Goal: Transaction & Acquisition: Purchase product/service

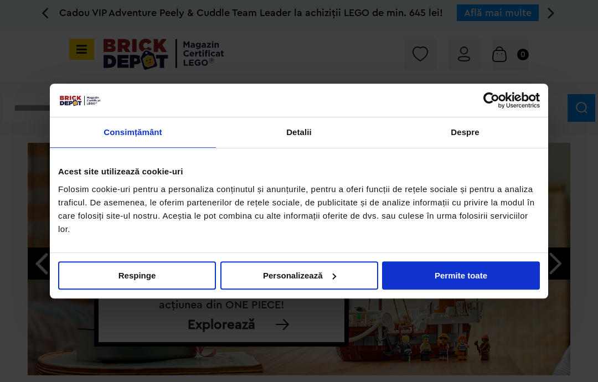
click at [478, 266] on button "Permite toate" at bounding box center [461, 275] width 158 height 28
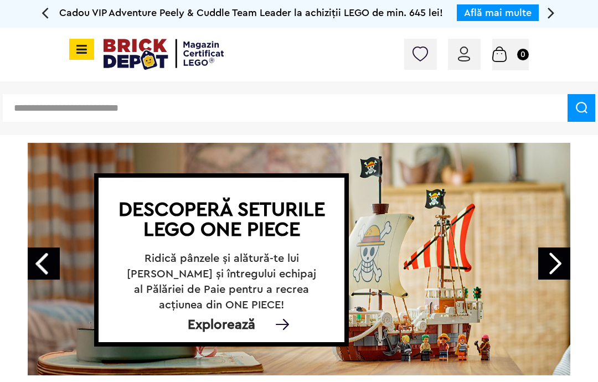
click at [522, 50] on small "0" at bounding box center [523, 55] width 12 height 12
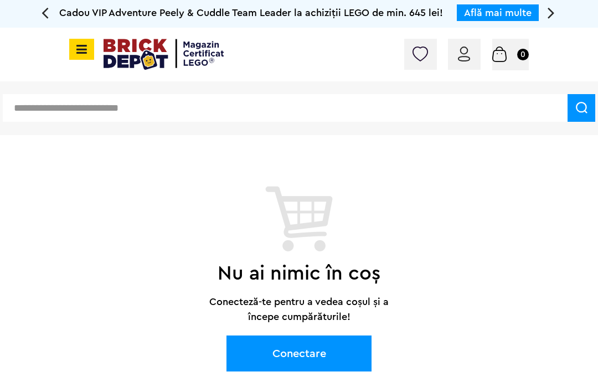
click at [353, 341] on link "Conectare" at bounding box center [299, 354] width 145 height 36
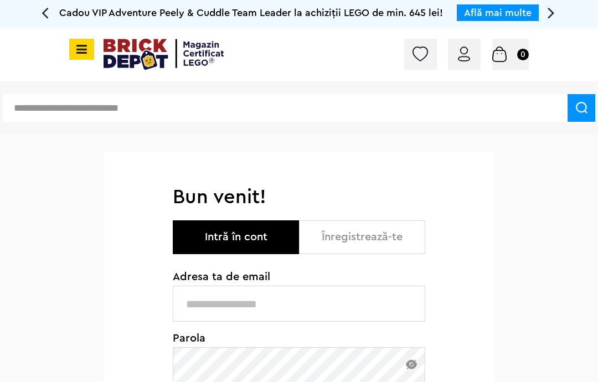
click at [370, 295] on input "text" at bounding box center [299, 304] width 253 height 36
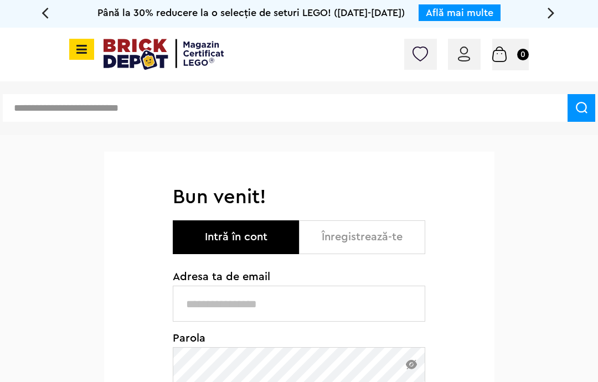
type input "**********"
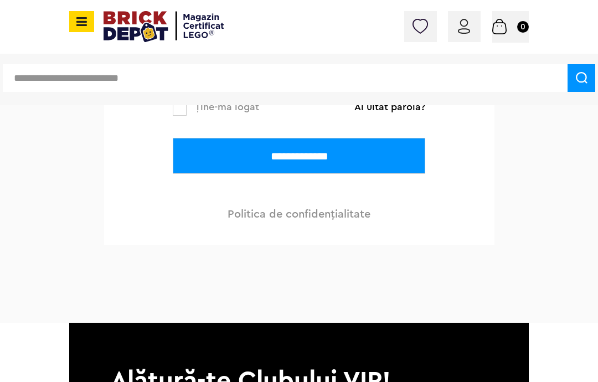
scroll to position [336, 0]
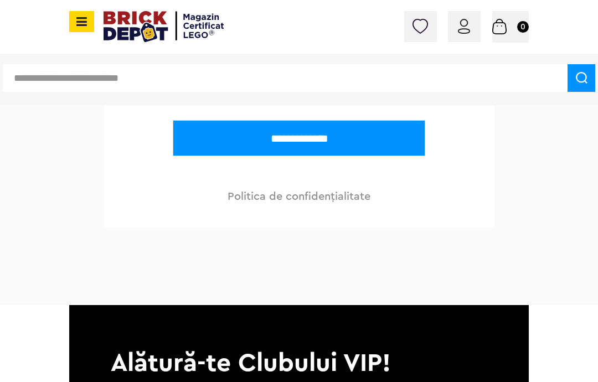
click at [397, 138] on input "**********" at bounding box center [299, 138] width 253 height 36
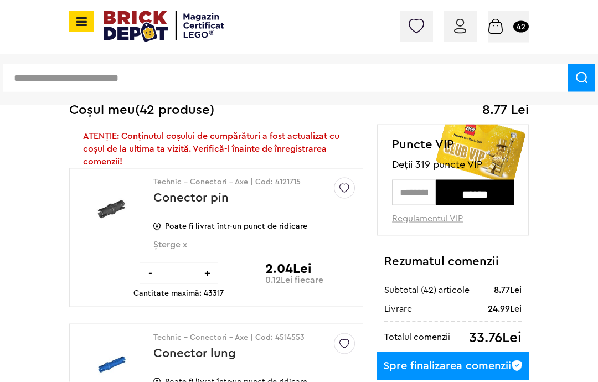
scroll to position [75, 0]
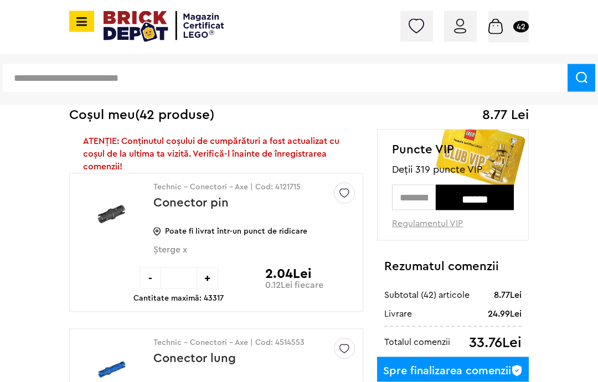
click at [94, 142] on div "ATENȚIE: Conținutul coșului de cumpărături a fost actualizat cu coșul de la ult…" at bounding box center [217, 154] width 268 height 38
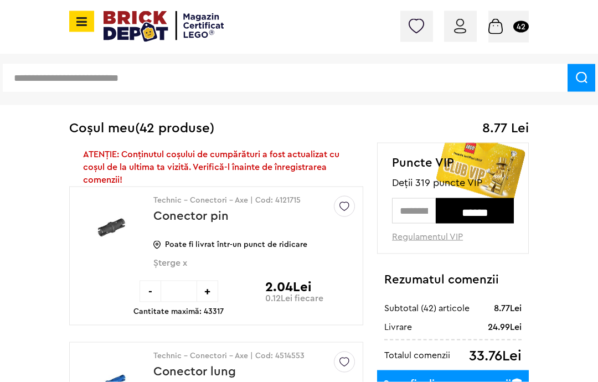
scroll to position [60, 0]
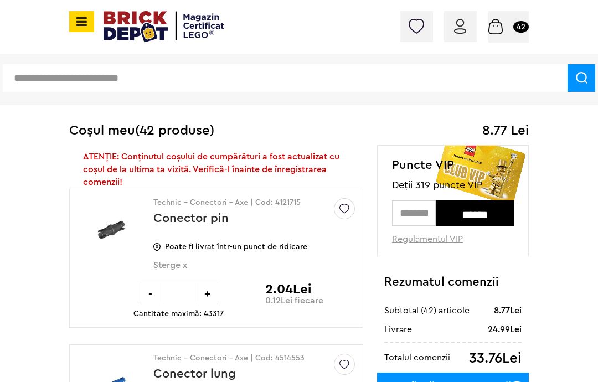
click at [167, 262] on span "Șterge x" at bounding box center [235, 271] width 165 height 23
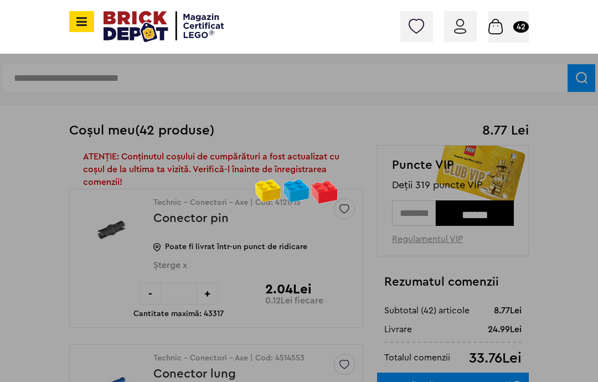
scroll to position [39, 0]
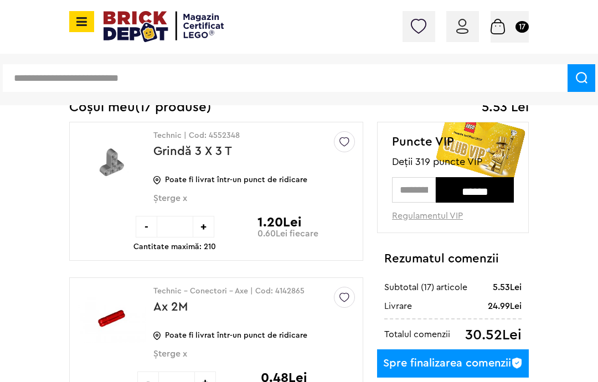
click at [160, 194] on span "Șterge x" at bounding box center [235, 204] width 165 height 23
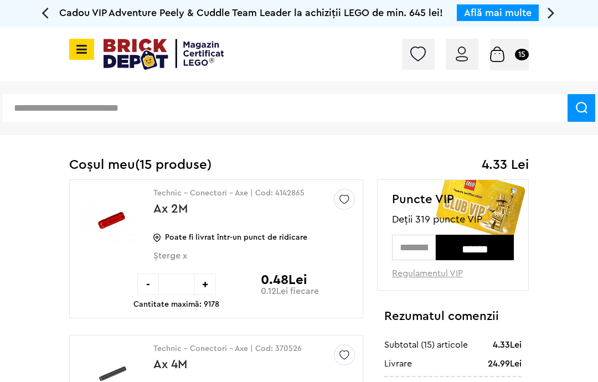
click at [166, 251] on span "Șterge x" at bounding box center [235, 262] width 165 height 23
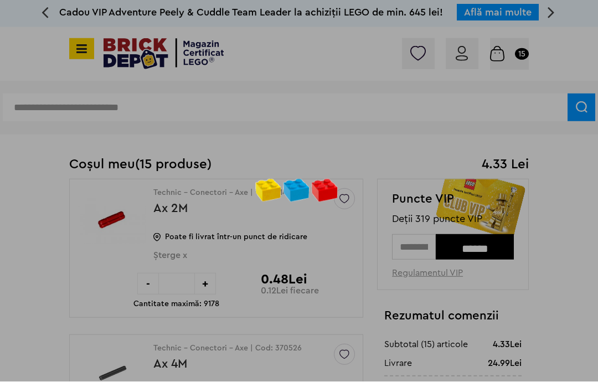
scroll to position [83, 0]
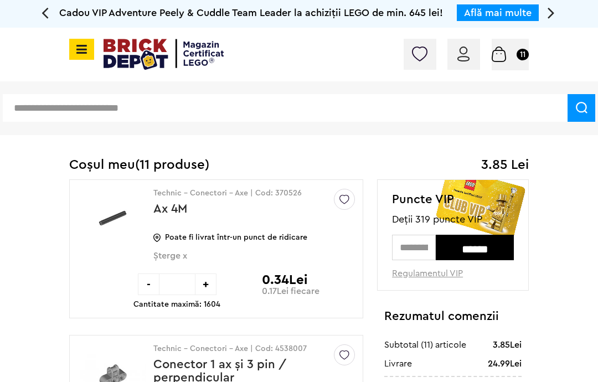
click at [166, 246] on div "Technic - Conectori - Axe | Cod: 370526 Ax 4M Poate fi livrat într-un punct de …" at bounding box center [249, 227] width 193 height 94
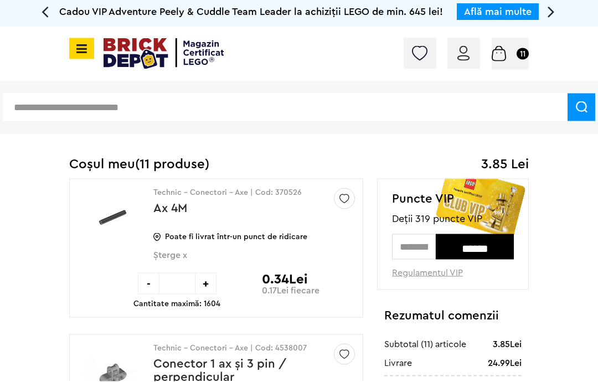
scroll to position [83, 0]
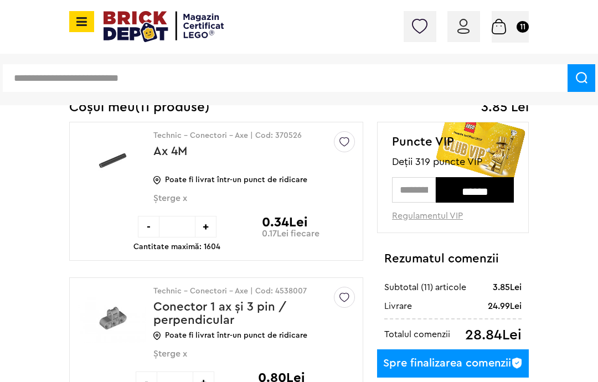
click at [164, 248] on p "Cantitate maximă: 1604" at bounding box center [176, 247] width 87 height 8
click at [162, 197] on span "Șterge x" at bounding box center [235, 204] width 165 height 23
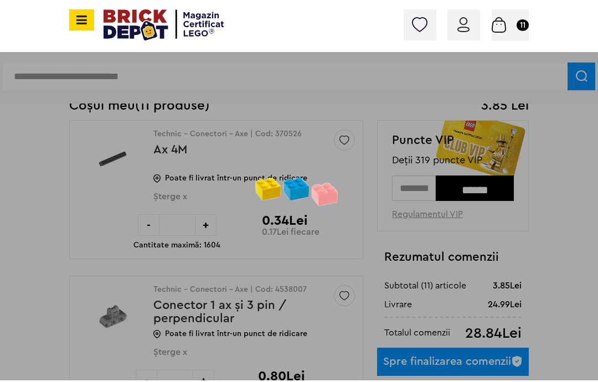
scroll to position [85, 0]
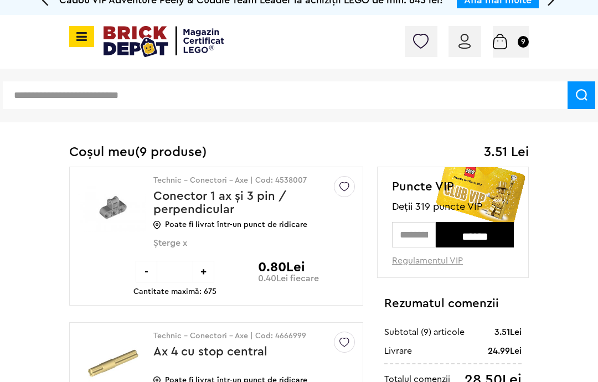
scroll to position [85, 0]
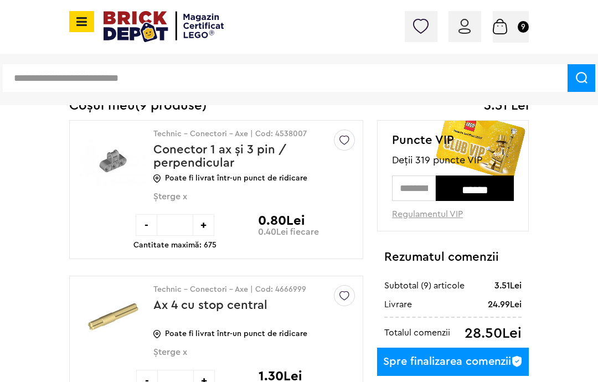
click at [164, 234] on input "*" at bounding box center [174, 225] width 35 height 22
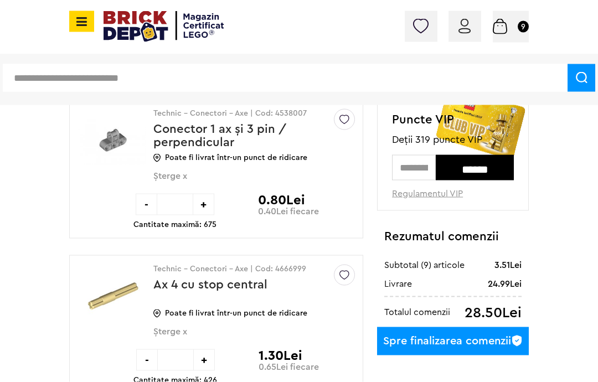
scroll to position [106, 0]
click at [164, 171] on span "Șterge x" at bounding box center [235, 182] width 165 height 23
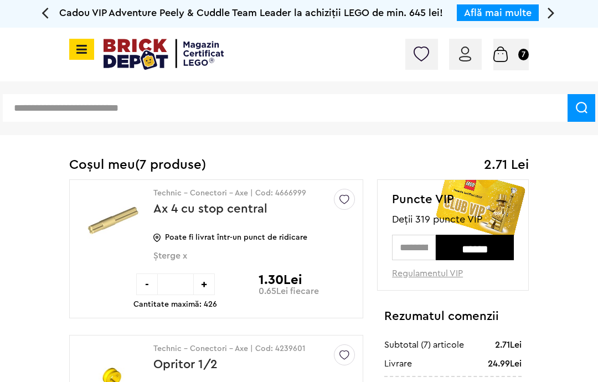
scroll to position [106, 0]
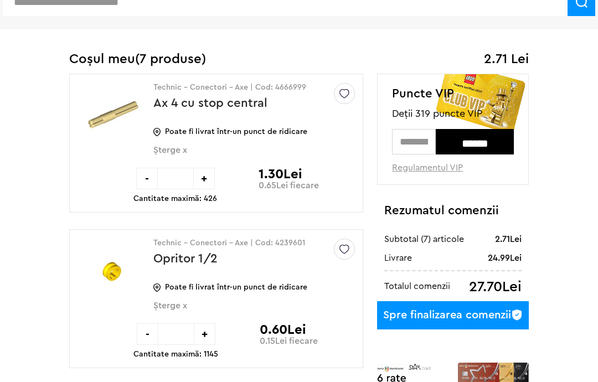
click at [159, 123] on p "Ax 4 cu stop central" at bounding box center [249, 109] width 193 height 27
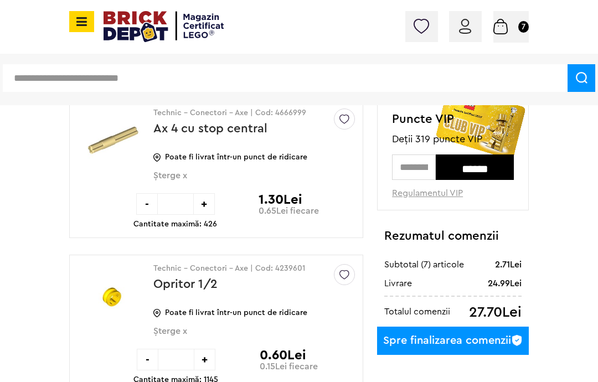
click at [164, 171] on span "Șterge x" at bounding box center [235, 182] width 165 height 23
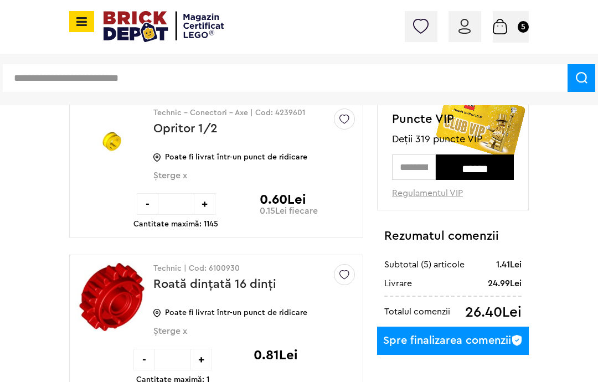
click at [164, 179] on span "Șterge x" at bounding box center [235, 182] width 165 height 23
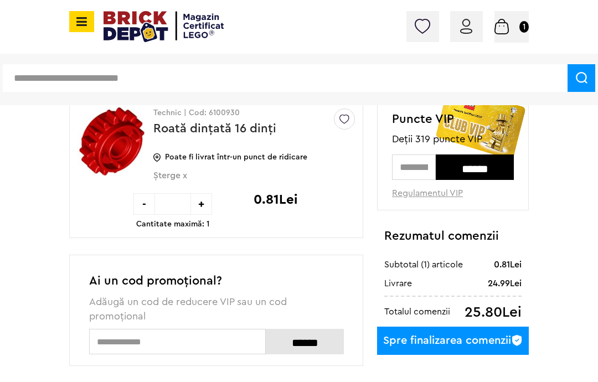
click at [164, 251] on div "Sterge Denumire Preț Sterge Technic | Cod: 6100930 Roată dinţată 16 dinţi Poate…" at bounding box center [216, 241] width 294 height 285
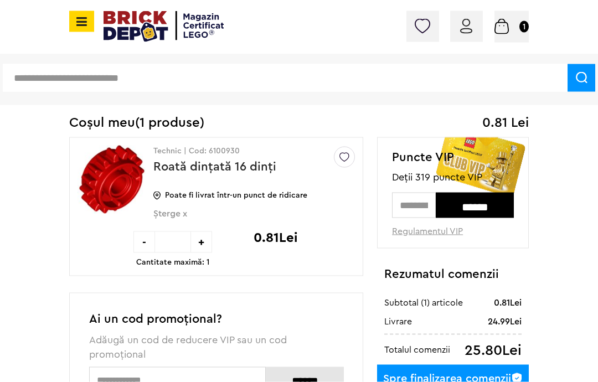
scroll to position [68, 0]
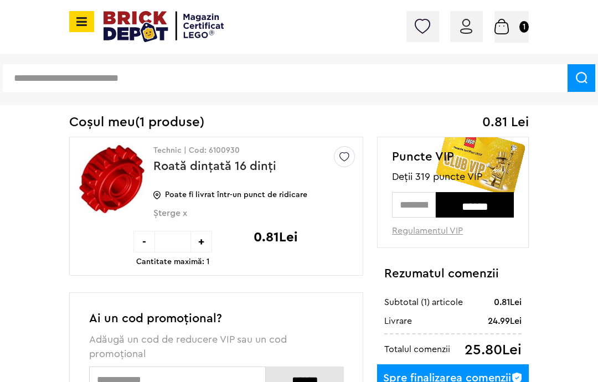
click at [167, 208] on span "Șterge x" at bounding box center [235, 219] width 165 height 23
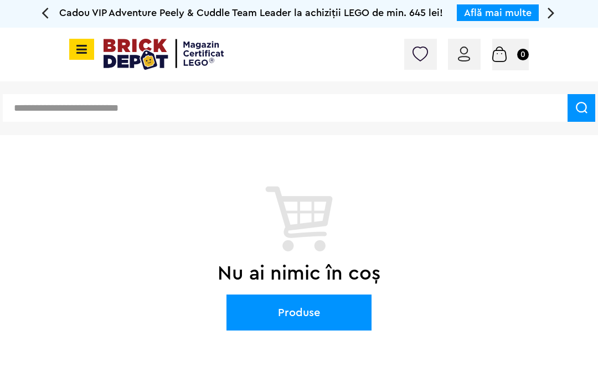
click at [130, 102] on input "text" at bounding box center [285, 108] width 565 height 28
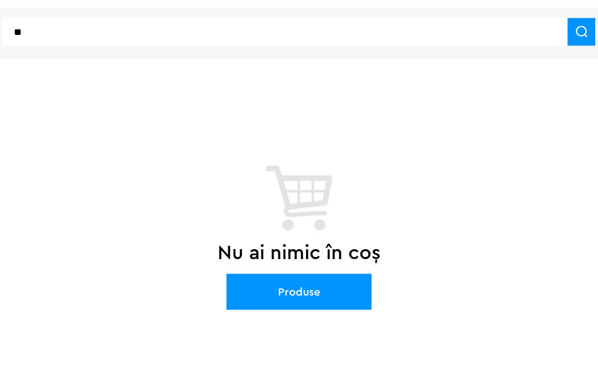
type input "*"
click at [532, 81] on div "Cadou VIP Adventure Peely & Cuddle Team Leader la achiziții LEGO de min. 645 le…" at bounding box center [299, 192] width 598 height 385
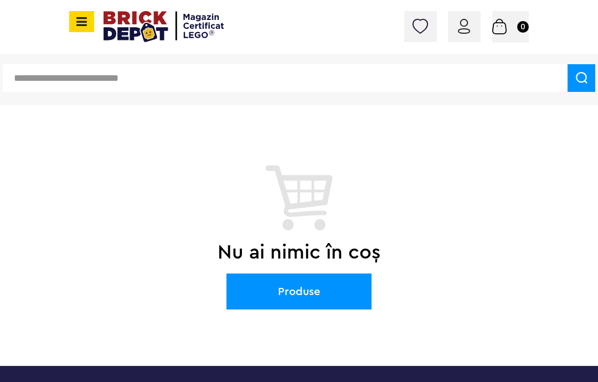
click at [515, 99] on div "CATEGORII Jucării LEGO Card Cadou LEGO Animal Crossing Nou Architecture Nou Art…" at bounding box center [299, 79] width 598 height 54
click at [76, 6] on div "Contul meu Contul meu Comenzile mele Date personale Adrese Parolă Listă dorințe…" at bounding box center [299, 27] width 598 height 54
click at [92, 16] on span at bounding box center [81, 21] width 25 height 21
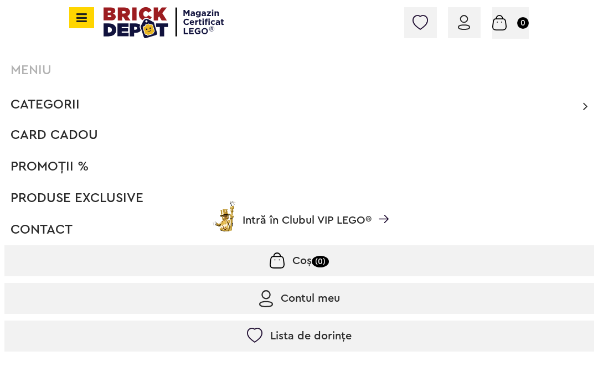
click at [25, 106] on span "Categorii" at bounding box center [45, 108] width 69 height 13
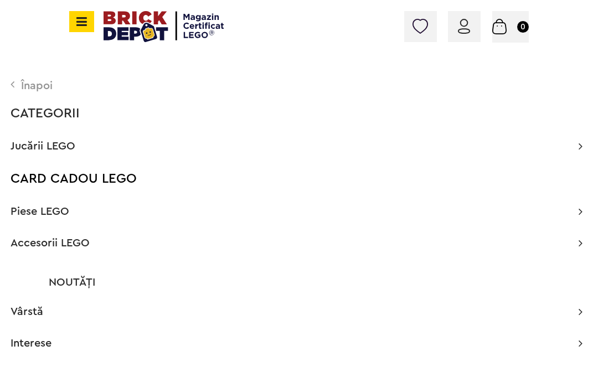
click at [32, 206] on span "Piese LEGO" at bounding box center [40, 211] width 59 height 11
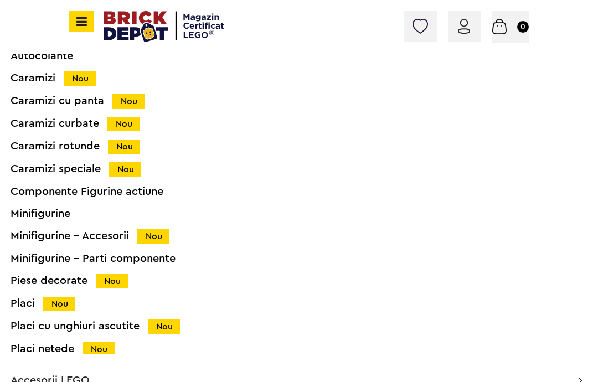
scroll to position [54, 0]
click at [35, 339] on div "Accesorii Nou Animale Autocolante Caramizi Nou Caramizi cu panta Nou Caramizi c…" at bounding box center [284, 306] width 546 height 600
click at [45, 344] on div "Placi netede Nou" at bounding box center [284, 349] width 546 height 12
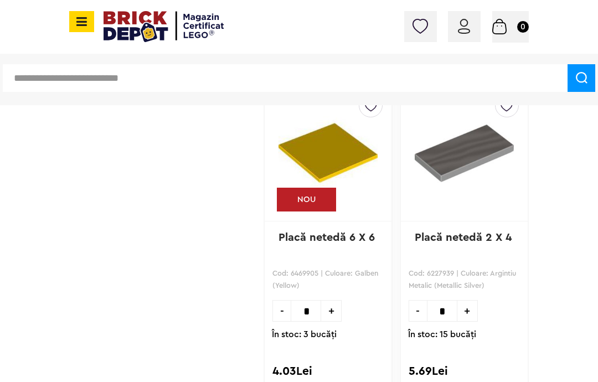
scroll to position [678, 0]
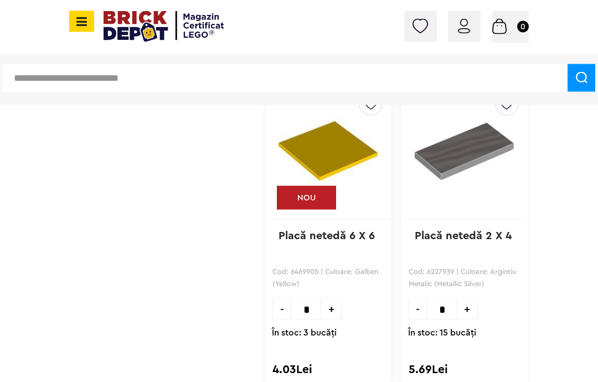
click at [484, 183] on img at bounding box center [464, 150] width 99 height 117
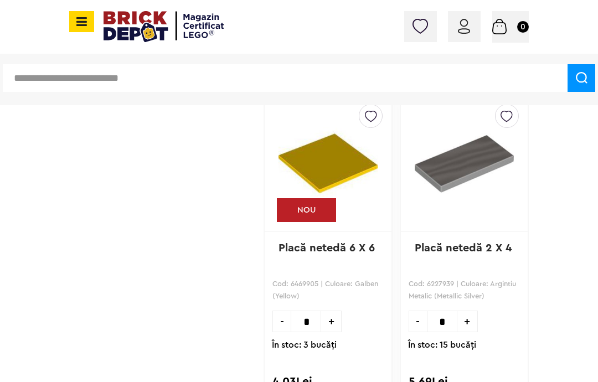
scroll to position [671, 0]
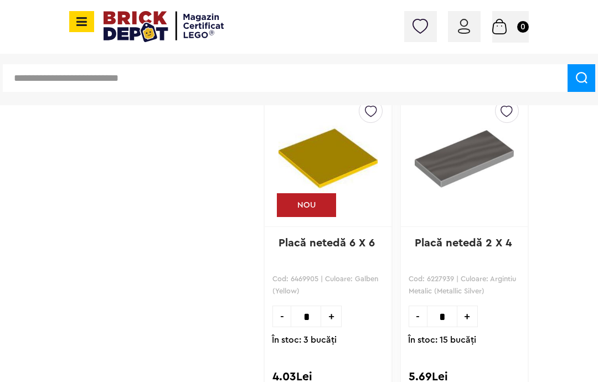
click at [479, 181] on img at bounding box center [464, 158] width 99 height 117
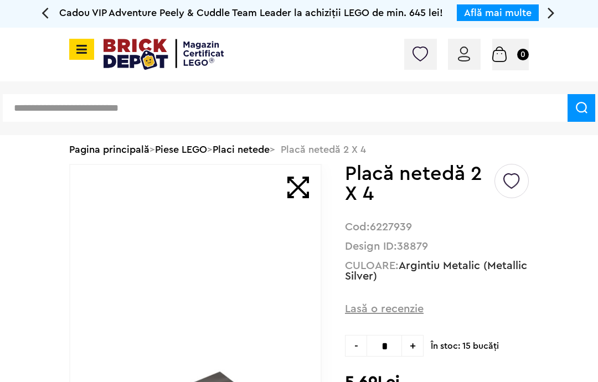
click at [421, 305] on span "Lasă o recenzie" at bounding box center [384, 309] width 79 height 16
click at [435, 265] on a=Argintiu%20Metalic%20%28Metallic%20Silver%29"] "Argintiu Metalic (Metallic Silver)" at bounding box center [436, 271] width 182 height 22
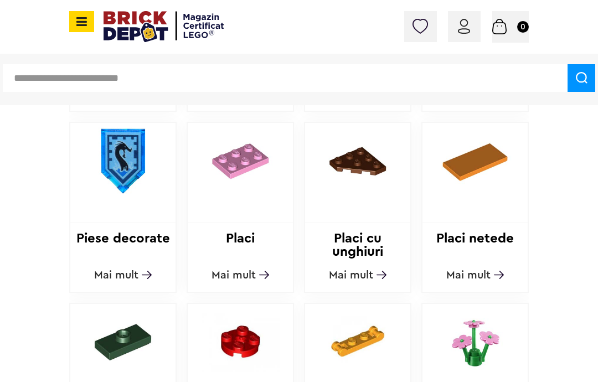
scroll to position [878, 0]
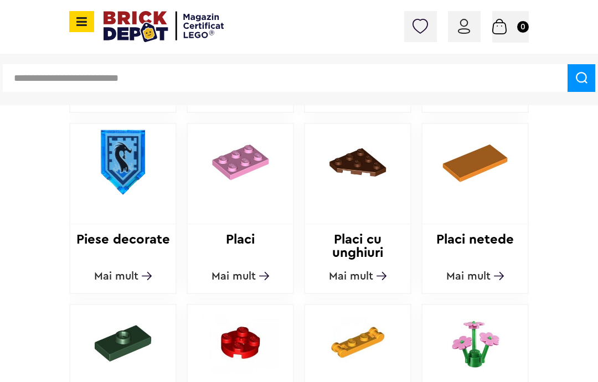
click at [481, 277] on span "Mai mult" at bounding box center [468, 276] width 44 height 11
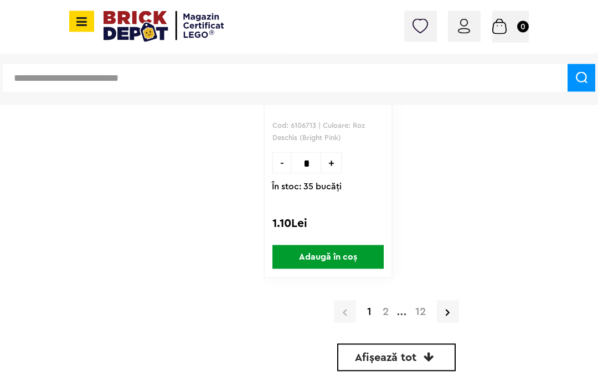
scroll to position [5102, 0]
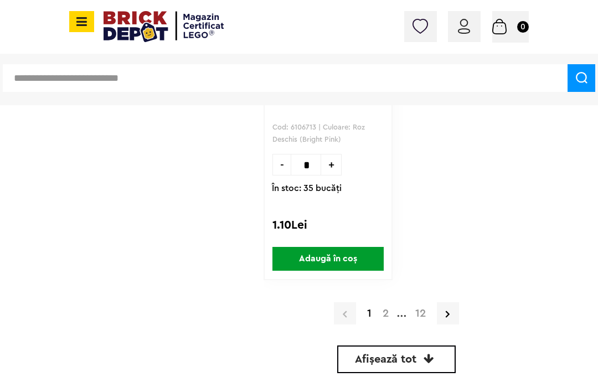
click at [438, 354] on link "Afișează tot" at bounding box center [396, 360] width 119 height 28
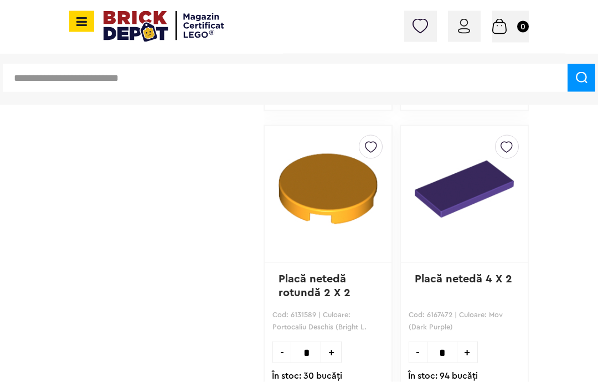
scroll to position [22033, 0]
click at [478, 218] on img at bounding box center [464, 189] width 99 height 106
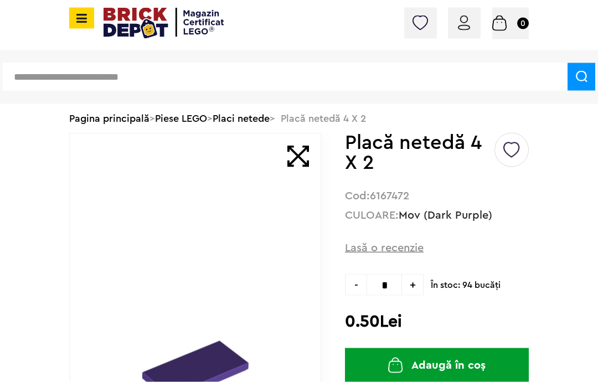
scroll to position [33, 0]
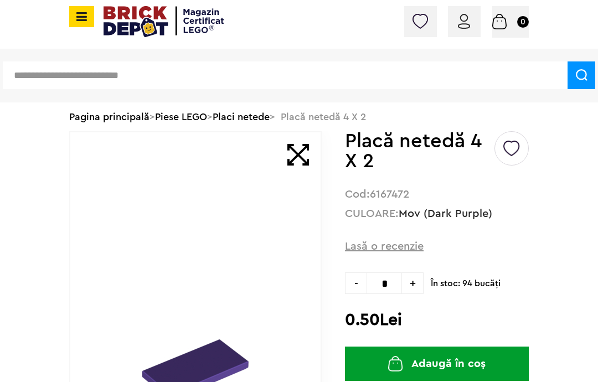
click at [408, 216] on a=Mov%20%28Dark%20Purple%29"] "Mov (Dark Purple)" at bounding box center [446, 213] width 94 height 11
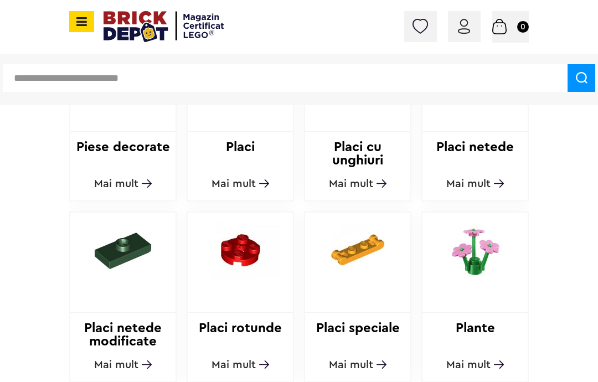
scroll to position [990, 0]
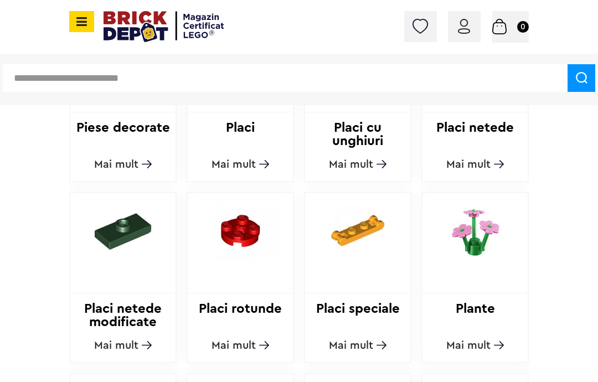
click at [491, 161] on link "Mai mult" at bounding box center [475, 164] width 58 height 11
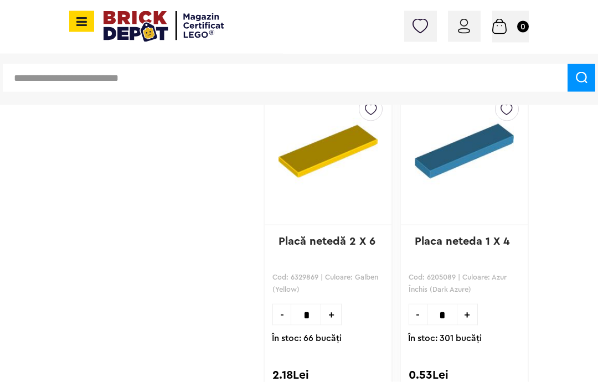
scroll to position [4243, 0]
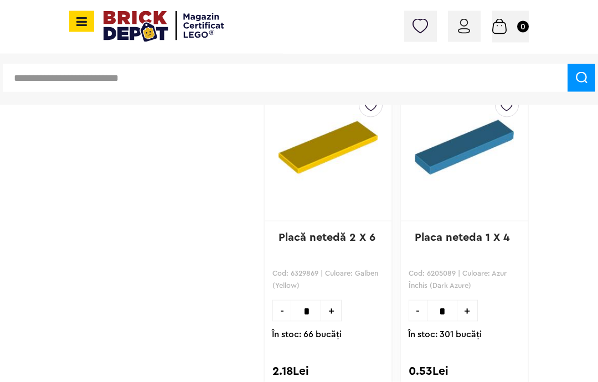
click at [481, 176] on img at bounding box center [464, 147] width 99 height 106
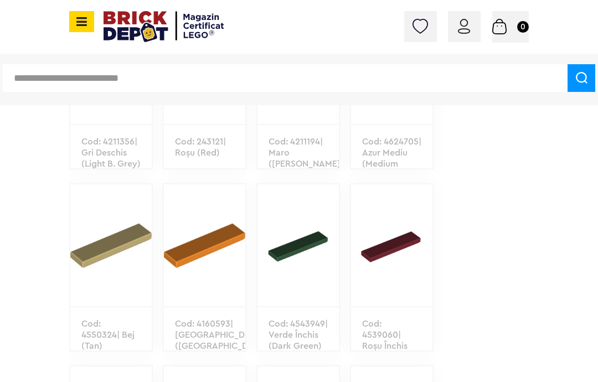
scroll to position [994, 0]
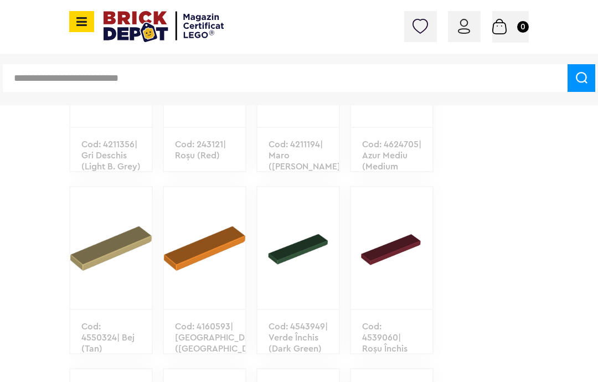
click at [89, 261] on img at bounding box center [110, 248] width 81 height 122
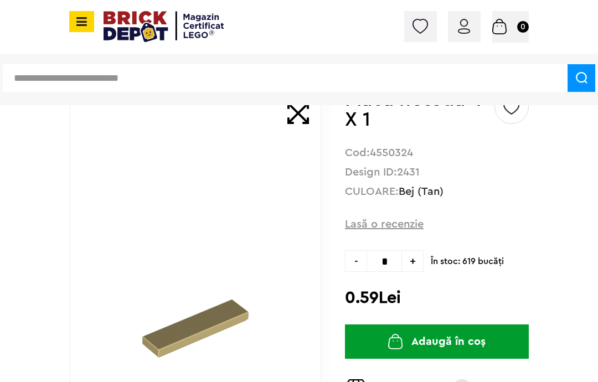
scroll to position [99, 0]
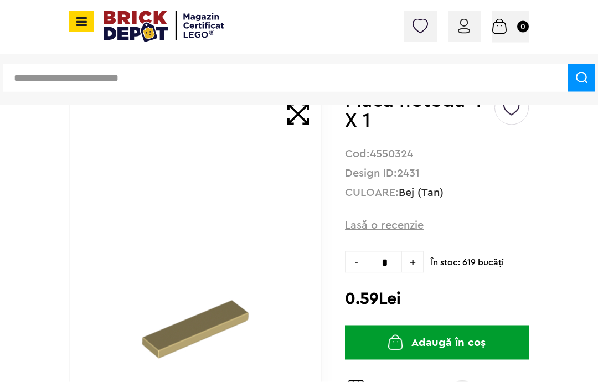
click at [394, 254] on input "*" at bounding box center [384, 262] width 35 height 22
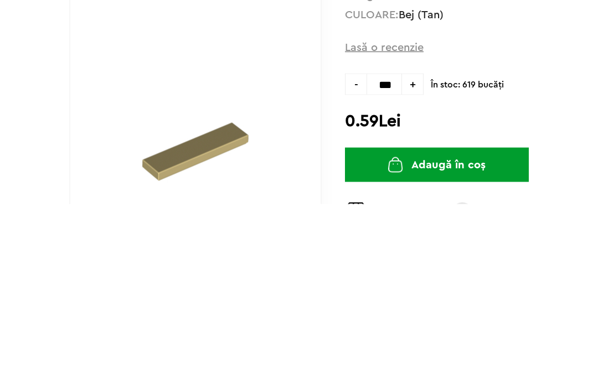
type input "***"
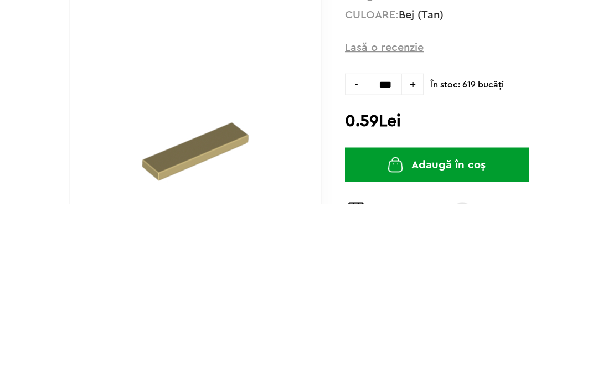
type input "***"
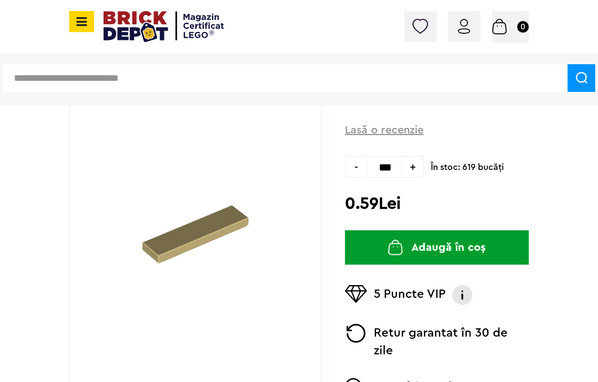
scroll to position [193, 0]
click at [491, 247] on button "Adaugă în coș" at bounding box center [437, 248] width 184 height 34
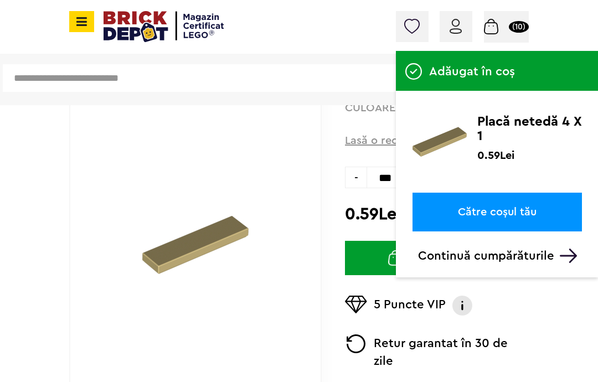
scroll to position [182, 0]
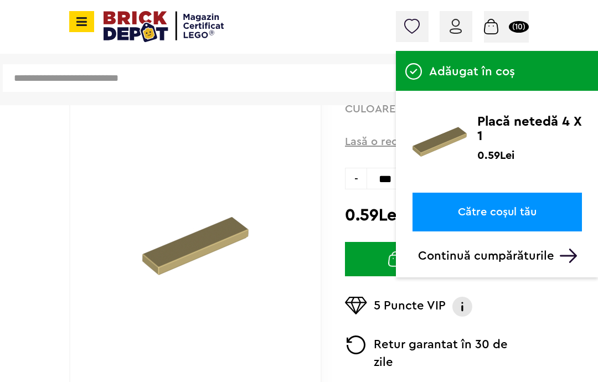
click at [516, 24] on small "(10)" at bounding box center [519, 27] width 20 height 12
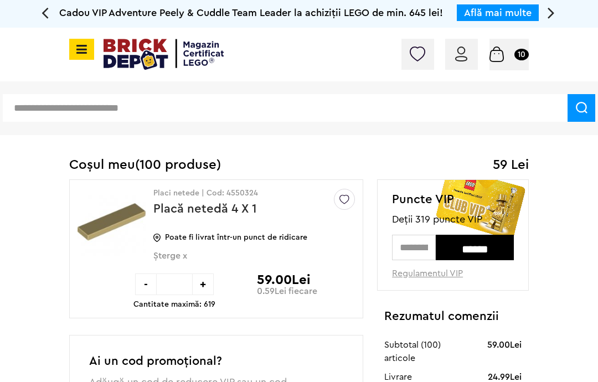
click at [177, 284] on input "***" at bounding box center [174, 285] width 35 height 22
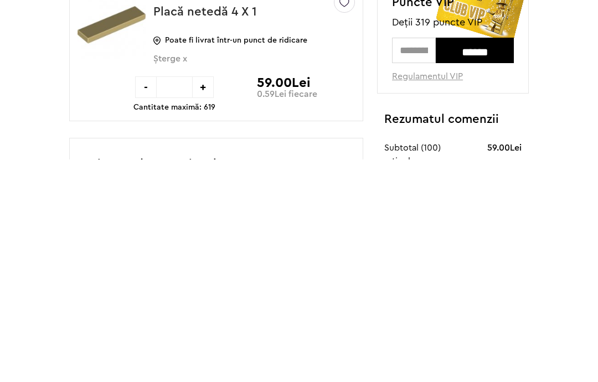
type input "*"
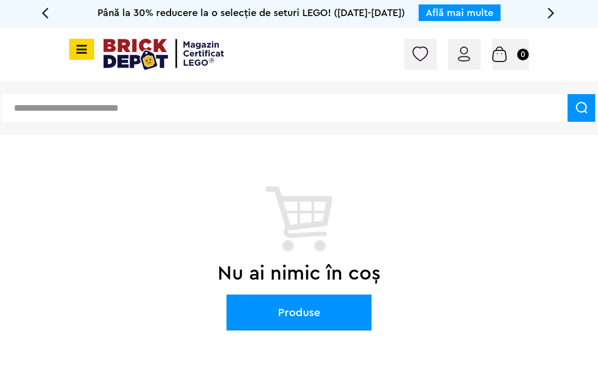
click at [398, 114] on input "text" at bounding box center [285, 108] width 565 height 28
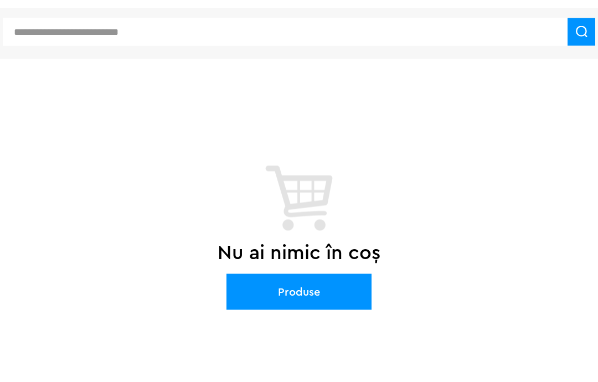
click at [407, 92] on div "Cadou VIP Adventure Peely & Cuddle Team Leader la achiziții LEGO de min. 645 le…" at bounding box center [299, 192] width 598 height 385
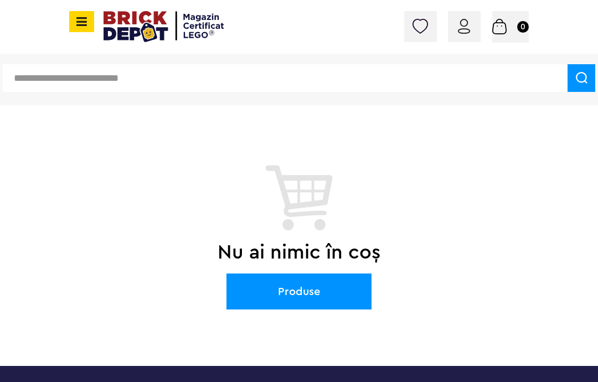
click at [249, 112] on div "Cadou VIP Adventure Peely & Cuddle Team Leader la achiziții LEGO de min. 645 le…" at bounding box center [299, 145] width 598 height 385
click at [89, 31] on span at bounding box center [81, 21] width 25 height 21
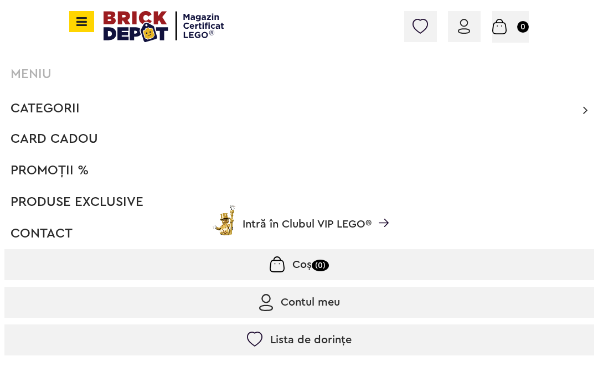
click at [61, 102] on span "Categorii" at bounding box center [45, 108] width 69 height 13
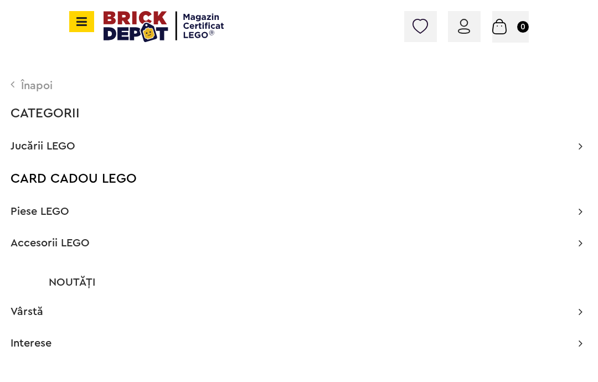
click at [47, 210] on span "Piese LEGO" at bounding box center [40, 211] width 59 height 11
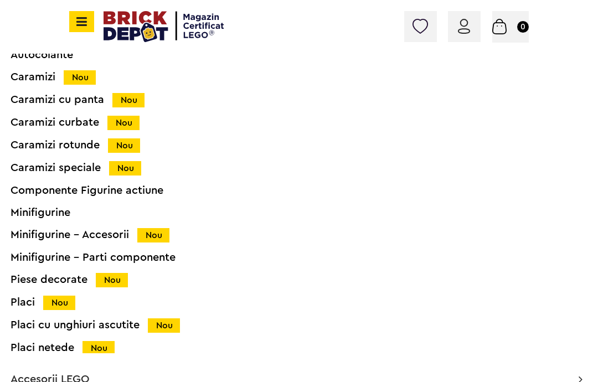
scroll to position [198, 0]
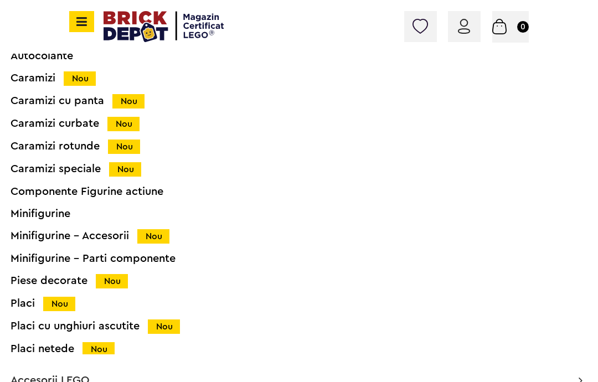
click at [49, 346] on div "Placi netede Nou" at bounding box center [284, 349] width 546 height 12
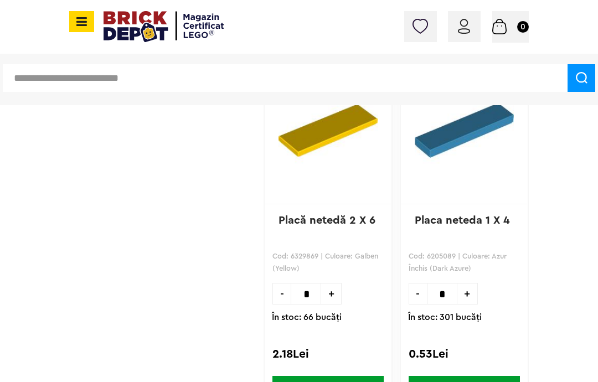
scroll to position [4259, 0]
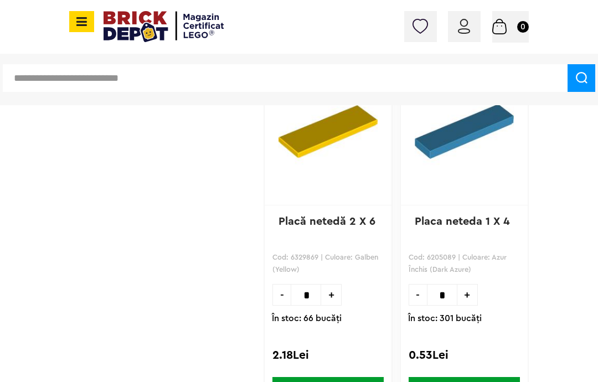
click at [472, 149] on img at bounding box center [464, 131] width 99 height 106
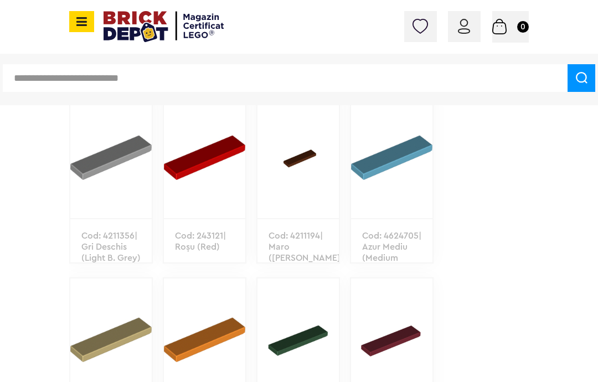
scroll to position [907, 0]
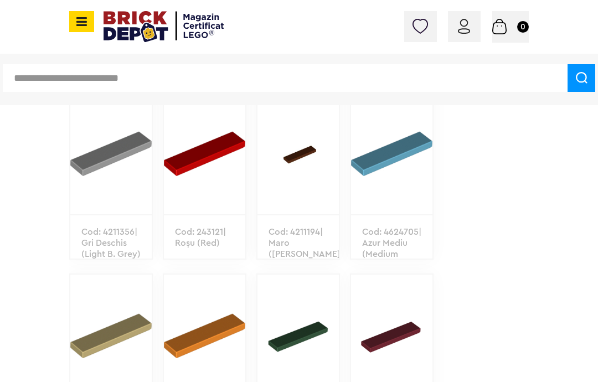
click at [105, 318] on img at bounding box center [110, 336] width 81 height 122
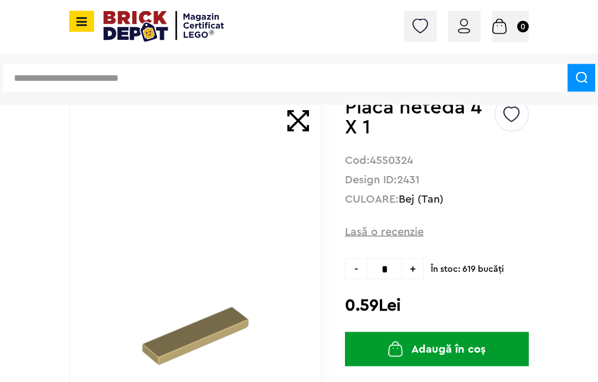
scroll to position [92, 0]
click at [389, 264] on input "*" at bounding box center [384, 269] width 35 height 22
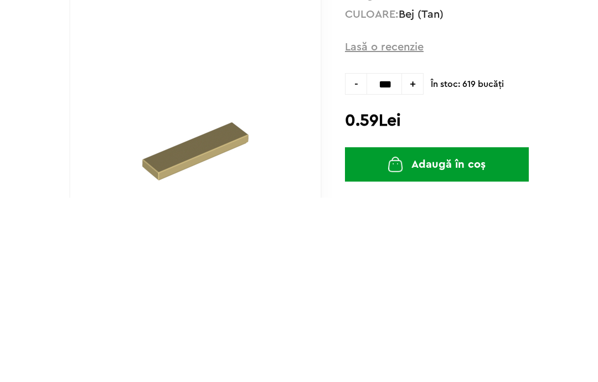
type input "***"
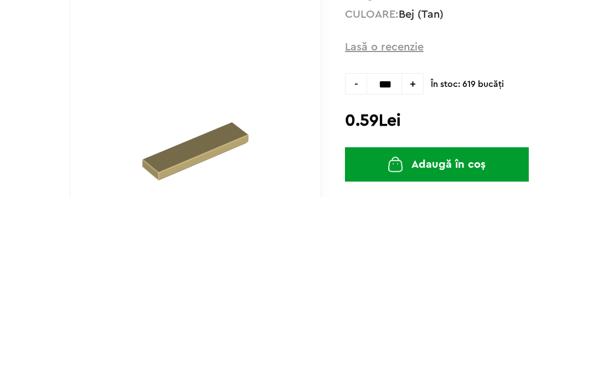
type input "***"
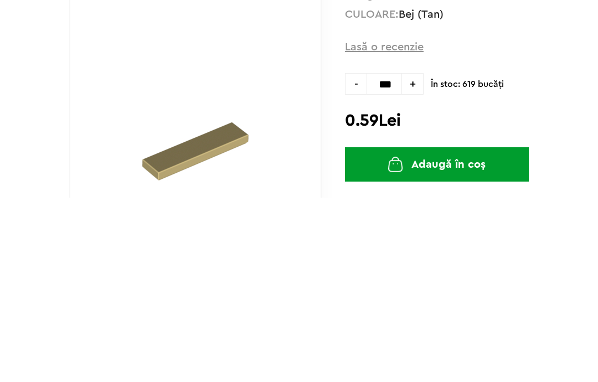
scroll to position [277, 0]
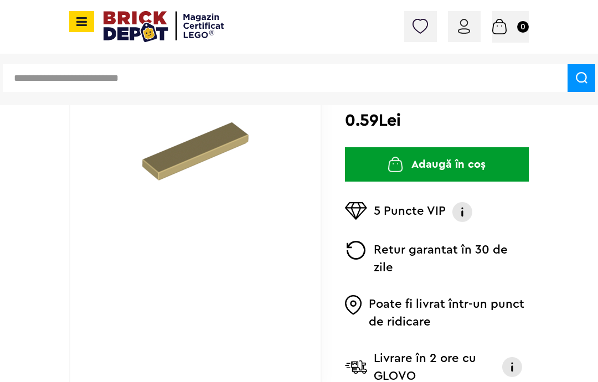
click at [492, 171] on button "Adaugă în coș" at bounding box center [437, 164] width 184 height 34
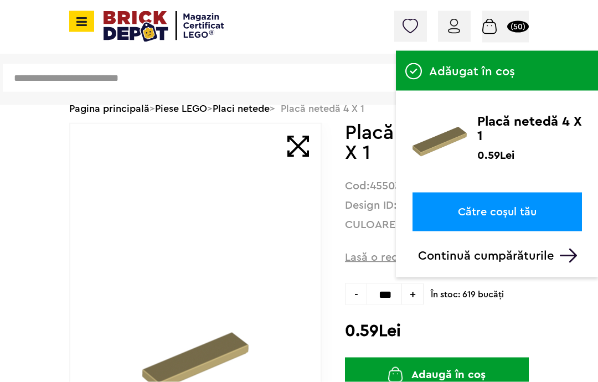
scroll to position [67, 0]
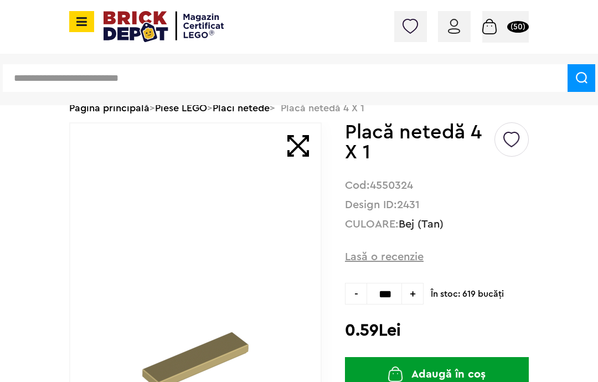
click at [497, 30] on img at bounding box center [489, 27] width 14 height 16
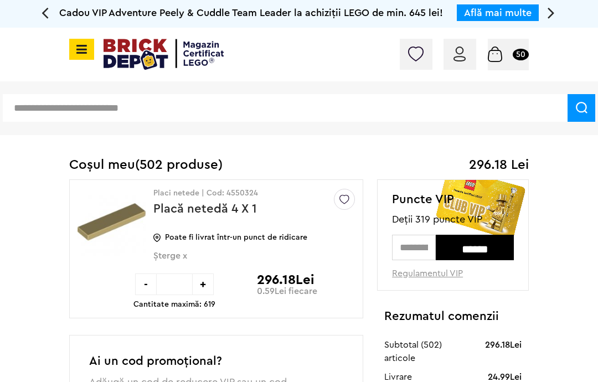
click at [176, 284] on input "***" at bounding box center [174, 285] width 35 height 22
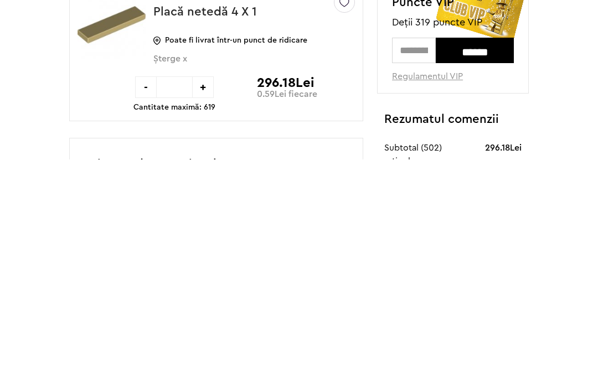
type input "*"
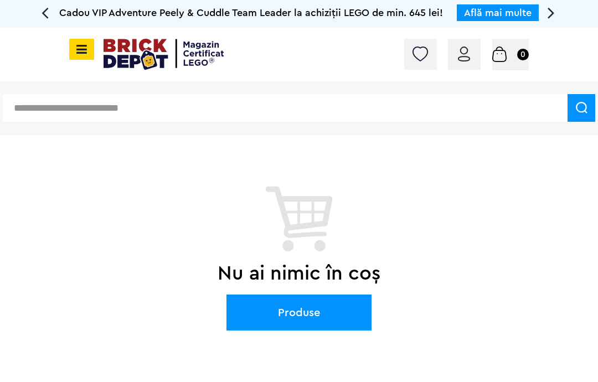
click at [478, 106] on input "text" at bounding box center [285, 108] width 565 height 28
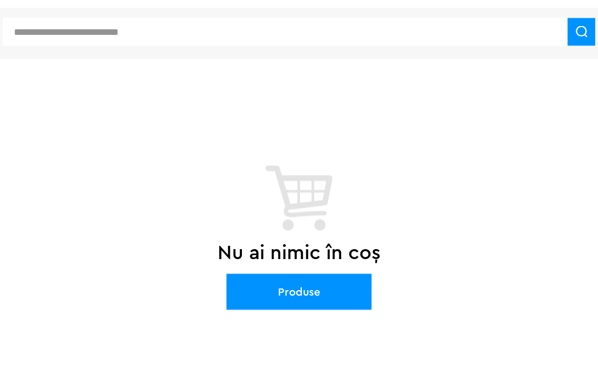
click at [387, 88] on div "Cadou VIP Adventure Peely & Cuddle Team Leader la achiziții LEGO de min. 645 le…" at bounding box center [299, 192] width 598 height 385
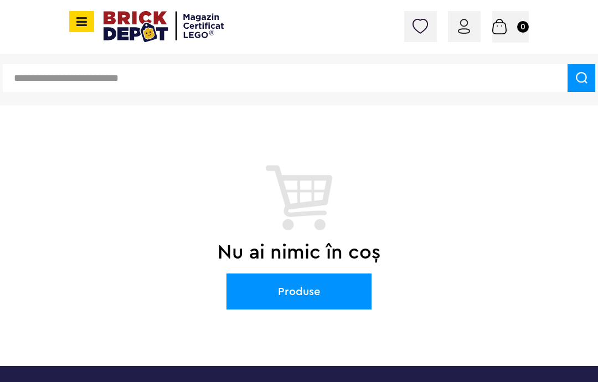
click at [82, 27] on icon at bounding box center [80, 22] width 14 height 12
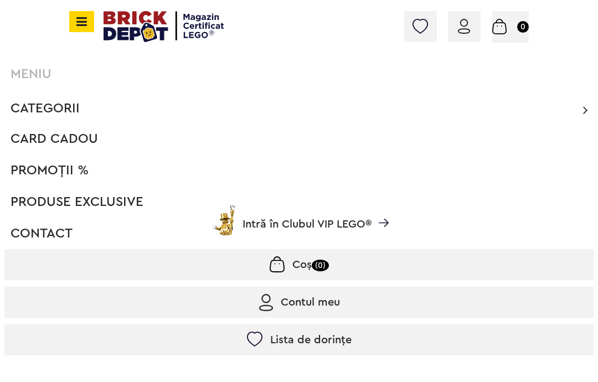
click at [65, 111] on span "Categorii" at bounding box center [45, 108] width 69 height 13
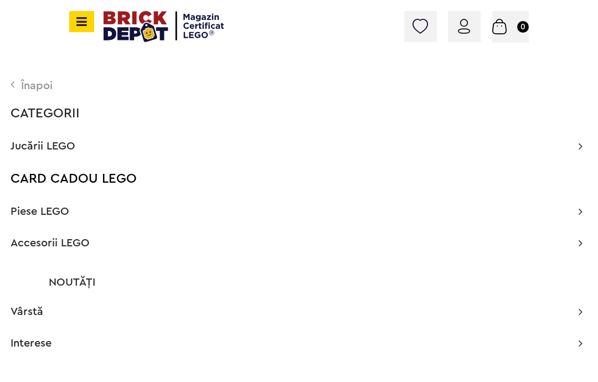
click at [50, 213] on span "Piese LEGO" at bounding box center [40, 211] width 59 height 11
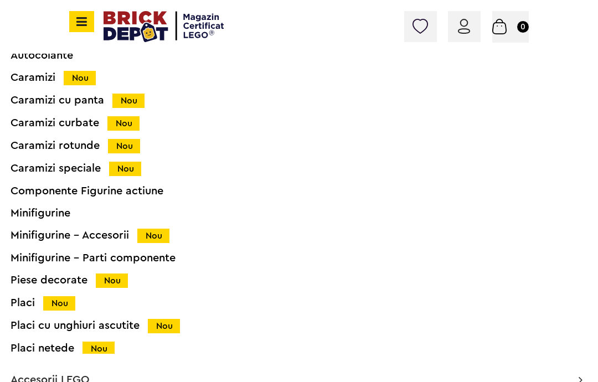
scroll to position [198, 0]
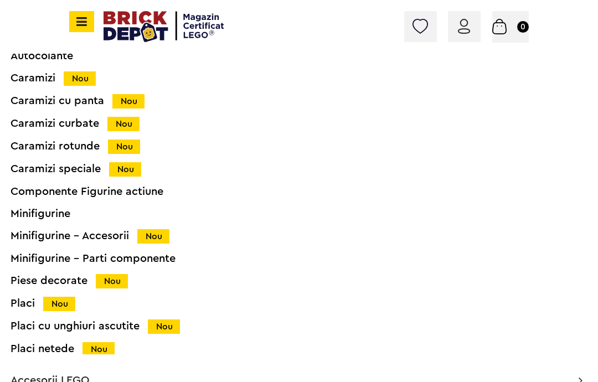
click at [52, 351] on div "Placi netede Nou" at bounding box center [284, 349] width 546 height 12
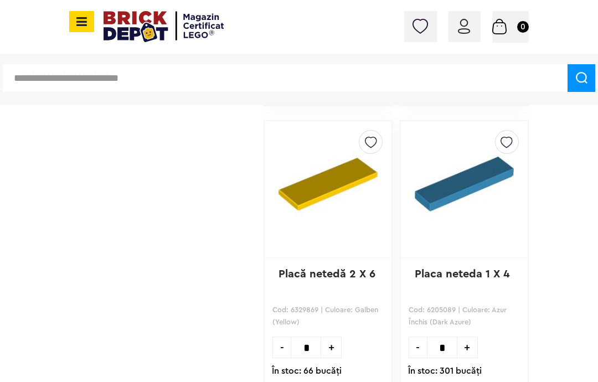
scroll to position [4207, 0]
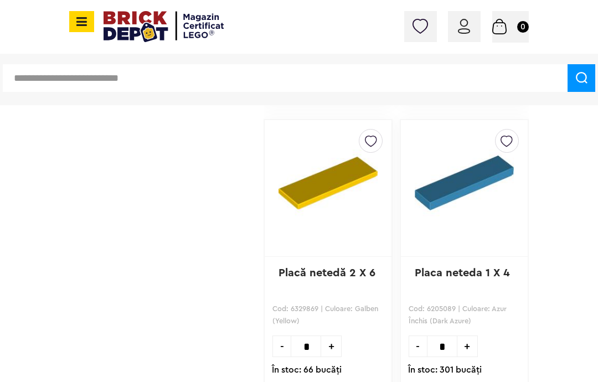
click at [454, 189] on img at bounding box center [464, 183] width 99 height 106
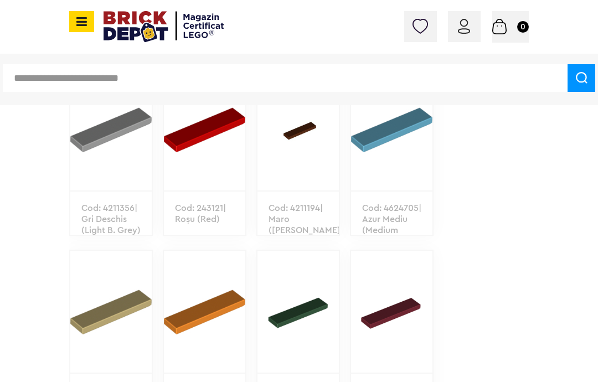
scroll to position [957, 0]
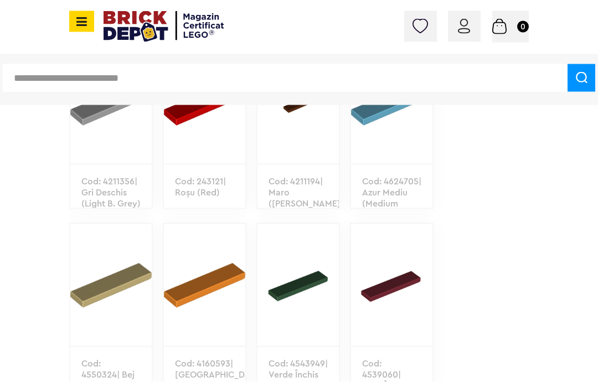
click at [100, 270] on img at bounding box center [110, 285] width 81 height 122
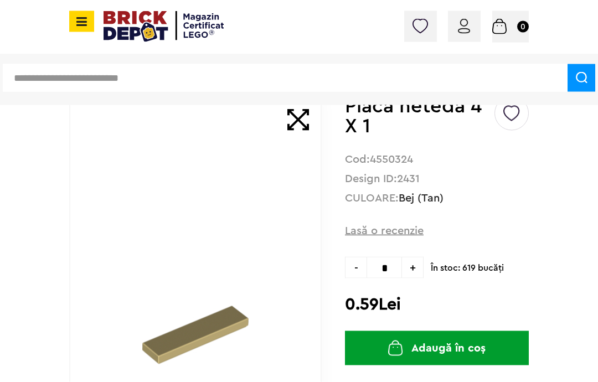
scroll to position [92, 0]
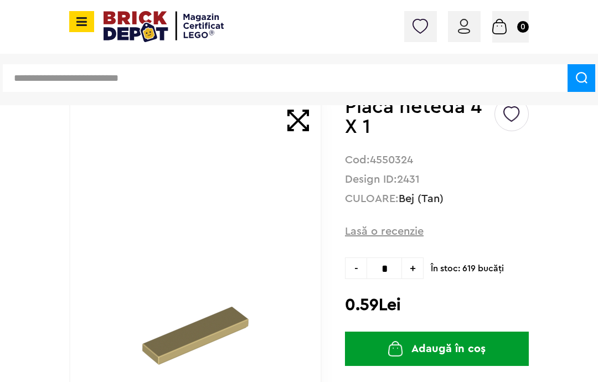
click at [383, 265] on input "*" at bounding box center [384, 269] width 35 height 22
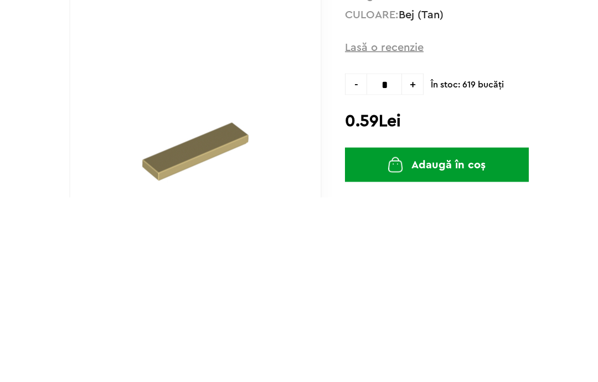
click at [394, 258] on input "*" at bounding box center [384, 269] width 35 height 22
type input "***"
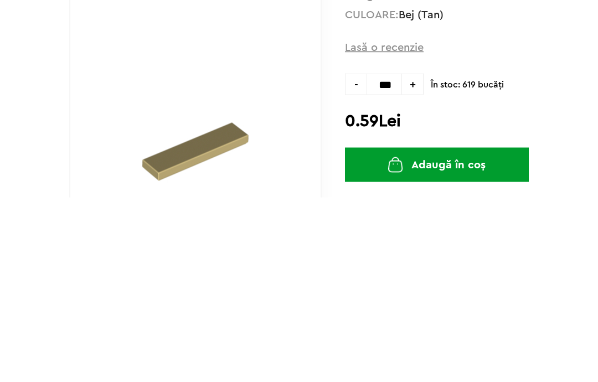
type input "***"
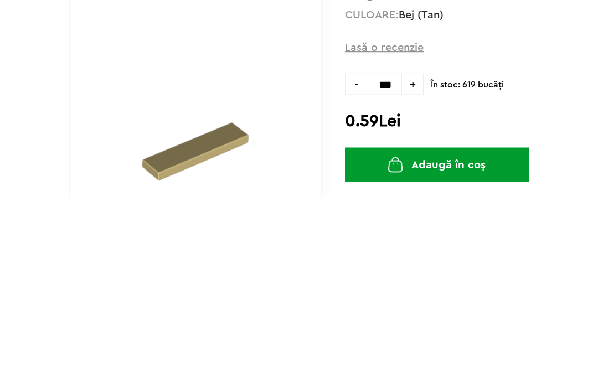
type input "***"
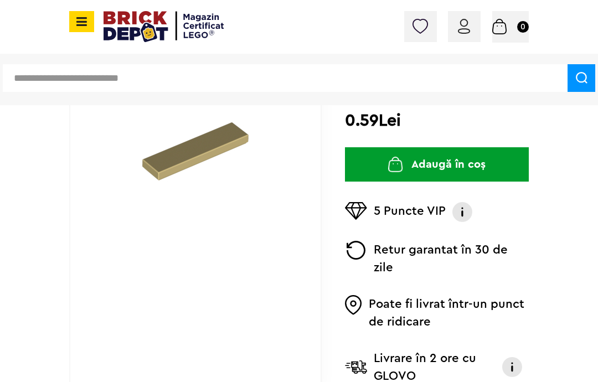
click at [493, 165] on button "Adaugă în coș" at bounding box center [437, 164] width 184 height 34
click at [513, 30] on small "(61)" at bounding box center [518, 27] width 19 height 12
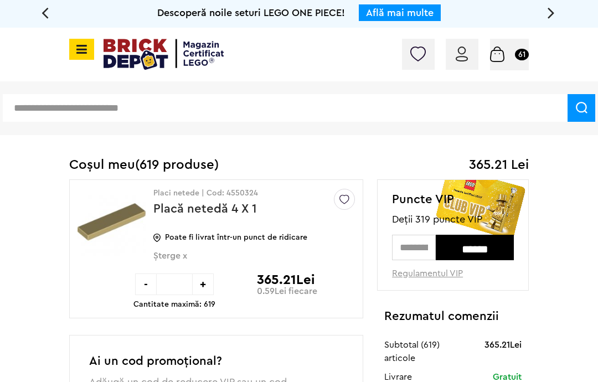
click at [167, 253] on span "Șterge x" at bounding box center [235, 262] width 165 height 23
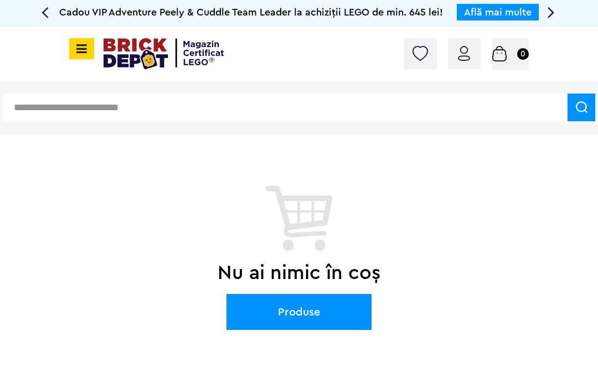
scroll to position [0, 3]
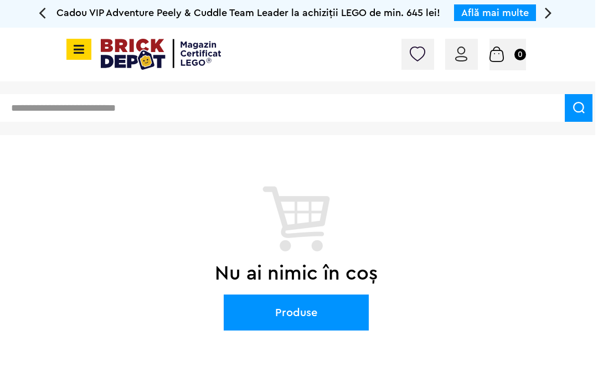
click at [84, 47] on icon at bounding box center [77, 49] width 14 height 12
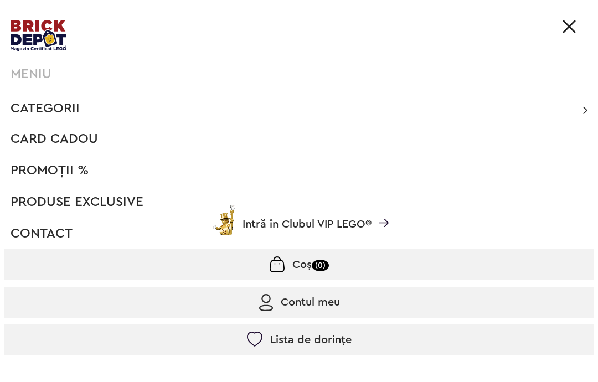
scroll to position [0, 0]
click at [69, 103] on span "Categorii" at bounding box center [45, 108] width 69 height 13
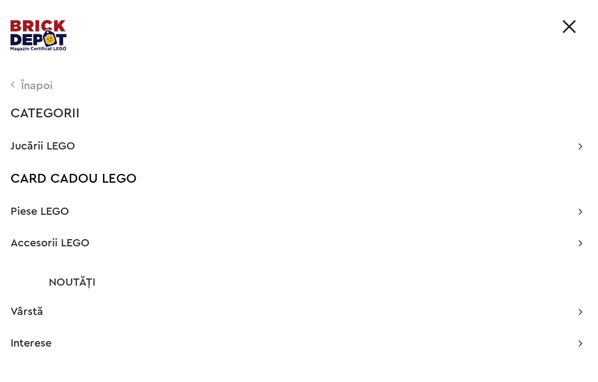
click at [38, 215] on span "Piese LEGO" at bounding box center [40, 211] width 59 height 11
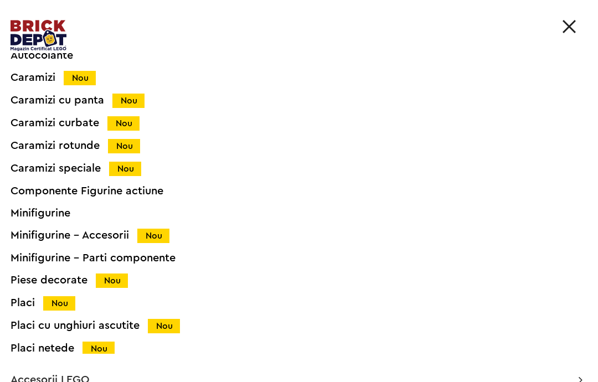
scroll to position [198, 0]
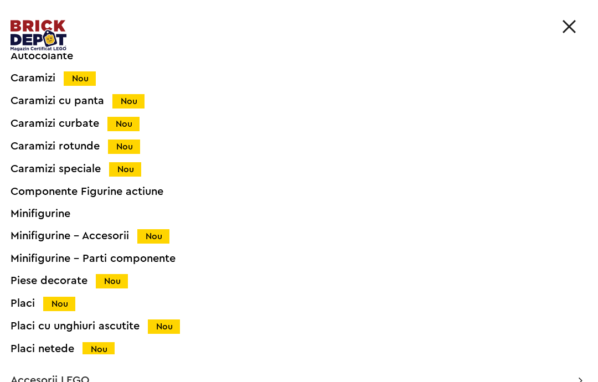
click at [52, 350] on div "Placi netede Nou" at bounding box center [284, 349] width 546 height 12
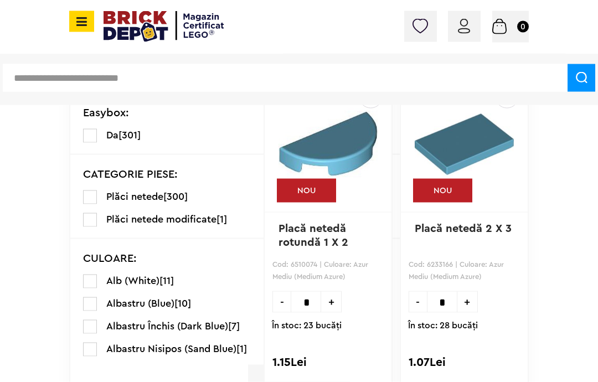
scroll to position [327, 0]
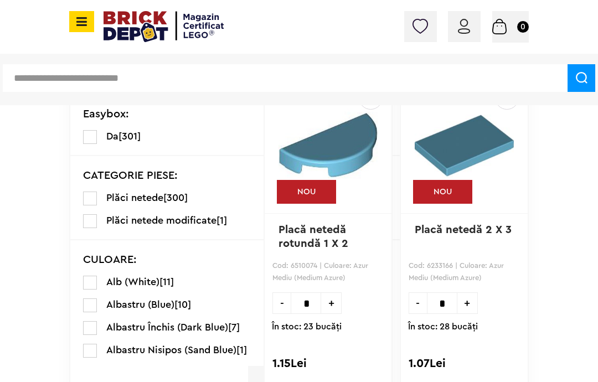
click at [90, 225] on label at bounding box center [90, 221] width 14 height 14
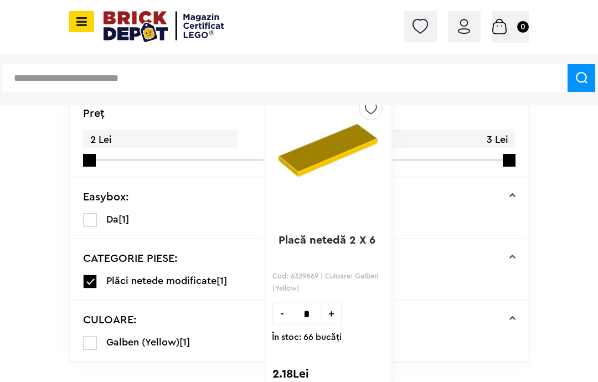
scroll to position [318, 0]
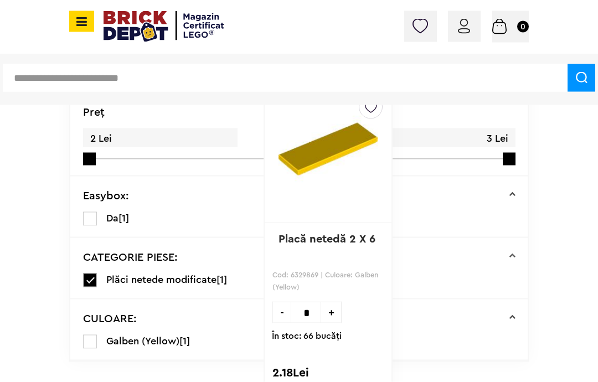
click at [86, 279] on label at bounding box center [90, 281] width 14 height 14
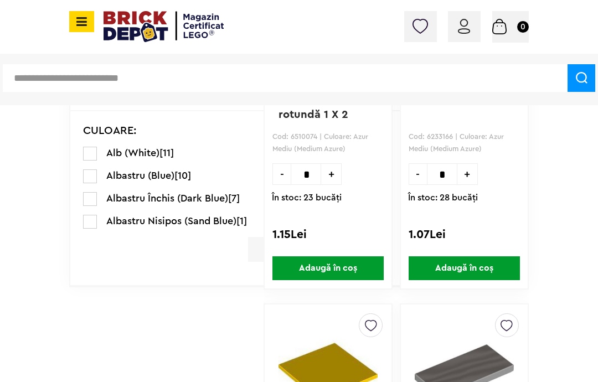
scroll to position [443, 0]
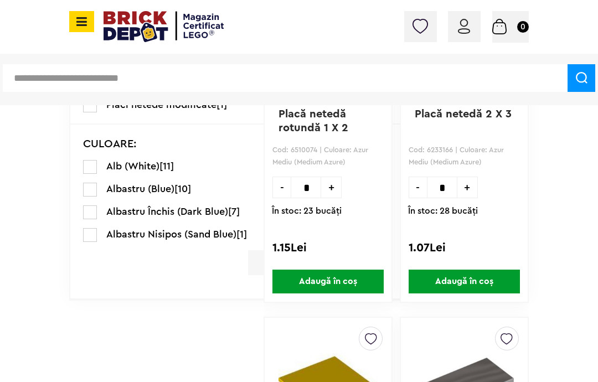
click at [90, 169] on label at bounding box center [90, 167] width 14 height 14
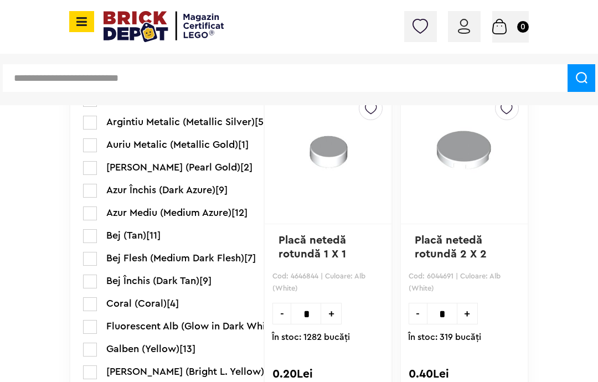
scroll to position [661, 0]
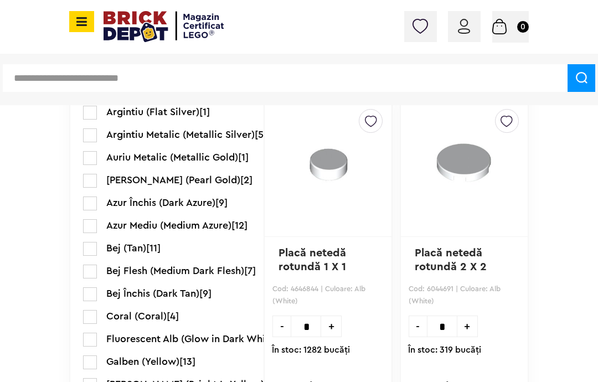
click at [93, 248] on label at bounding box center [90, 249] width 14 height 14
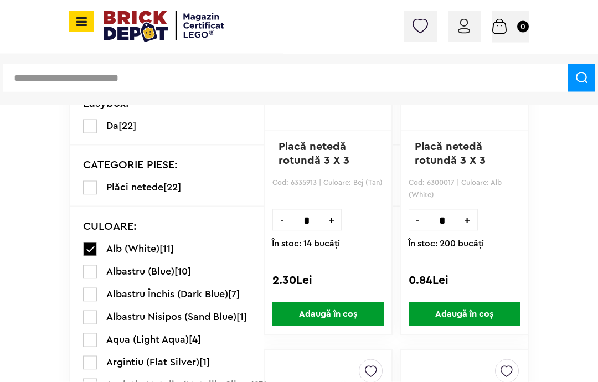
scroll to position [409, 0]
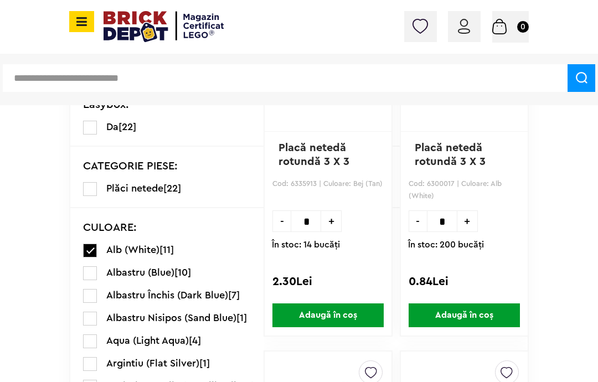
click at [92, 250] on label at bounding box center [90, 251] width 14 height 14
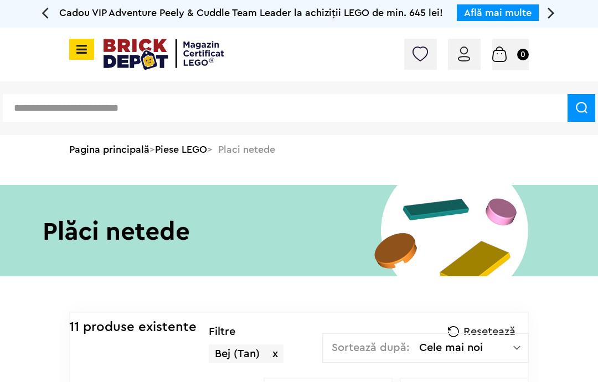
click at [83, 49] on icon at bounding box center [80, 49] width 14 height 12
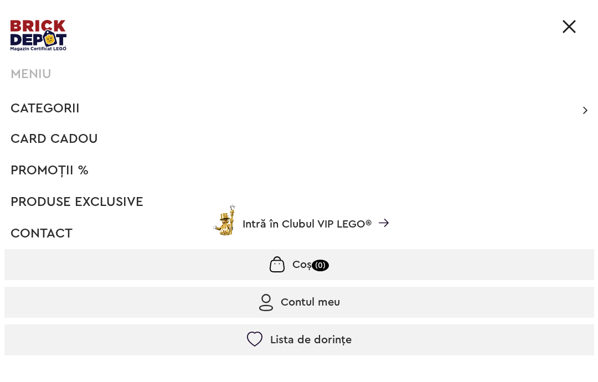
click at [22, 169] on span "PROMOȚII %" at bounding box center [50, 170] width 78 height 13
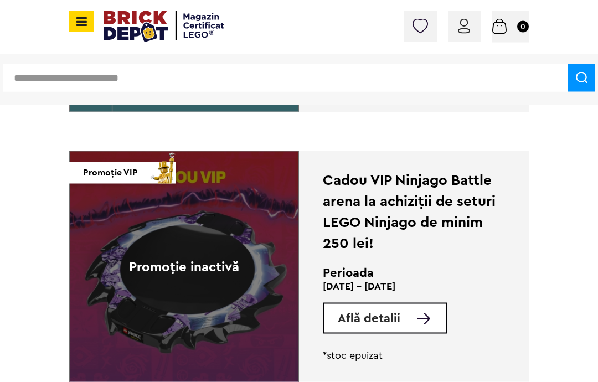
scroll to position [2371, 0]
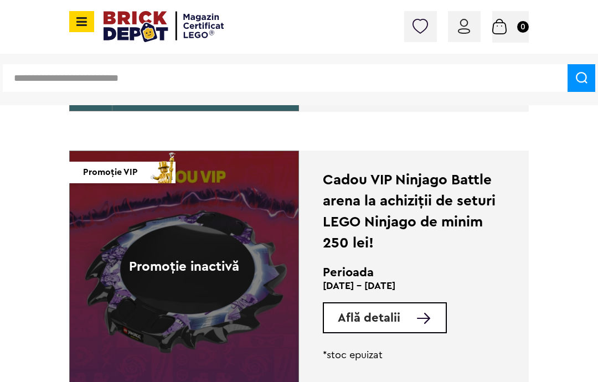
click at [75, 25] on icon at bounding box center [80, 22] width 14 height 12
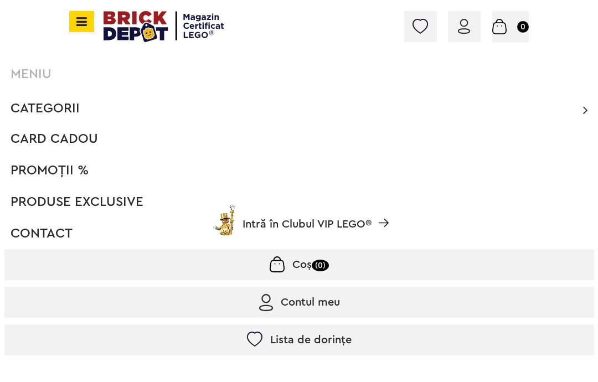
click at [45, 134] on span "Card Cadou" at bounding box center [55, 138] width 88 height 13
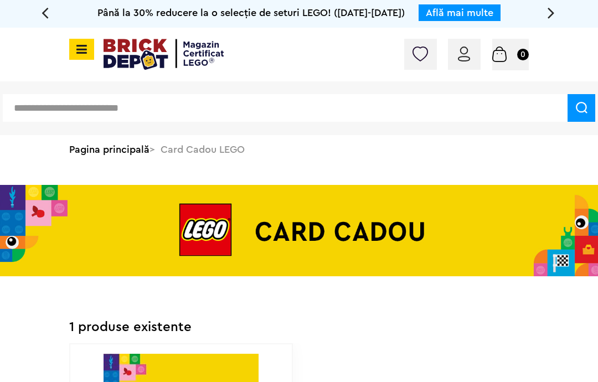
click at [81, 48] on icon at bounding box center [80, 49] width 14 height 12
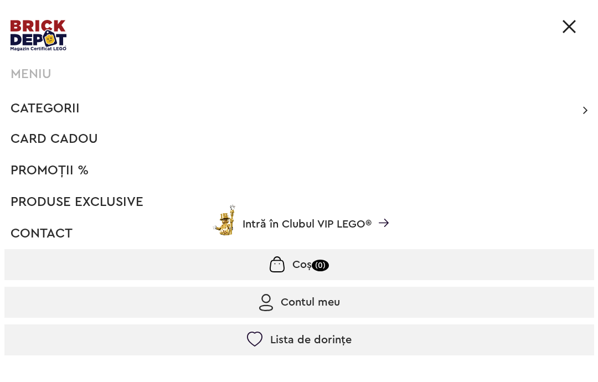
click at [28, 110] on span "Categorii" at bounding box center [45, 108] width 69 height 13
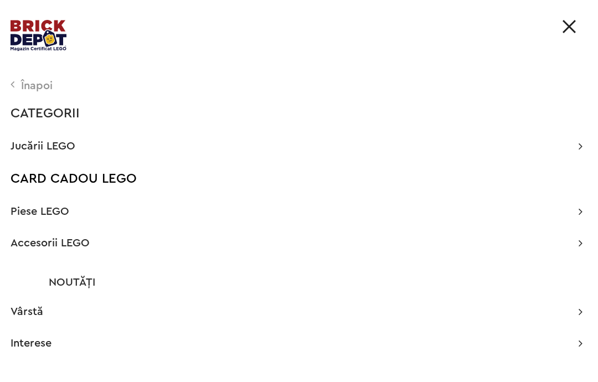
click at [22, 206] on span "Piese LEGO" at bounding box center [40, 211] width 59 height 11
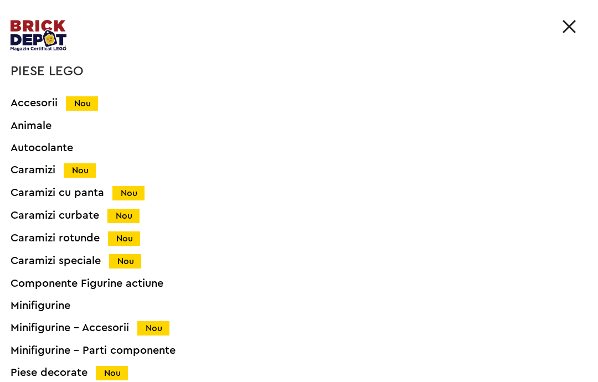
scroll to position [132, 0]
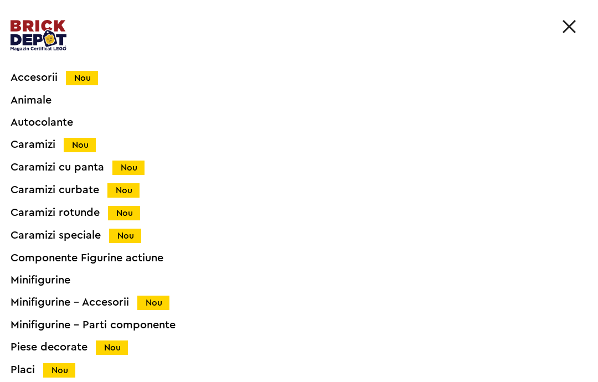
click at [45, 230] on div "Caramizi speciale Nou" at bounding box center [284, 236] width 546 height 12
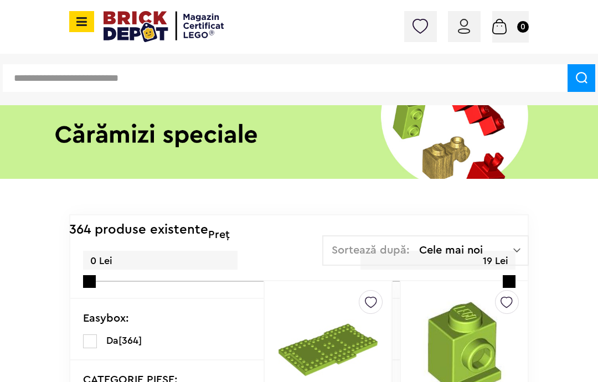
scroll to position [121, 0]
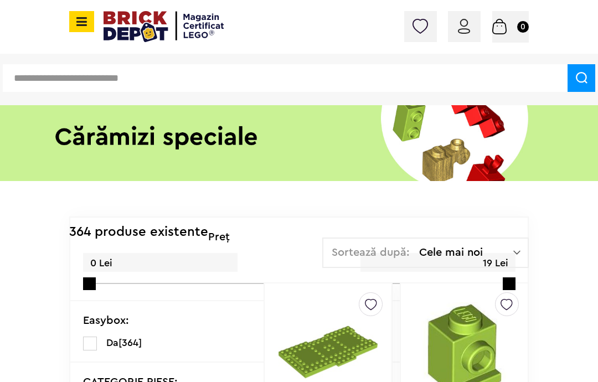
click at [90, 28] on span at bounding box center [81, 21] width 25 height 21
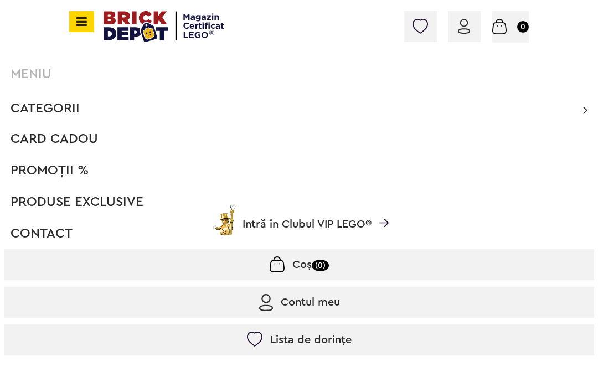
click at [60, 112] on span "Categorii" at bounding box center [45, 108] width 69 height 13
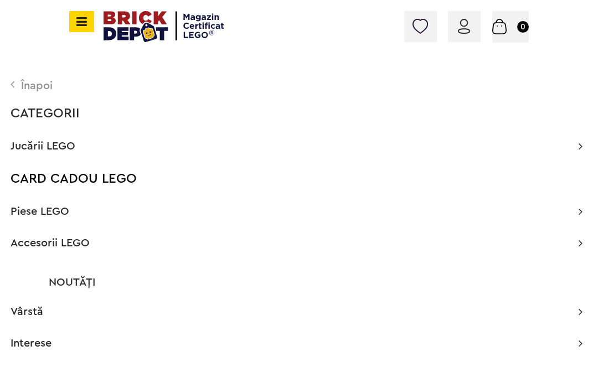
click at [55, 210] on span "Piese LEGO" at bounding box center [40, 211] width 59 height 11
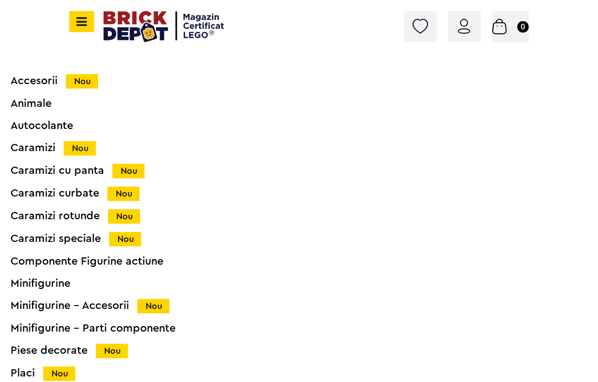
scroll to position [128, 0]
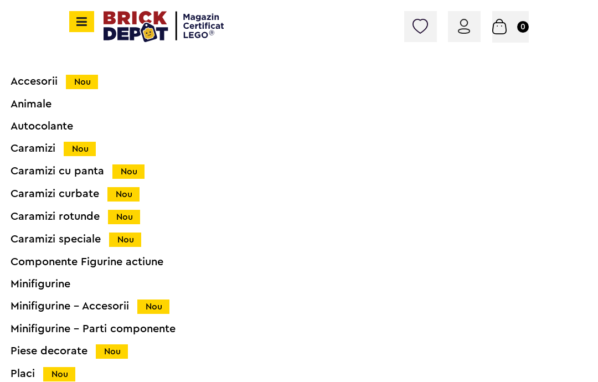
click at [48, 146] on div "Caramizi Nou" at bounding box center [284, 149] width 546 height 12
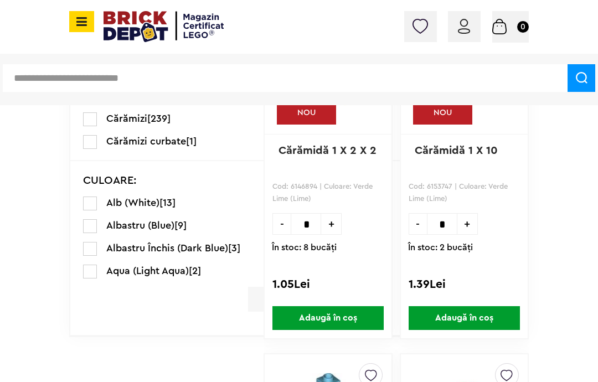
scroll to position [426, 0]
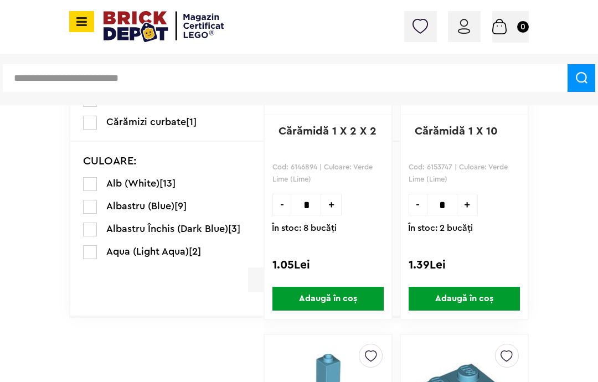
click at [93, 203] on label at bounding box center [90, 207] width 14 height 14
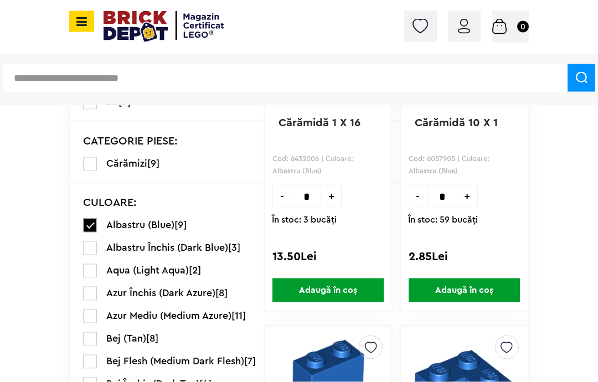
scroll to position [435, 0]
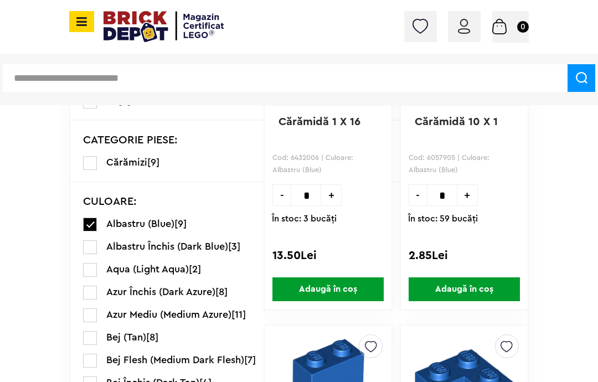
click at [93, 266] on label at bounding box center [90, 270] width 14 height 14
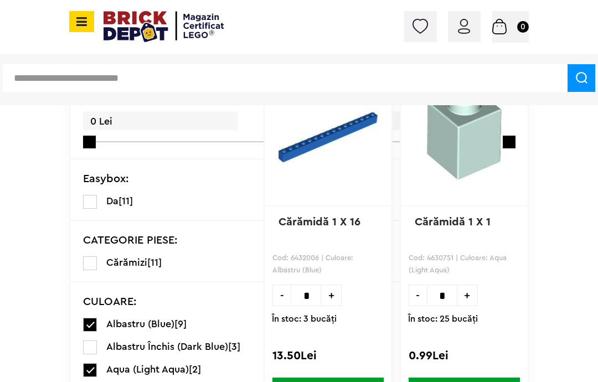
scroll to position [334, 0]
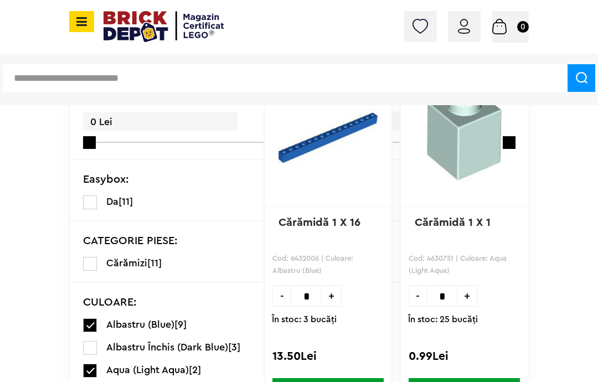
click at [92, 327] on label at bounding box center [90, 325] width 14 height 14
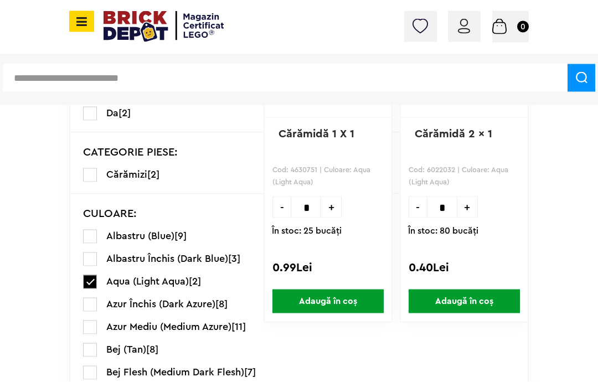
scroll to position [425, 0]
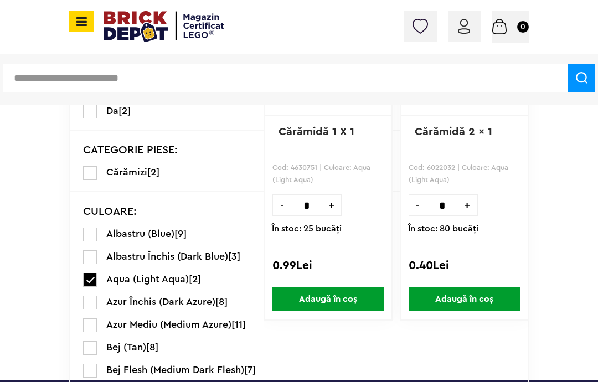
click at [95, 275] on label at bounding box center [90, 280] width 14 height 14
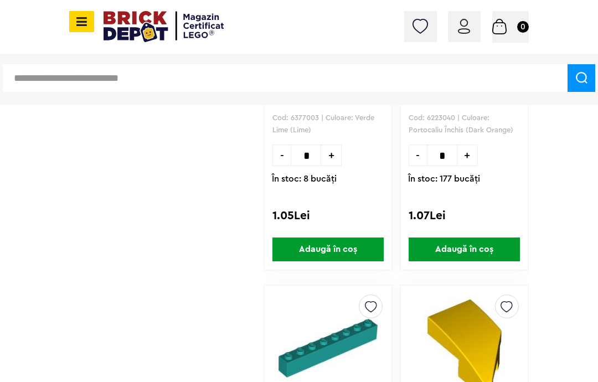
scroll to position [2613, 0]
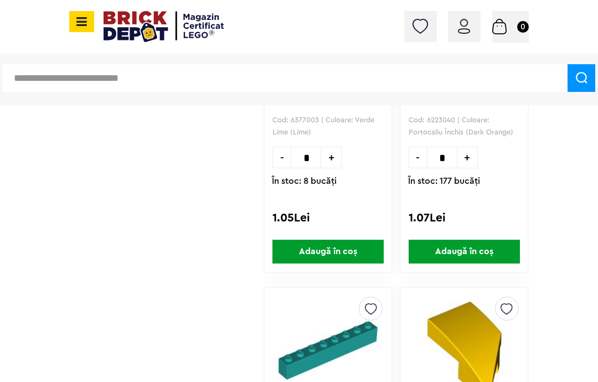
click at [91, 22] on span at bounding box center [81, 21] width 25 height 21
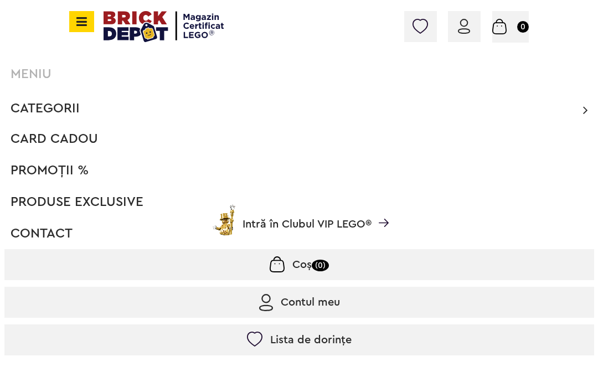
click at [63, 103] on span "Categorii" at bounding box center [45, 108] width 69 height 13
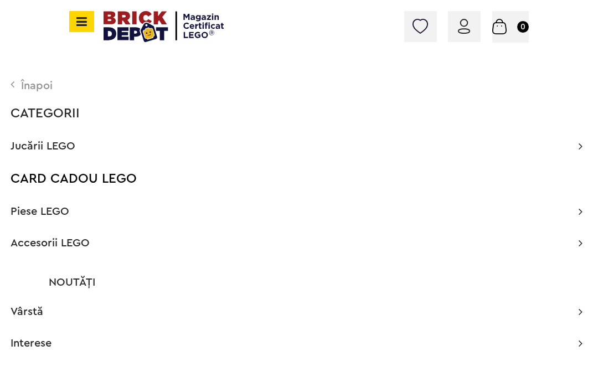
click at [52, 209] on span "Piese LEGO" at bounding box center [40, 211] width 59 height 11
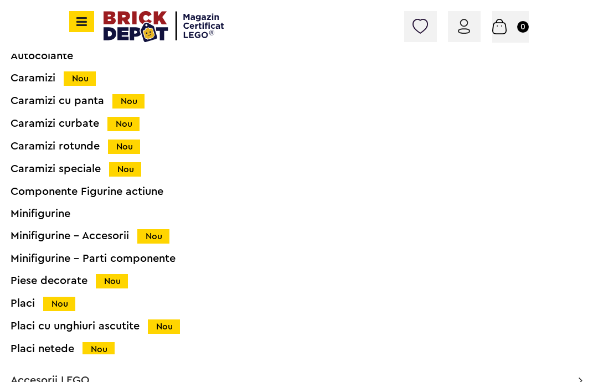
scroll to position [180, 0]
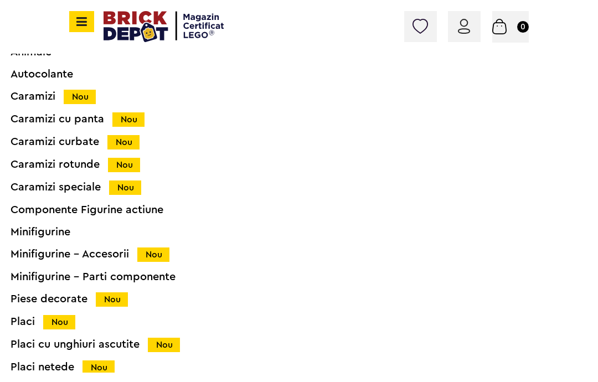
click at [23, 319] on div "Placi Nou" at bounding box center [284, 322] width 546 height 12
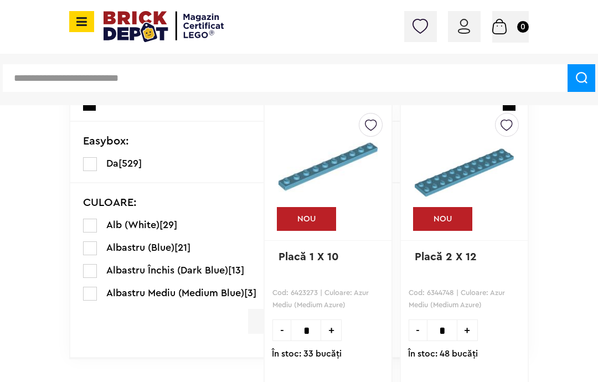
scroll to position [298, 0]
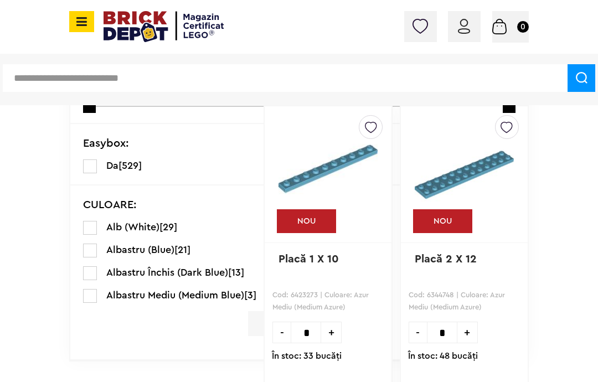
click at [89, 226] on label at bounding box center [90, 228] width 14 height 14
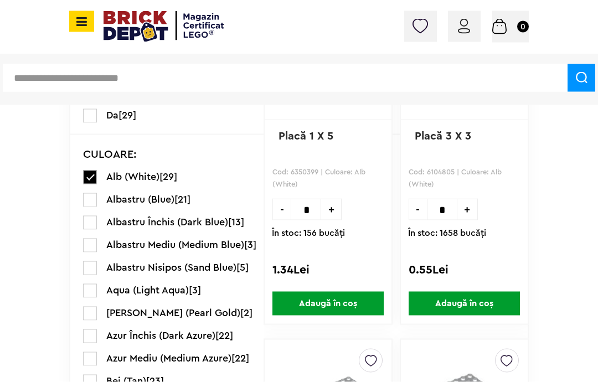
scroll to position [421, 0]
click at [91, 290] on label at bounding box center [90, 291] width 14 height 14
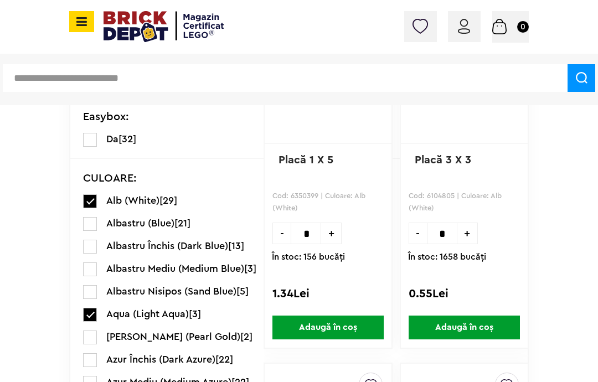
click at [95, 197] on label at bounding box center [90, 201] width 14 height 14
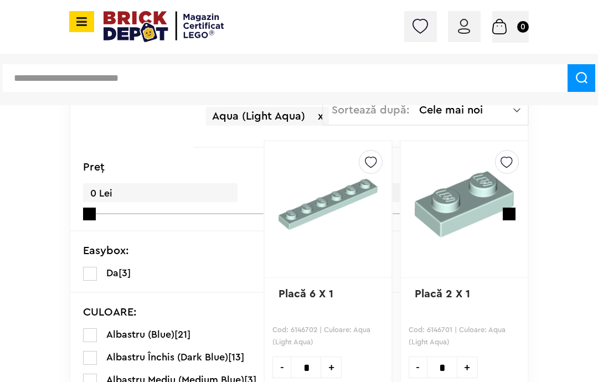
scroll to position [264, 0]
click at [486, 214] on img at bounding box center [464, 203] width 99 height 106
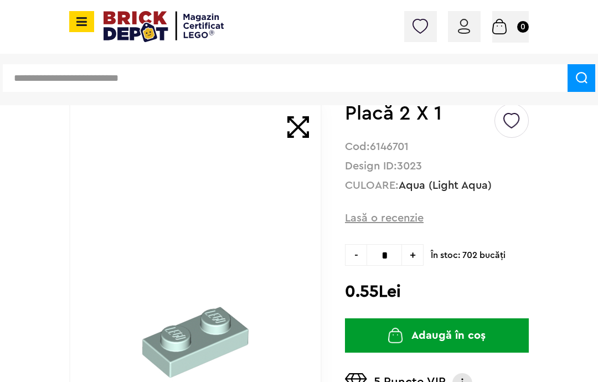
scroll to position [81, 0]
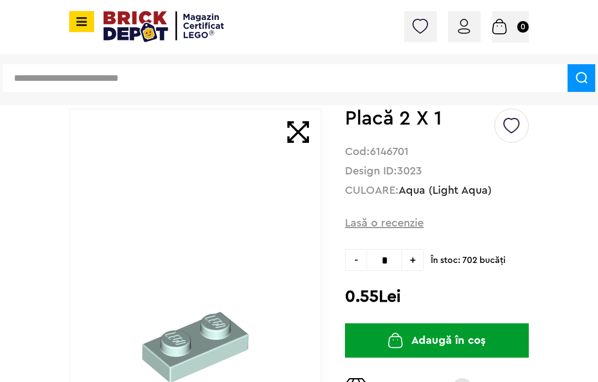
click at [383, 261] on input "*" at bounding box center [384, 260] width 35 height 22
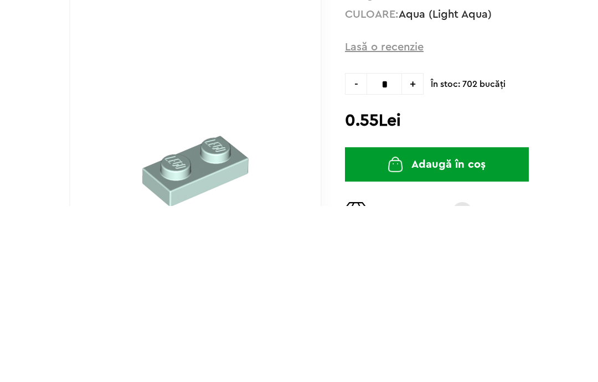
click at [393, 249] on input "*" at bounding box center [384, 260] width 35 height 22
click at [375, 249] on input "*" at bounding box center [384, 260] width 35 height 22
type input "**"
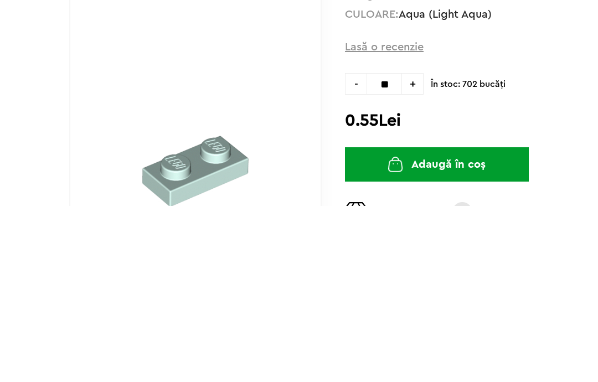
type input "**"
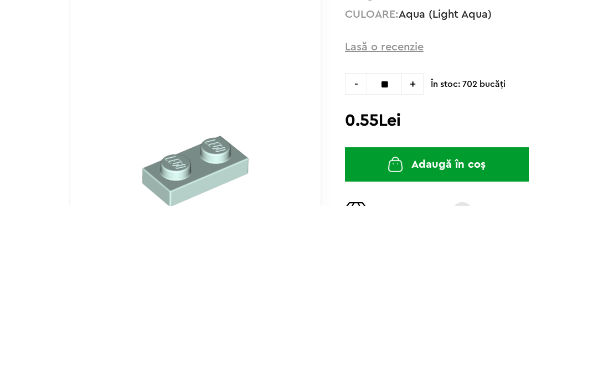
type input "**"
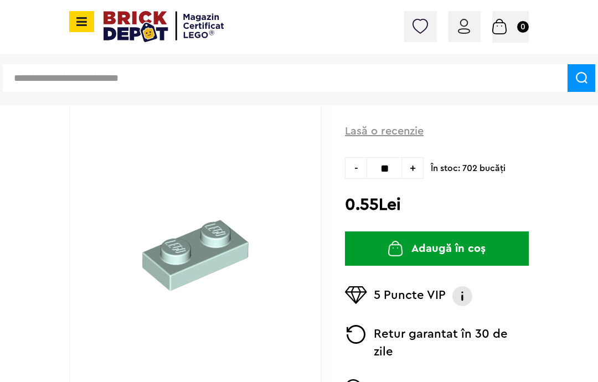
scroll to position [176, 0]
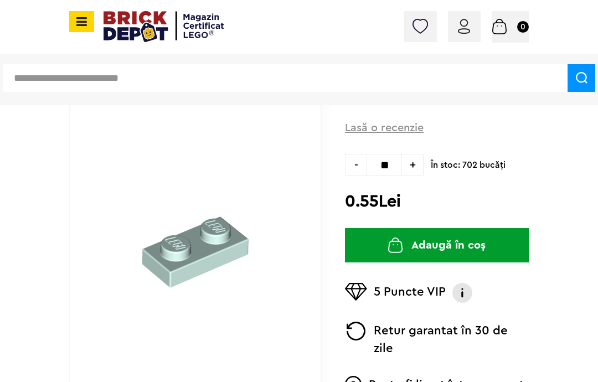
click at [442, 236] on button "Adaugă în coș" at bounding box center [437, 245] width 184 height 34
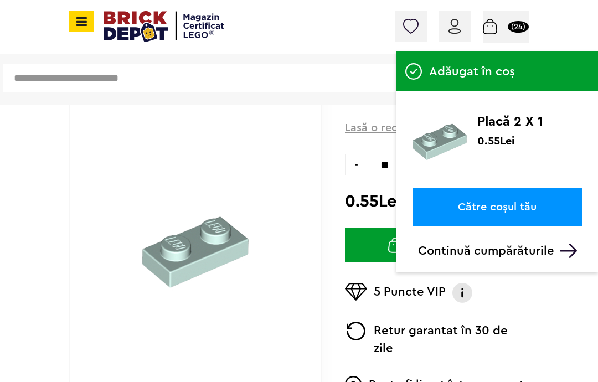
click at [74, 29] on span at bounding box center [81, 21] width 25 height 21
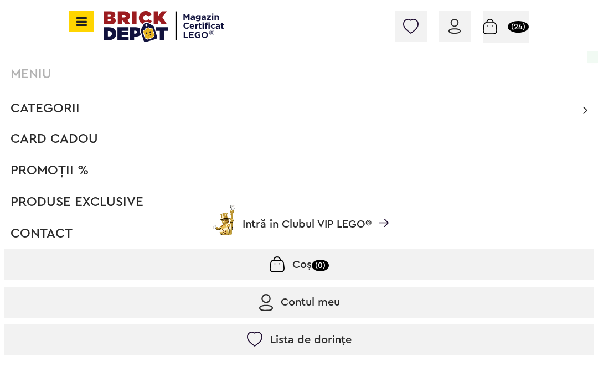
click at [64, 107] on span "Categorii" at bounding box center [45, 108] width 69 height 13
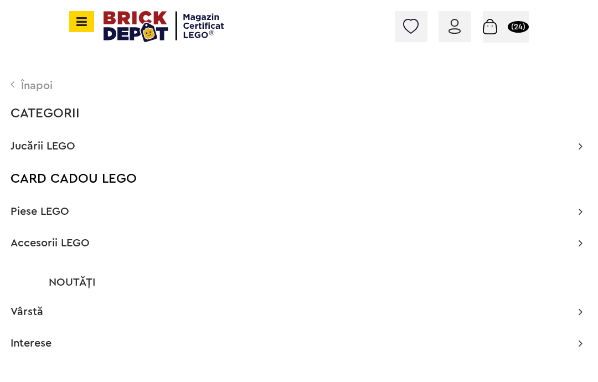
click at [49, 209] on span "Piese LEGO" at bounding box center [40, 211] width 59 height 11
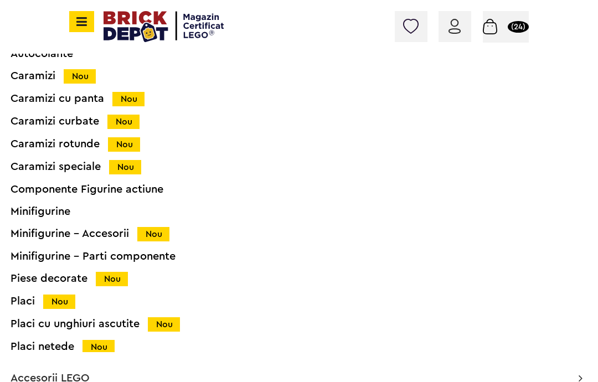
scroll to position [198, 0]
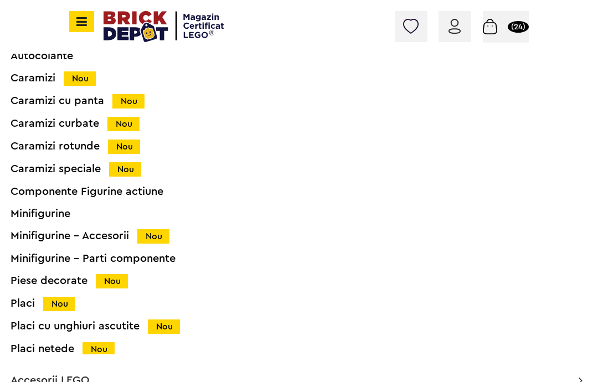
click at [25, 306] on div "Placi Nou" at bounding box center [284, 304] width 546 height 12
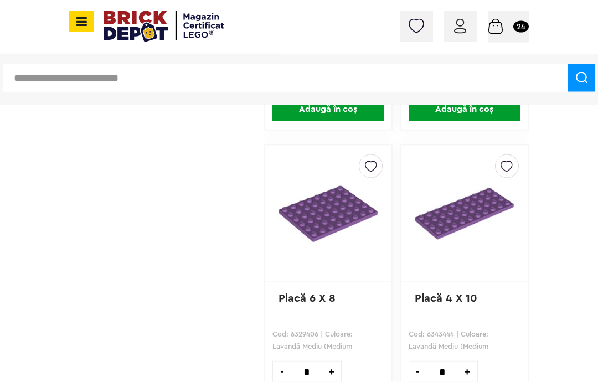
scroll to position [1686, 0]
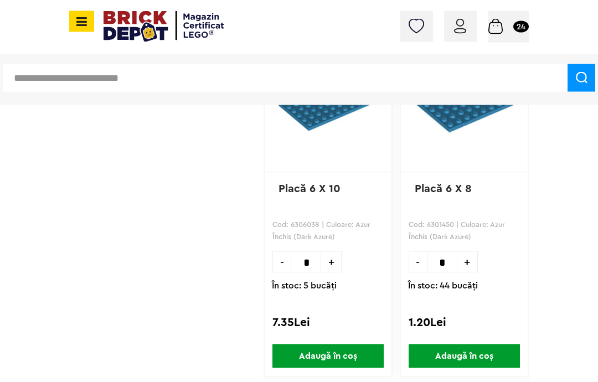
click at [83, 18] on icon at bounding box center [80, 22] width 14 height 12
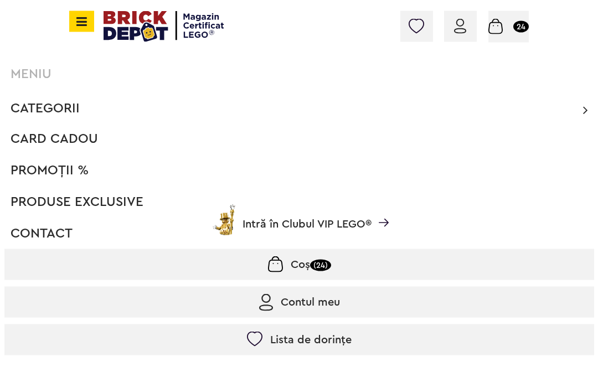
scroll to position [1082, 0]
click at [61, 107] on span "Categorii" at bounding box center [45, 108] width 69 height 13
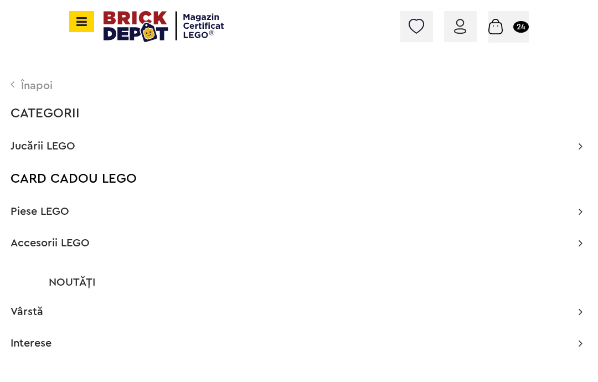
click at [50, 206] on span "Piese LEGO" at bounding box center [40, 211] width 59 height 11
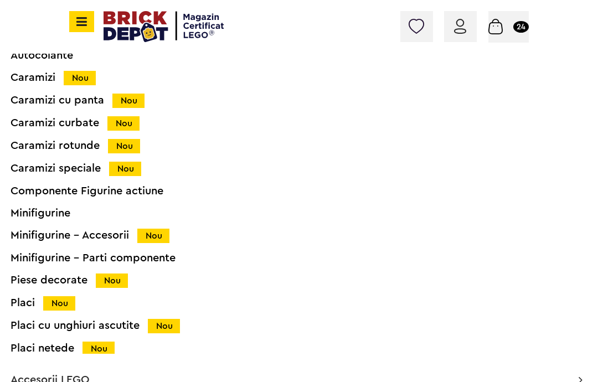
scroll to position [198, 0]
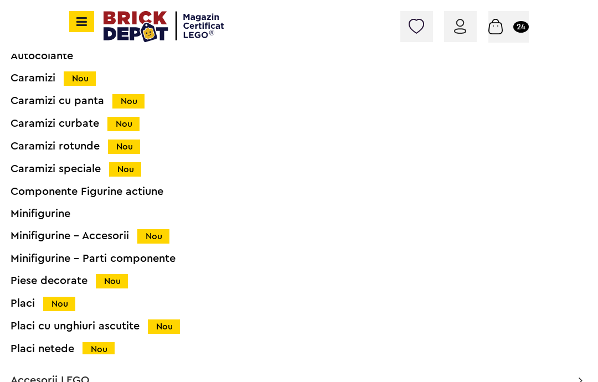
click at [32, 303] on div "Placi Nou" at bounding box center [284, 304] width 546 height 12
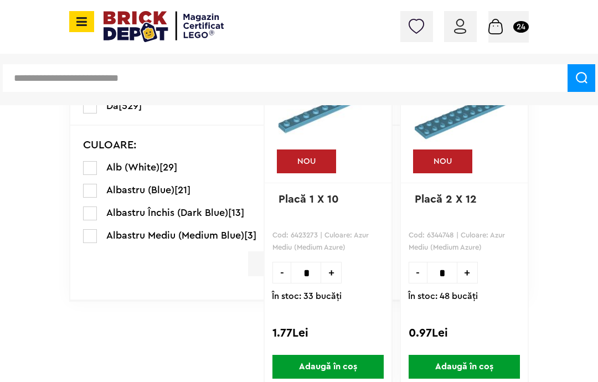
scroll to position [347, 0]
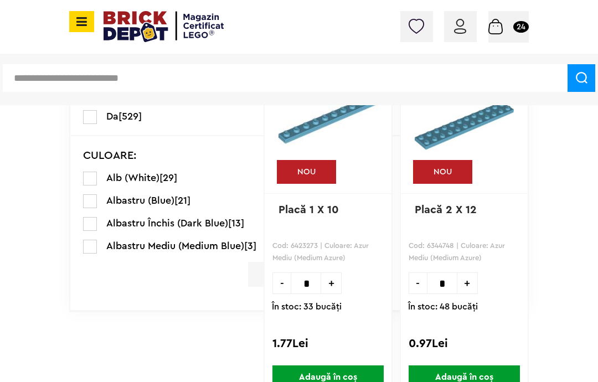
click at [95, 249] on label at bounding box center [90, 247] width 14 height 14
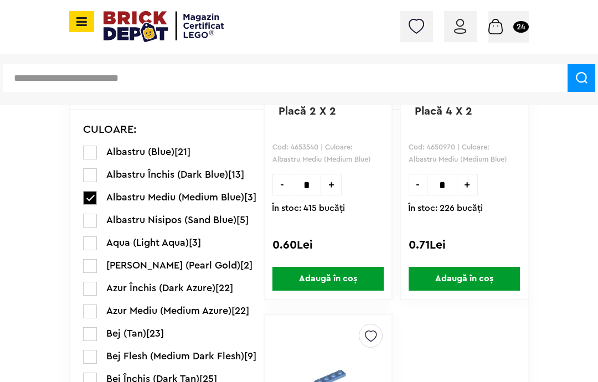
scroll to position [445, 0]
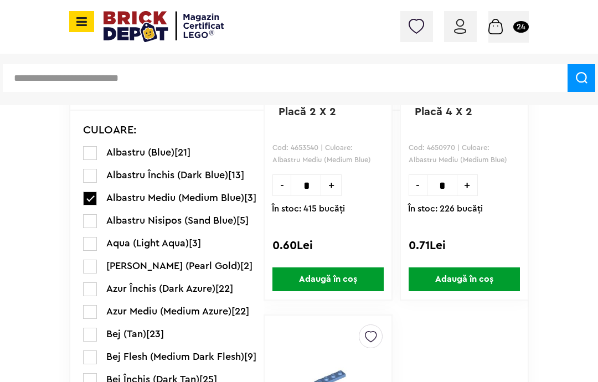
click at [92, 151] on label at bounding box center [90, 153] width 14 height 14
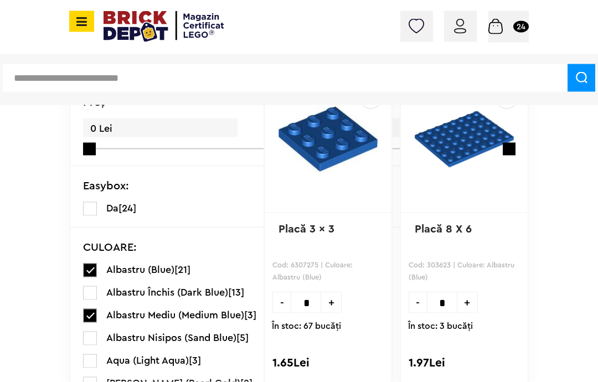
scroll to position [327, 0]
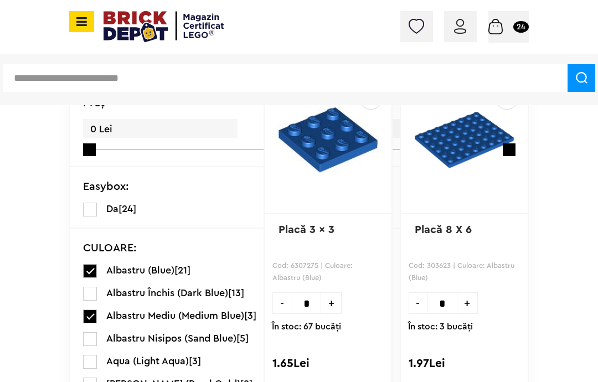
click at [93, 294] on label at bounding box center [90, 294] width 14 height 14
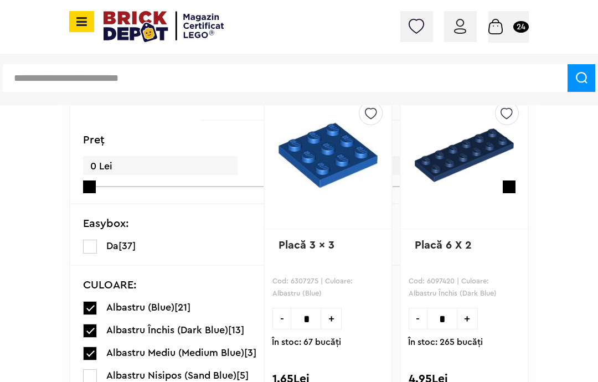
scroll to position [311, 0]
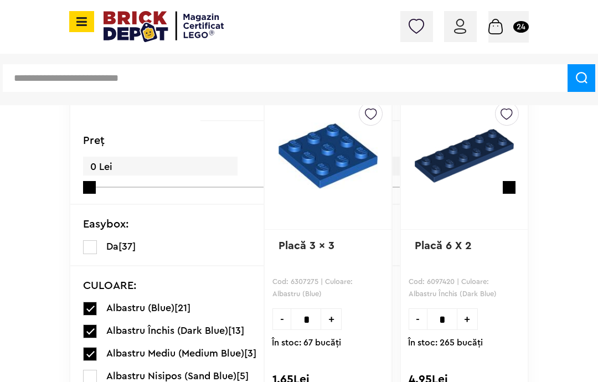
click at [93, 309] on label at bounding box center [90, 309] width 14 height 14
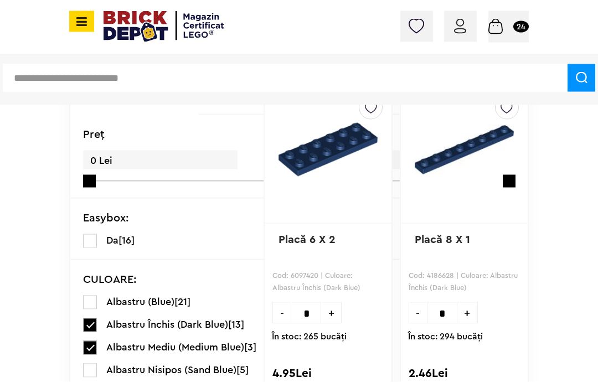
scroll to position [316, 0]
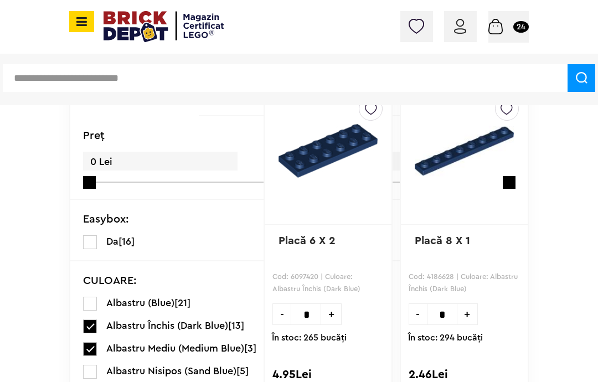
click at [94, 332] on label at bounding box center [90, 327] width 14 height 14
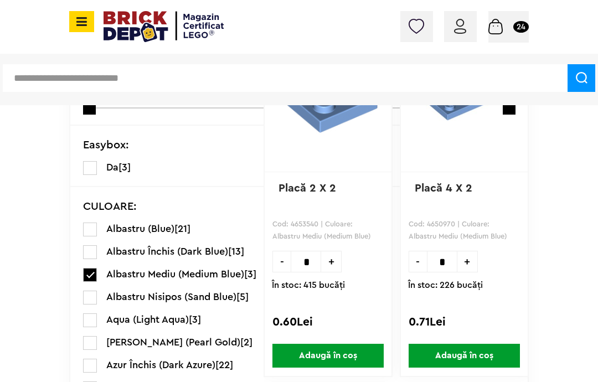
scroll to position [368, 0]
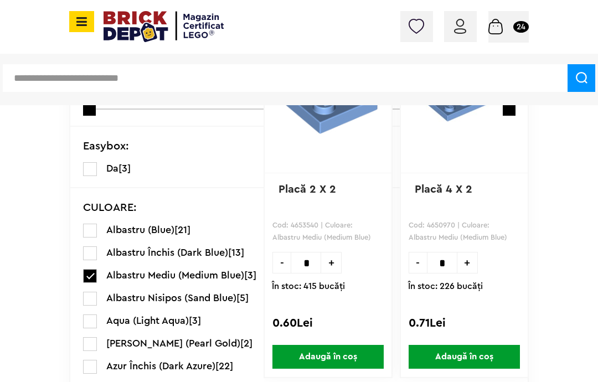
click at [86, 297] on label at bounding box center [90, 299] width 14 height 14
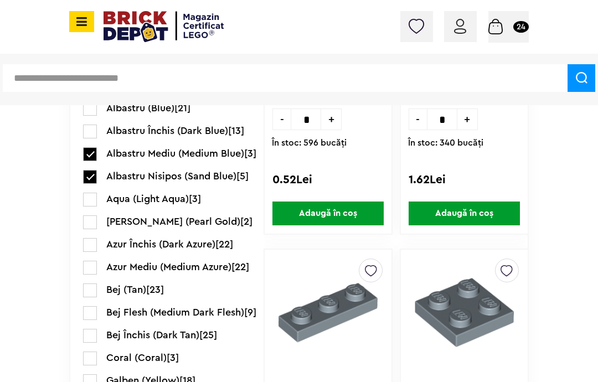
scroll to position [508, 0]
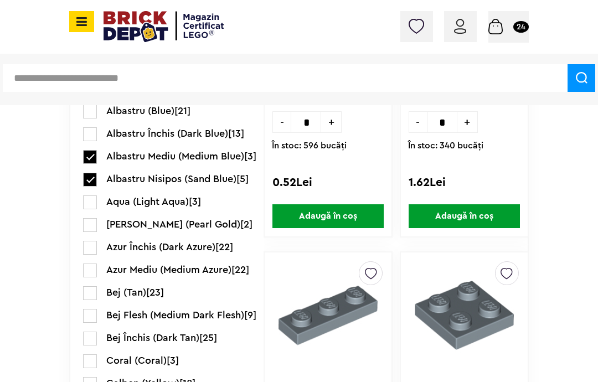
click at [92, 153] on label at bounding box center [90, 157] width 14 height 14
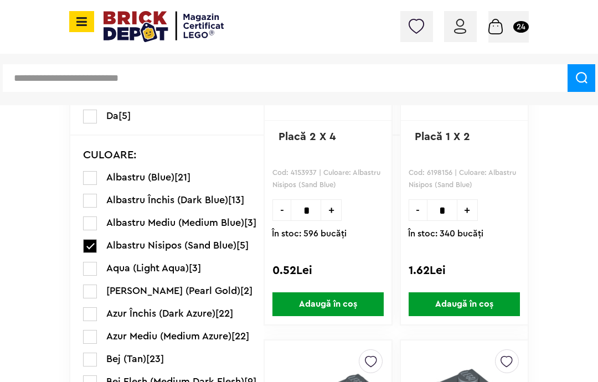
scroll to position [419, 0]
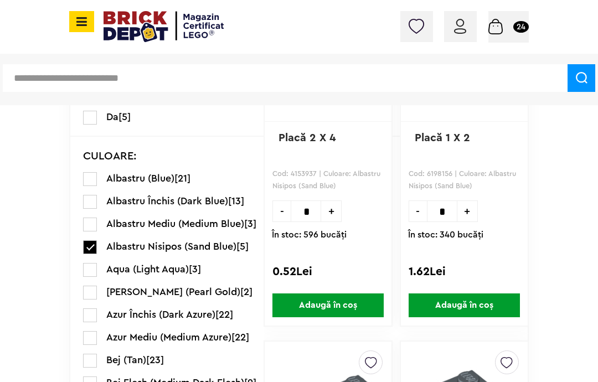
click at [92, 296] on label at bounding box center [90, 293] width 14 height 14
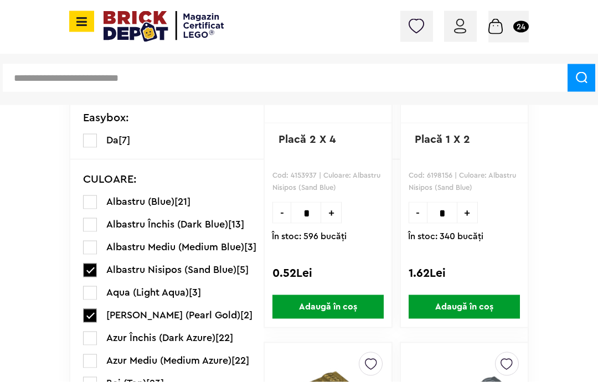
scroll to position [418, 0]
click at [85, 275] on label at bounding box center [90, 271] width 14 height 14
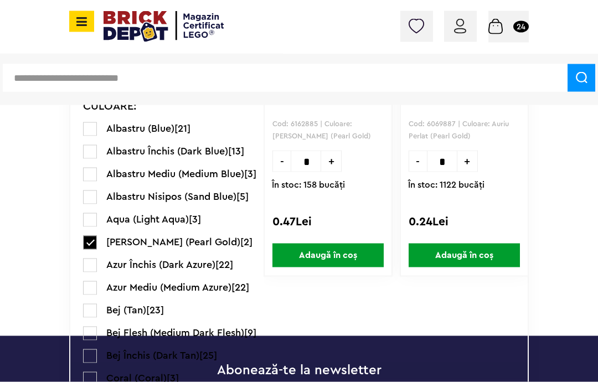
scroll to position [469, 0]
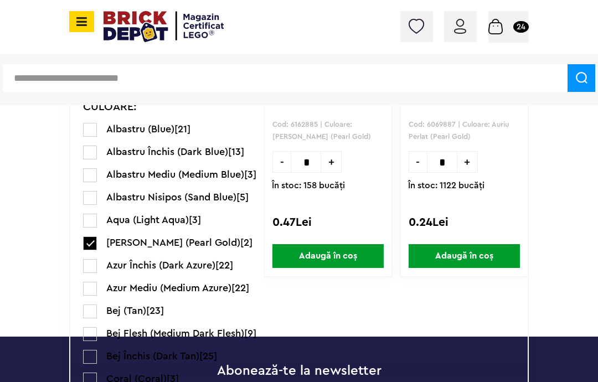
click at [82, 275] on td "Linkuri Importante Comenzile mele Date personale Adrese Parolă Listă dorințe Re…" at bounding box center [166, 122] width 194 height 374
click at [88, 265] on label at bounding box center [90, 266] width 14 height 14
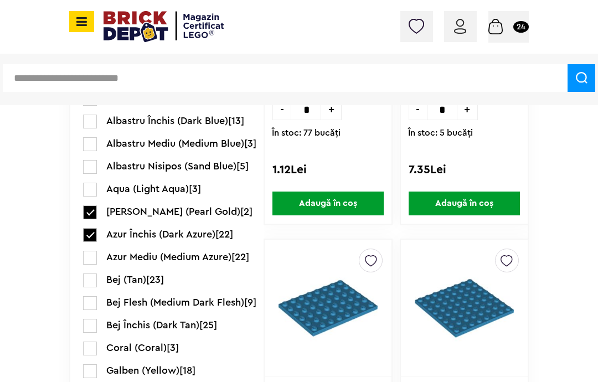
scroll to position [533, 0]
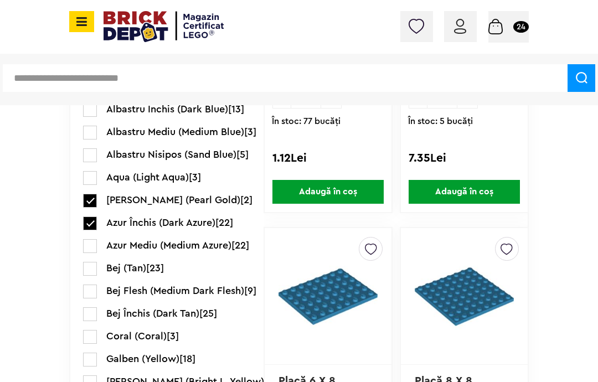
click at [91, 200] on label at bounding box center [90, 201] width 14 height 14
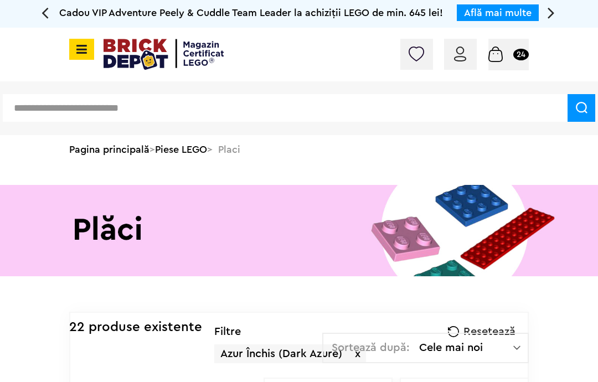
click at [213, 101] on input "text" at bounding box center [285, 108] width 565 height 28
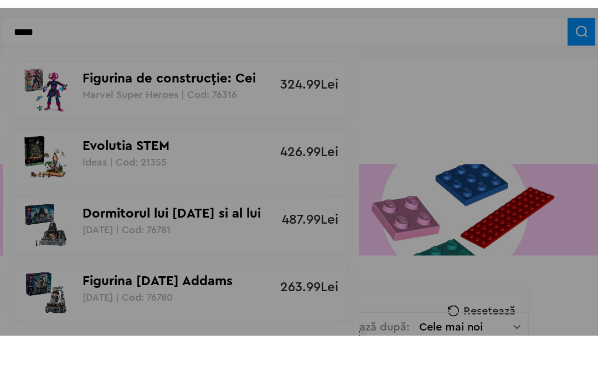
type input "*****"
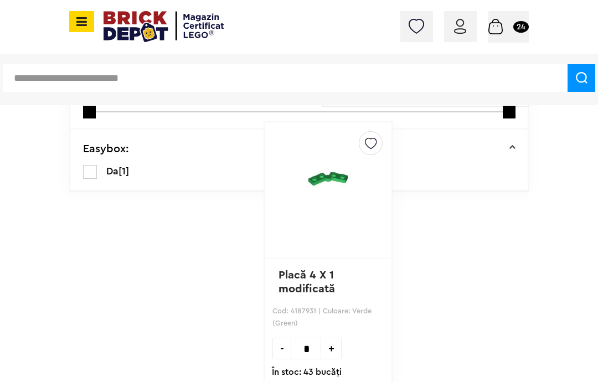
scroll to position [143, 0]
click at [360, 216] on img at bounding box center [328, 179] width 99 height 93
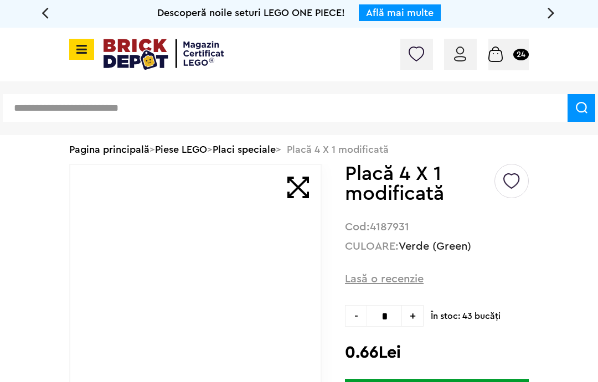
click at [171, 109] on input "text" at bounding box center [285, 108] width 565 height 28
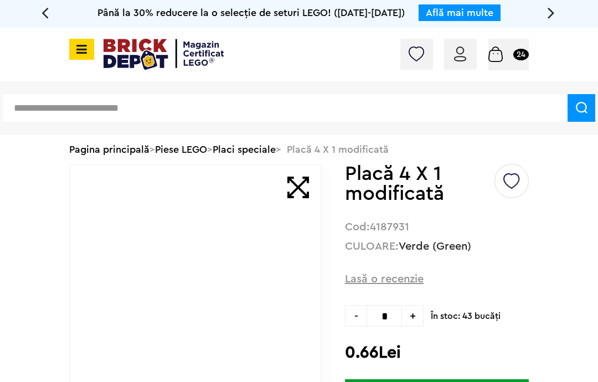
click at [176, 99] on input "text" at bounding box center [285, 108] width 565 height 28
click at [265, 100] on input "text" at bounding box center [285, 108] width 565 height 28
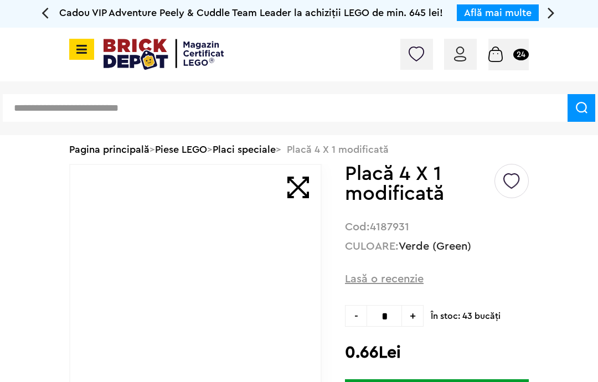
click at [255, 121] on input "text" at bounding box center [285, 108] width 565 height 28
paste input "*******"
type input "*******"
click at [405, 68] on div at bounding box center [416, 54] width 33 height 31
click at [359, 106] on input "*******" at bounding box center [285, 108] width 565 height 28
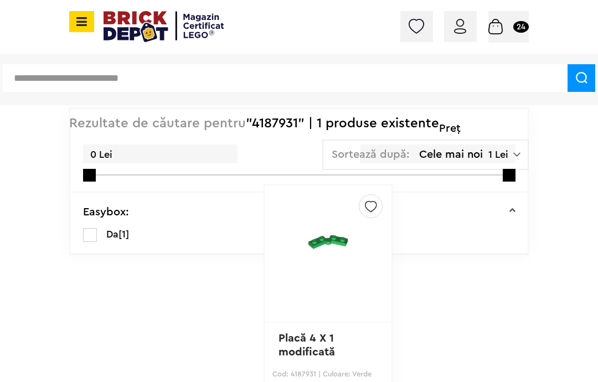
scroll to position [80, 0]
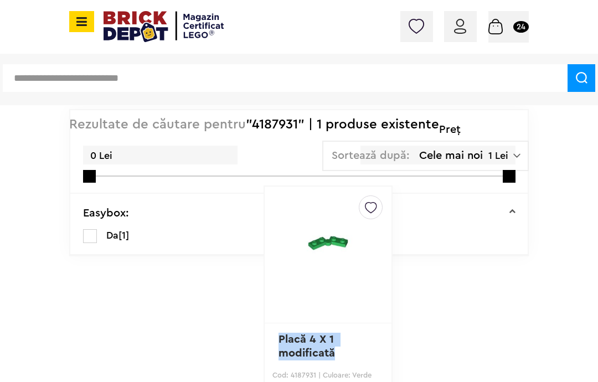
click at [216, 80] on input "text" at bounding box center [285, 78] width 565 height 28
paste input "**********"
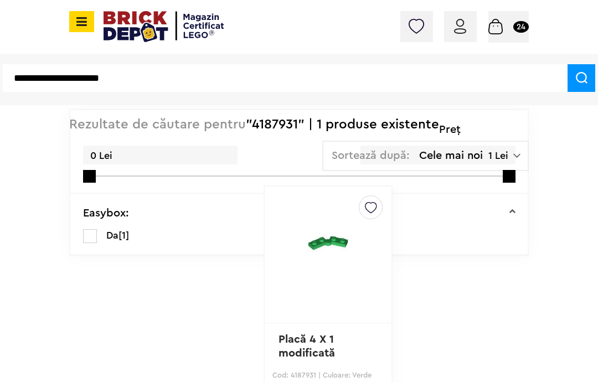
type input "**********"
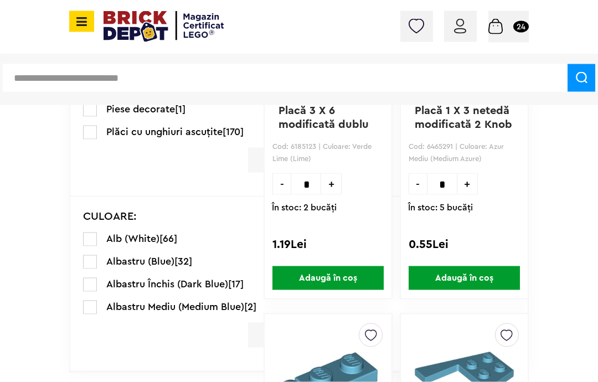
scroll to position [341, 0]
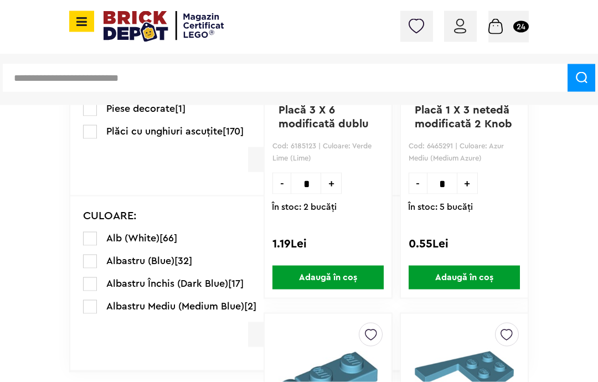
click at [90, 307] on label at bounding box center [90, 307] width 14 height 14
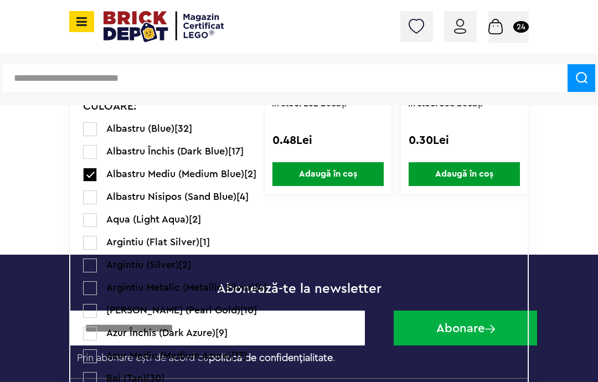
scroll to position [444, 0]
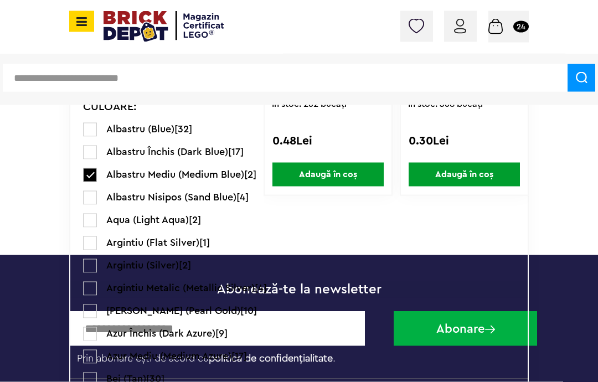
click at [88, 334] on label at bounding box center [90, 334] width 14 height 14
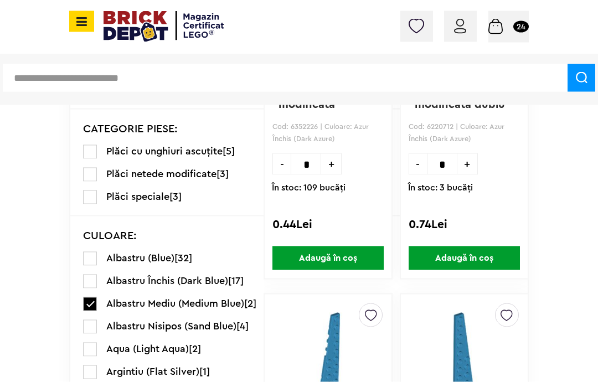
scroll to position [361, 0]
click at [90, 303] on label at bounding box center [90, 304] width 14 height 14
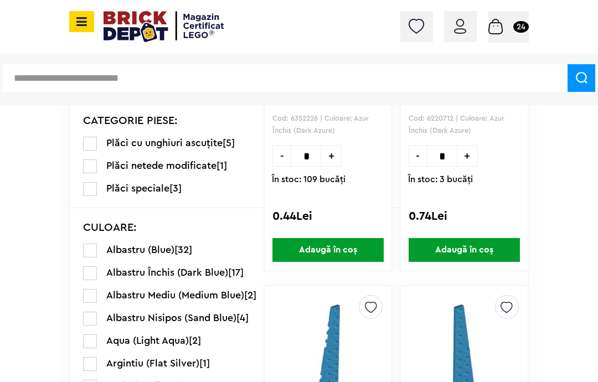
scroll to position [366, 0]
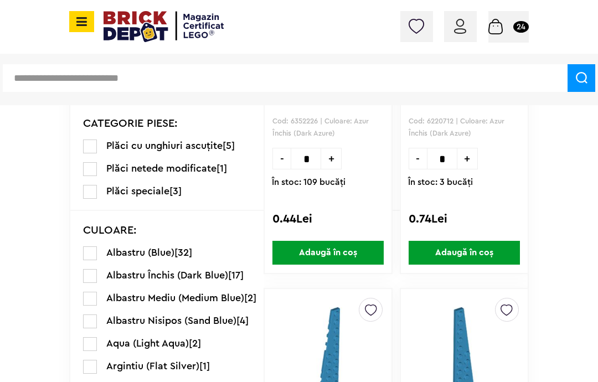
click at [90, 246] on label at bounding box center [90, 253] width 14 height 14
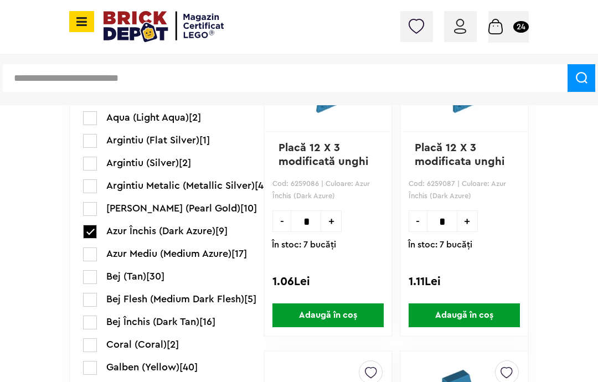
scroll to position [656, 0]
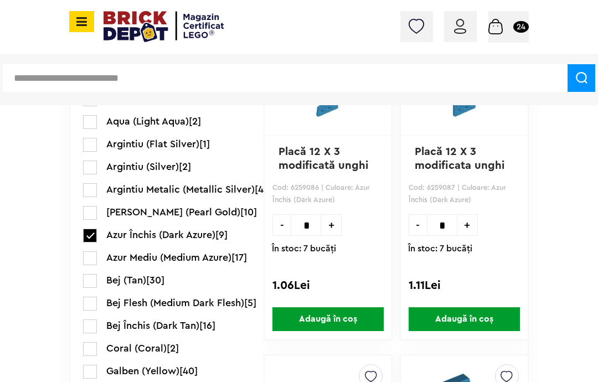
click at [88, 240] on label at bounding box center [90, 236] width 14 height 14
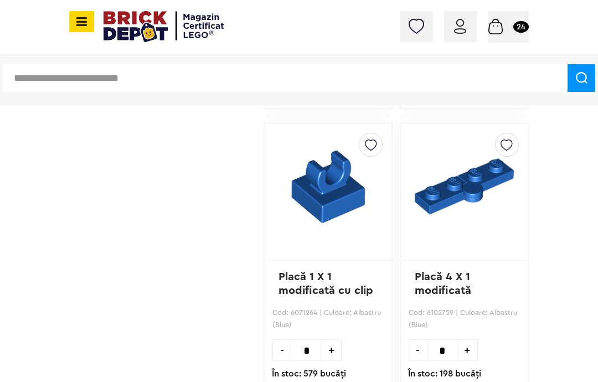
scroll to position [2670, 0]
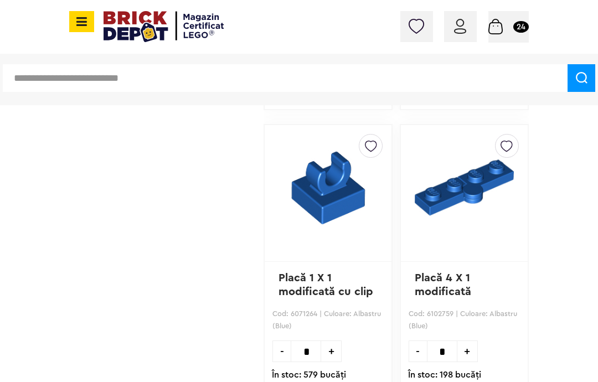
click at [479, 209] on img at bounding box center [464, 188] width 99 height 106
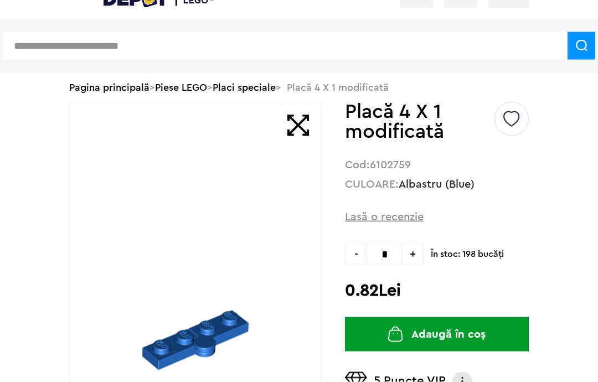
scroll to position [61, 0]
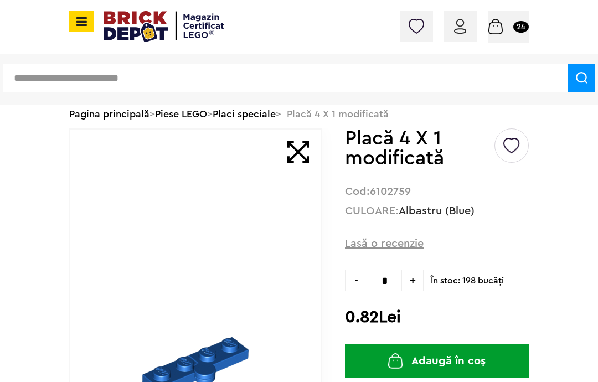
click at [389, 282] on input "*" at bounding box center [384, 281] width 35 height 22
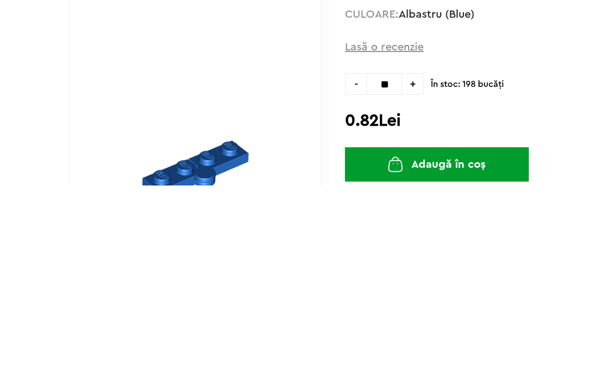
type input "**"
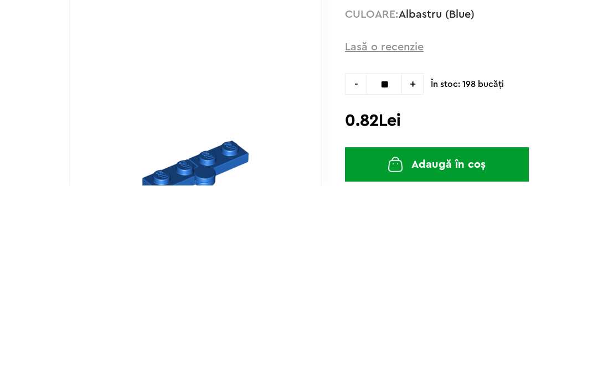
type input "**"
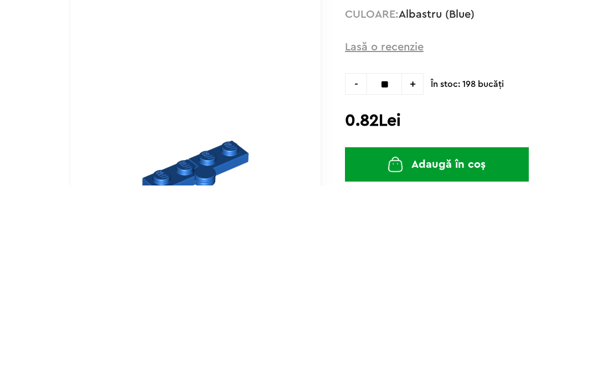
type input "**"
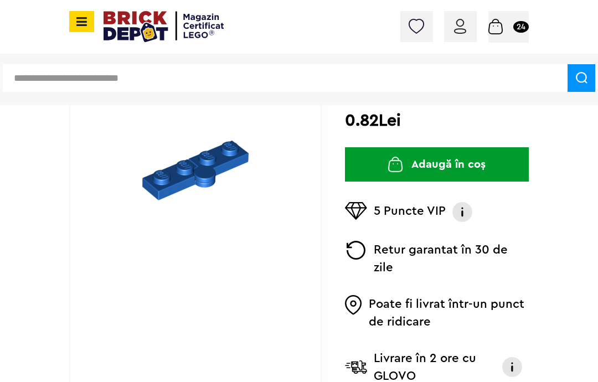
click at [491, 164] on button "Adaugă în coș" at bounding box center [437, 164] width 184 height 34
click at [316, 82] on input "text" at bounding box center [285, 78] width 565 height 28
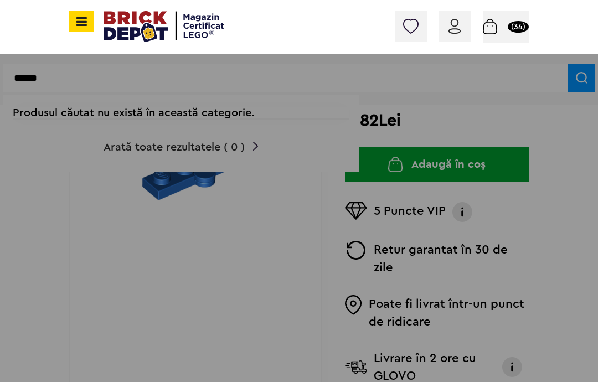
type input "******"
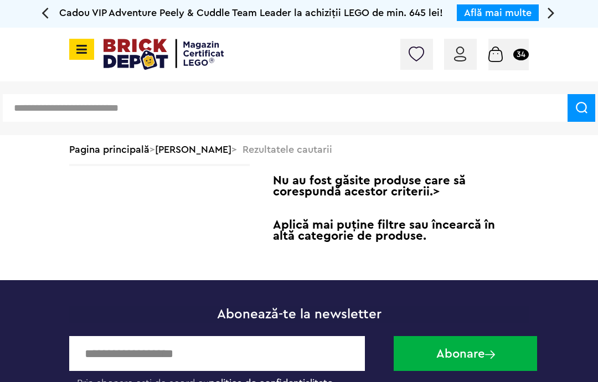
click at [532, 104] on input "text" at bounding box center [285, 108] width 565 height 28
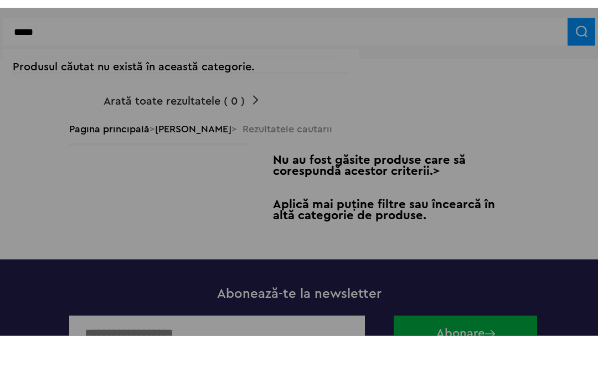
type input "*****"
click at [515, 95] on div at bounding box center [299, 191] width 598 height 382
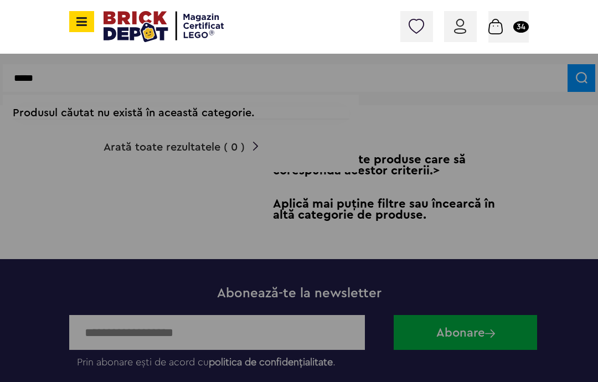
click at [86, 73] on div at bounding box center [299, 191] width 598 height 382
click at [73, 79] on div at bounding box center [299, 191] width 598 height 382
click at [74, 14] on span at bounding box center [81, 21] width 25 height 21
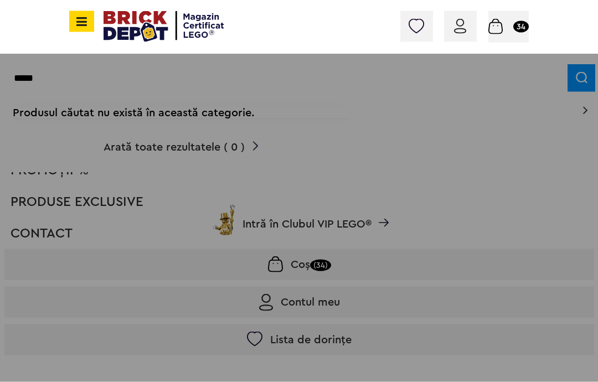
scroll to position [75, 0]
click at [507, 223] on div at bounding box center [299, 191] width 598 height 382
click at [513, 218] on div at bounding box center [299, 191] width 598 height 382
click at [542, 200] on div at bounding box center [299, 191] width 598 height 382
click at [558, 223] on div at bounding box center [299, 191] width 598 height 382
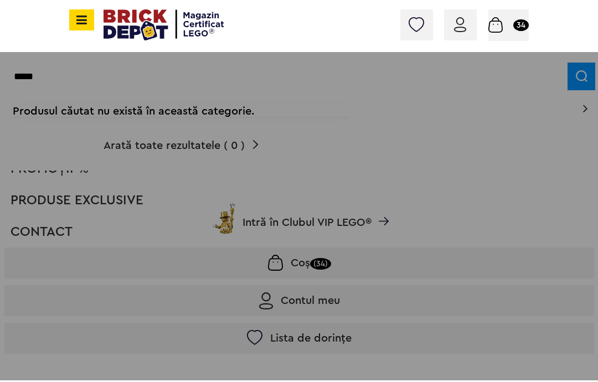
click at [78, 28] on span at bounding box center [81, 21] width 25 height 21
click at [88, 18] on span at bounding box center [81, 21] width 25 height 21
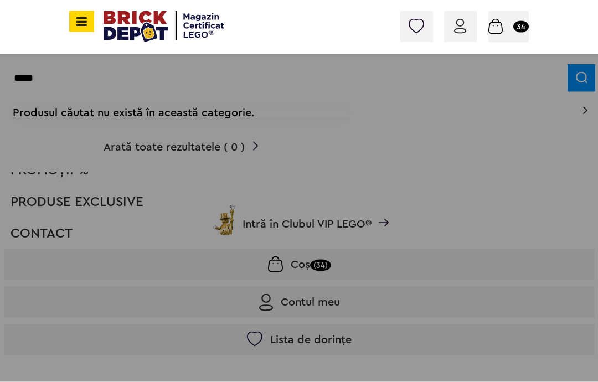
scroll to position [0, 0]
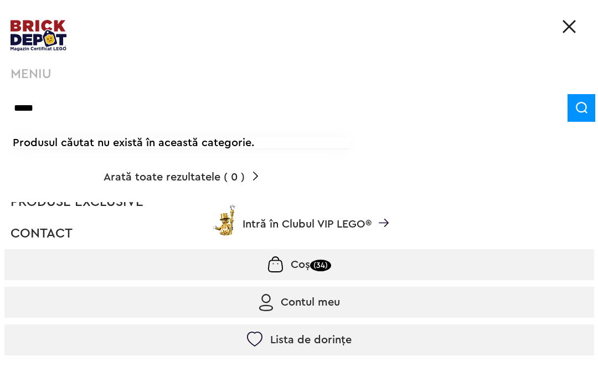
click at [564, 23] on img at bounding box center [569, 26] width 13 height 13
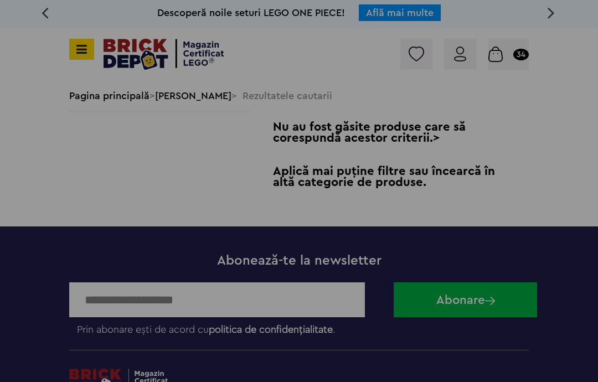
click at [570, 20] on div at bounding box center [299, 191] width 598 height 382
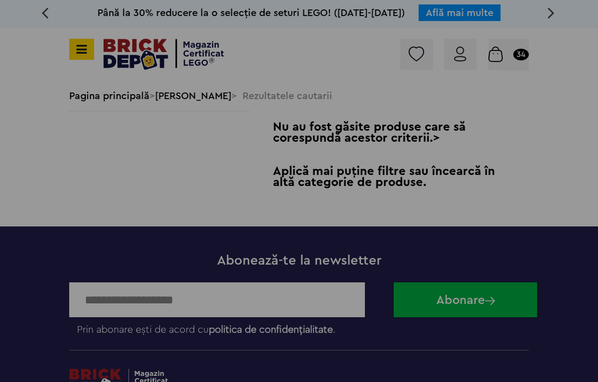
click at [509, 52] on div at bounding box center [299, 191] width 598 height 382
click at [503, 71] on div at bounding box center [299, 191] width 598 height 382
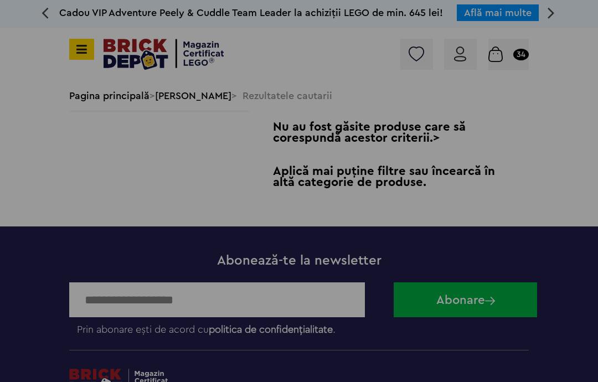
click at [507, 40] on div at bounding box center [299, 191] width 598 height 382
click at [506, 65] on div at bounding box center [299, 191] width 598 height 382
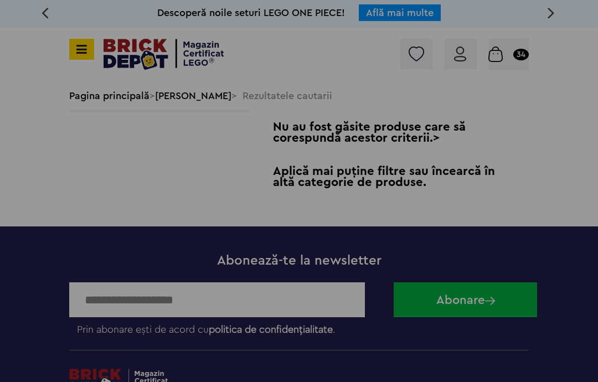
click at [502, 76] on div at bounding box center [299, 191] width 598 height 382
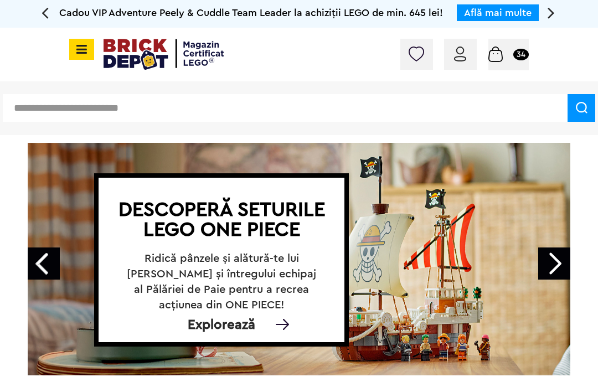
click at [523, 45] on div "Coș 34" at bounding box center [508, 55] width 40 height 32
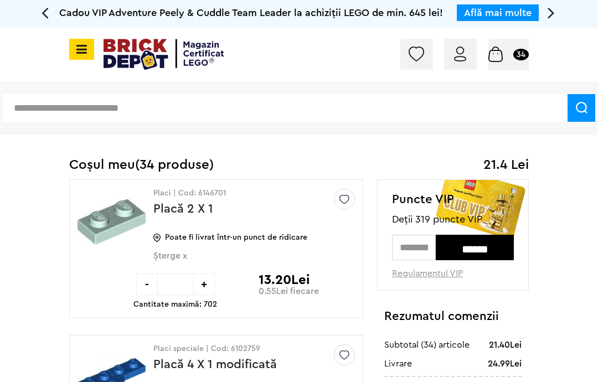
click at [349, 102] on input "text" at bounding box center [285, 108] width 565 height 28
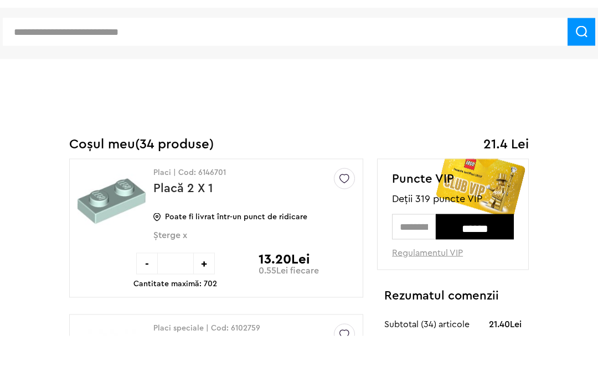
paste input "**********"
type input "**********"
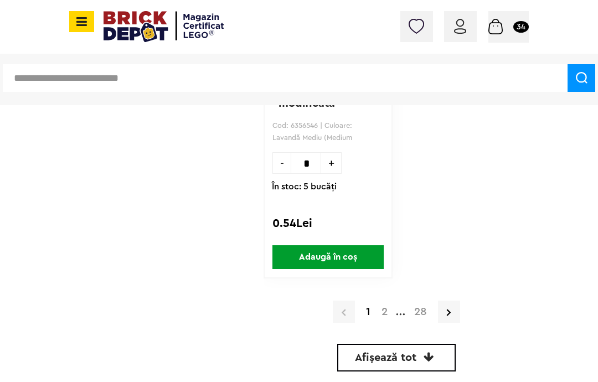
scroll to position [4999, 0]
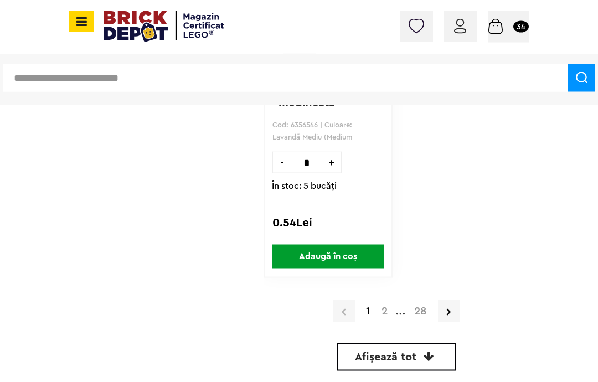
click at [436, 351] on link "Afișează tot" at bounding box center [396, 357] width 119 height 28
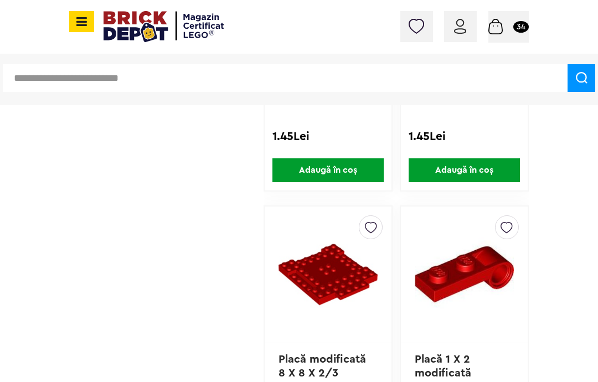
scroll to position [6456, 0]
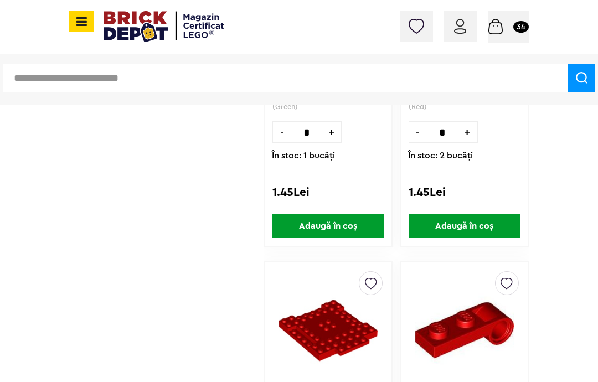
click at [83, 17] on icon at bounding box center [80, 22] width 14 height 12
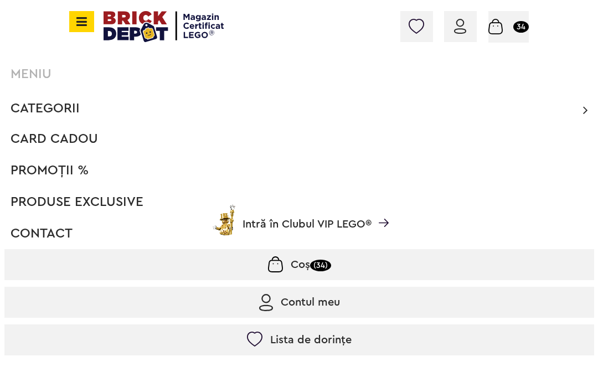
click at [55, 106] on span "Categorii" at bounding box center [45, 108] width 69 height 13
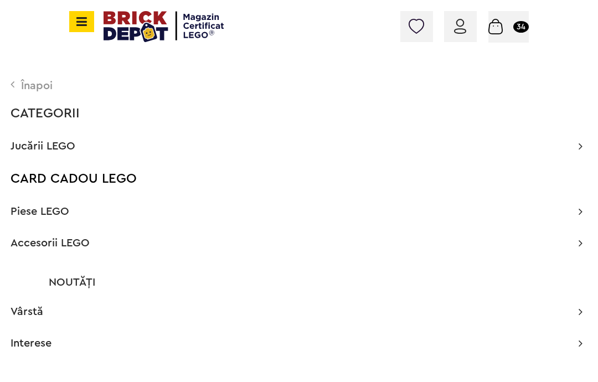
click at [40, 215] on span "Piese LEGO" at bounding box center [40, 211] width 59 height 11
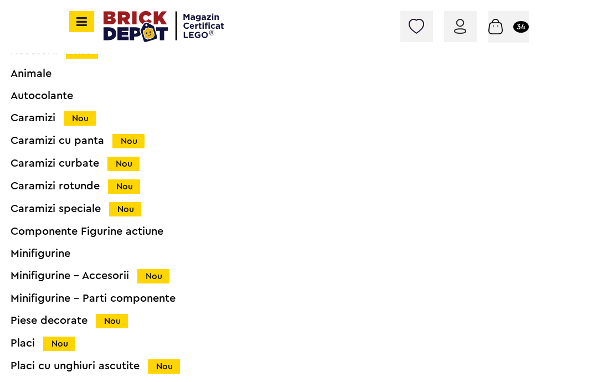
scroll to position [158, 0]
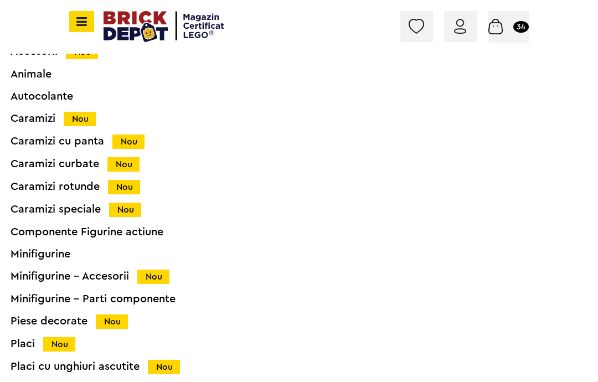
click at [80, 159] on div "Caramizi curbate Nou" at bounding box center [284, 164] width 546 height 12
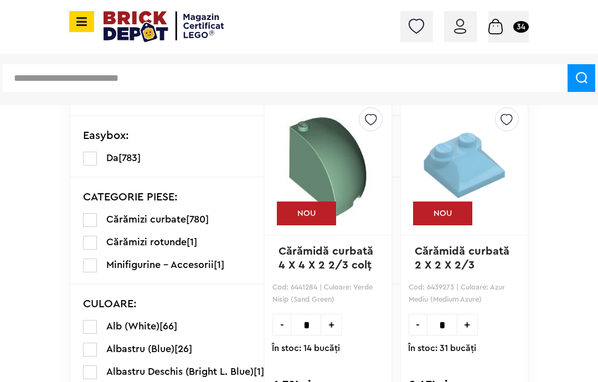
scroll to position [304, 0]
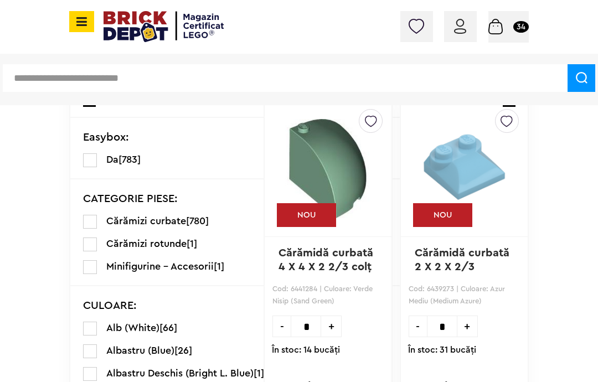
click at [92, 330] on label at bounding box center [90, 329] width 14 height 14
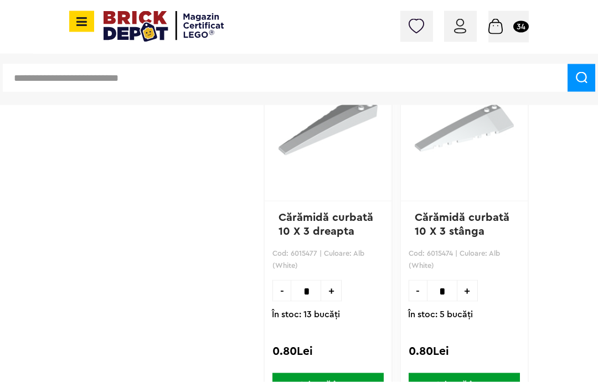
click at [85, 23] on icon at bounding box center [80, 22] width 14 height 12
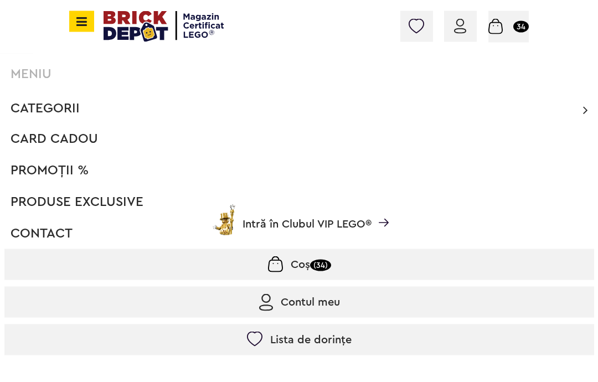
scroll to position [4263, 0]
click at [65, 105] on span "Categorii" at bounding box center [45, 108] width 69 height 13
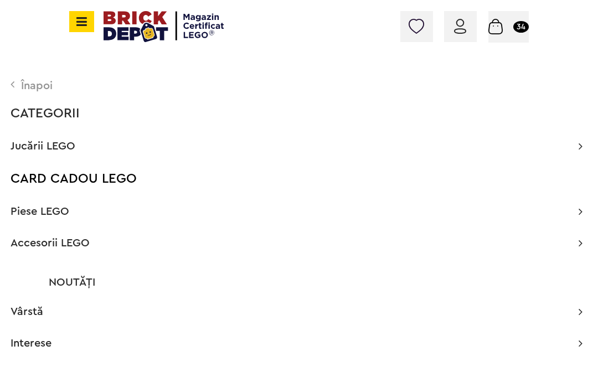
click at [44, 208] on span "Piese LEGO" at bounding box center [40, 211] width 59 height 11
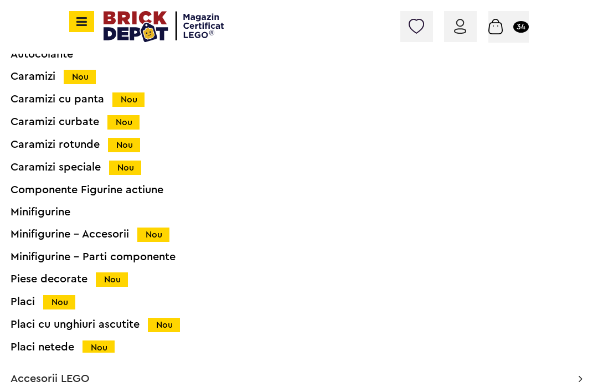
scroll to position [198, 0]
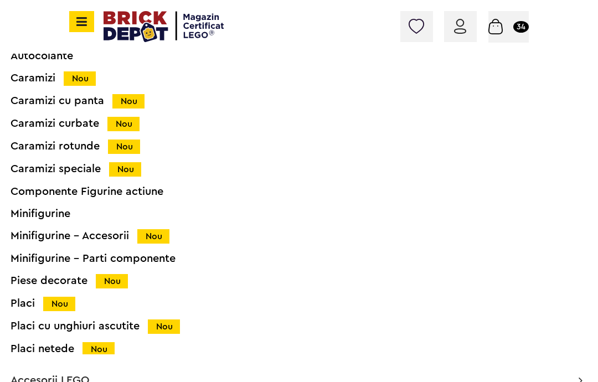
click at [33, 307] on div "Placi Nou" at bounding box center [284, 304] width 546 height 12
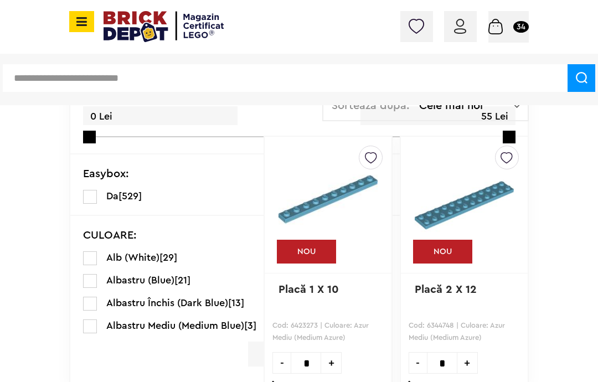
scroll to position [268, 0]
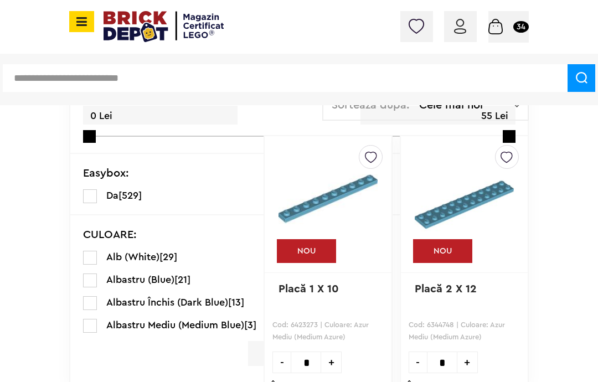
click at [88, 259] on label at bounding box center [90, 258] width 14 height 14
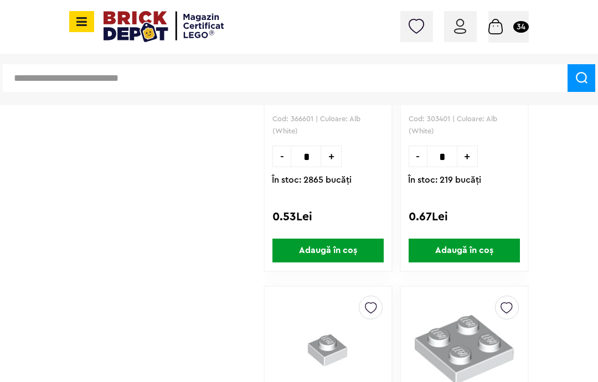
scroll to position [4388, 0]
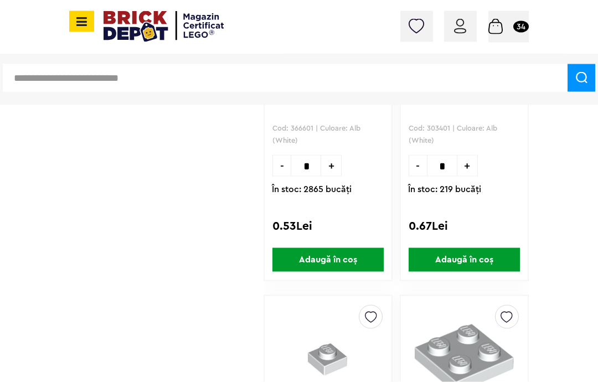
click at [253, 81] on input "text" at bounding box center [285, 78] width 565 height 28
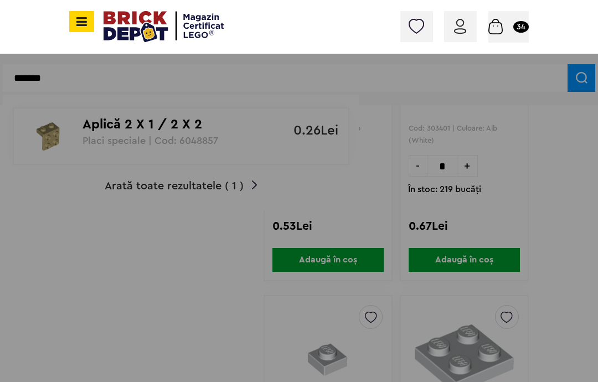
type input "*******"
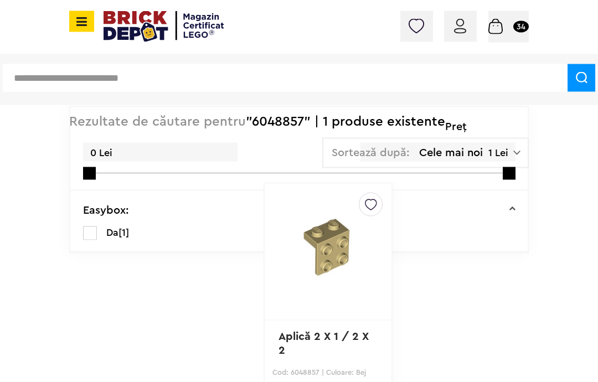
scroll to position [83, 0]
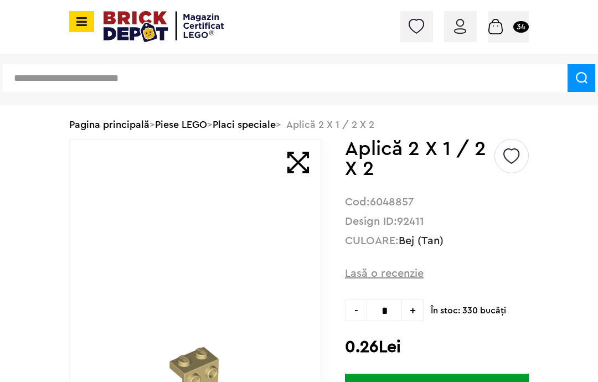
scroll to position [49, 0]
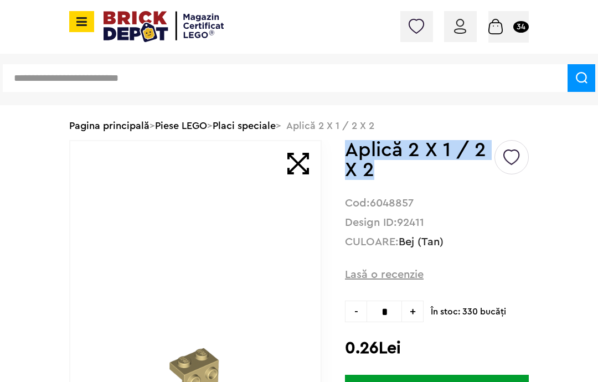
click at [35, 78] on input "text" at bounding box center [285, 78] width 565 height 28
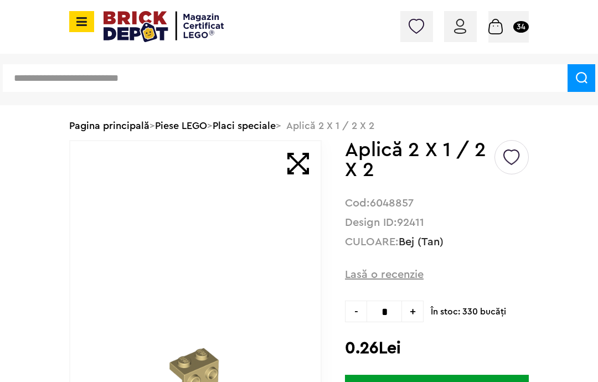
paste input "**********"
click at [347, 90] on input "**********" at bounding box center [285, 78] width 565 height 28
type input "**********"
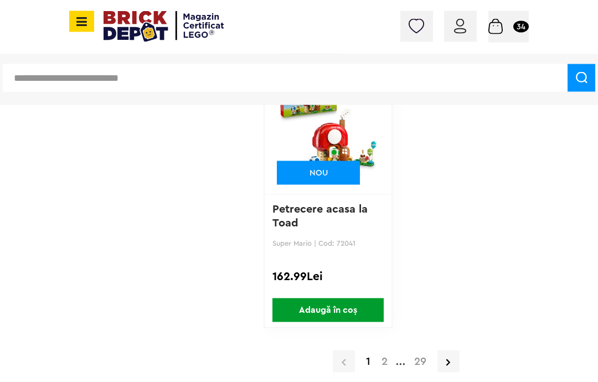
scroll to position [4003, 0]
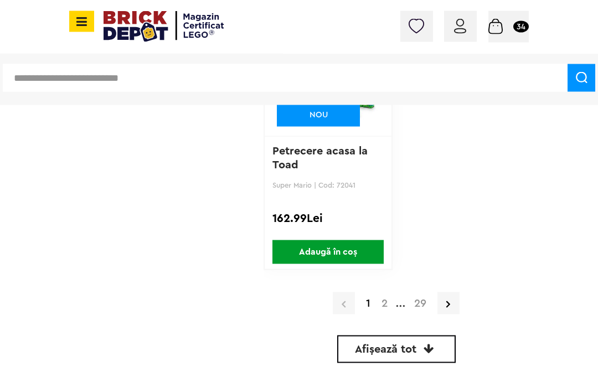
click at [415, 349] on span "Afișează tot" at bounding box center [385, 349] width 61 height 11
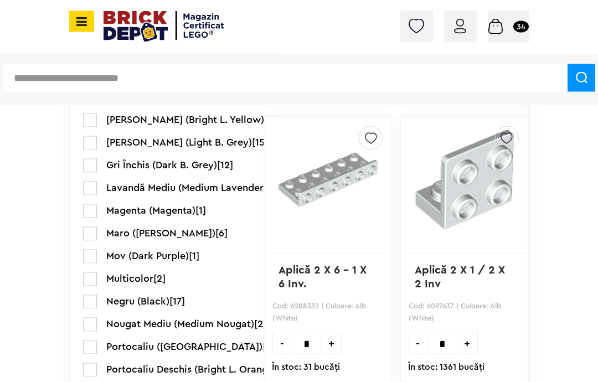
scroll to position [864, 0]
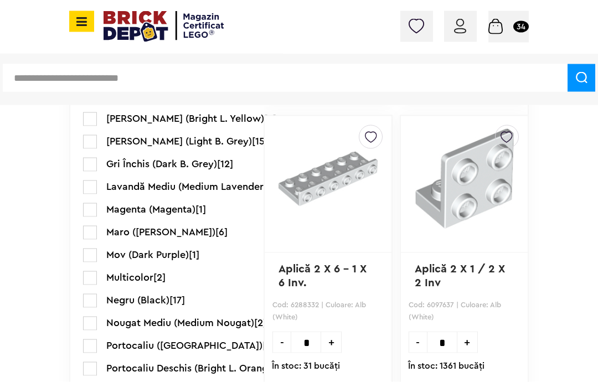
click at [473, 222] on img at bounding box center [464, 179] width 99 height 106
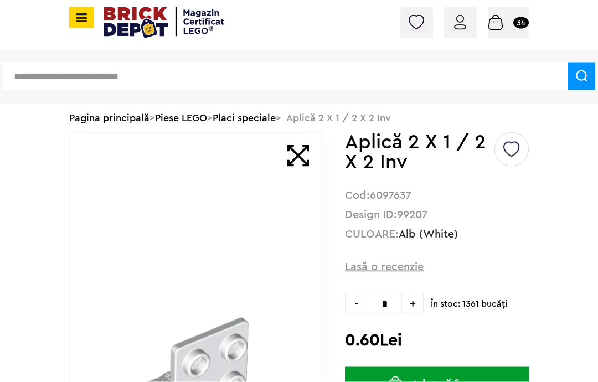
scroll to position [31, 0]
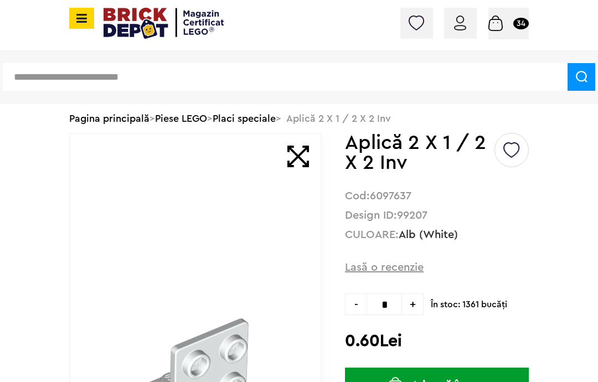
click at [392, 303] on input "*" at bounding box center [384, 305] width 35 height 22
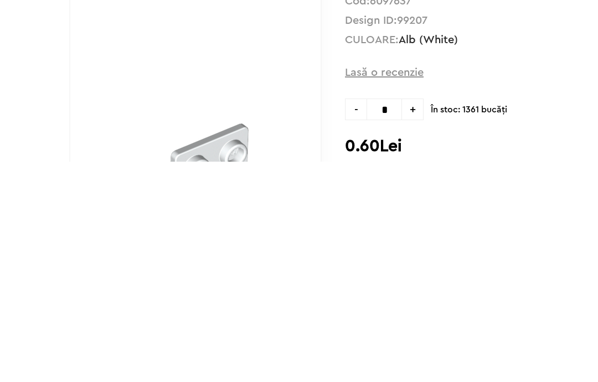
type input "*"
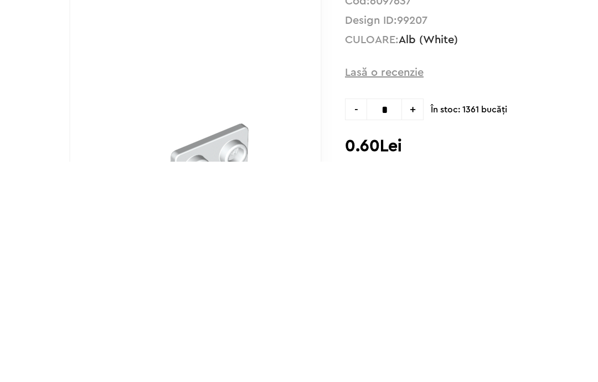
type input "*"
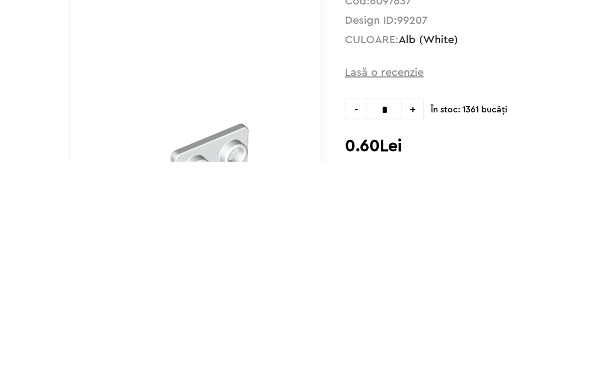
type input "*"
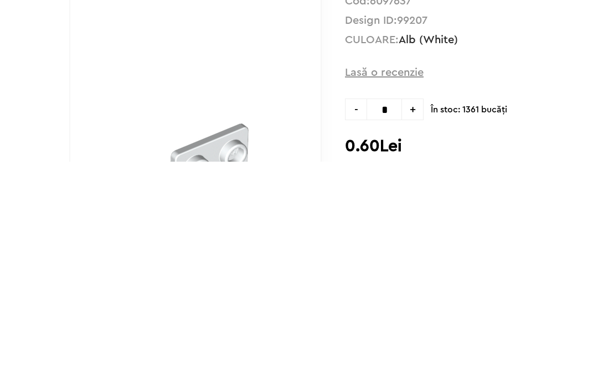
scroll to position [251, 0]
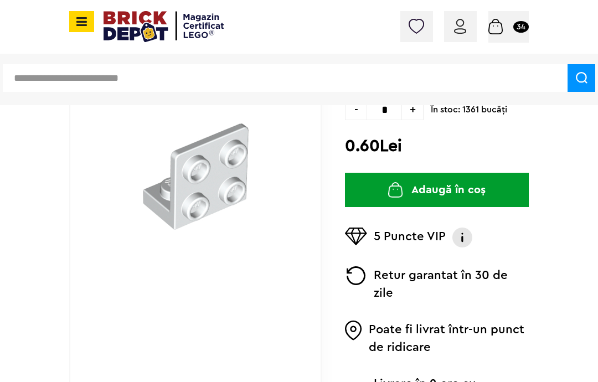
click at [457, 192] on button "Adaugă în coș" at bounding box center [437, 190] width 184 height 34
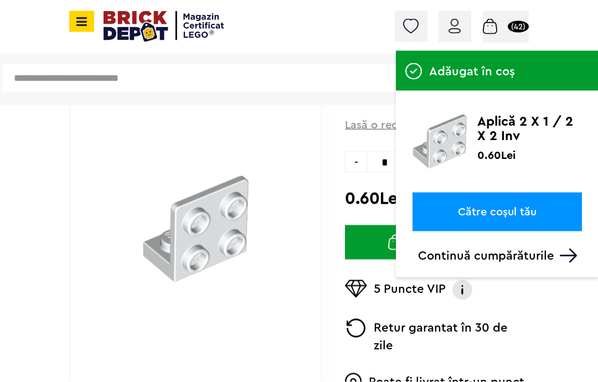
click at [83, 11] on span at bounding box center [81, 21] width 25 height 21
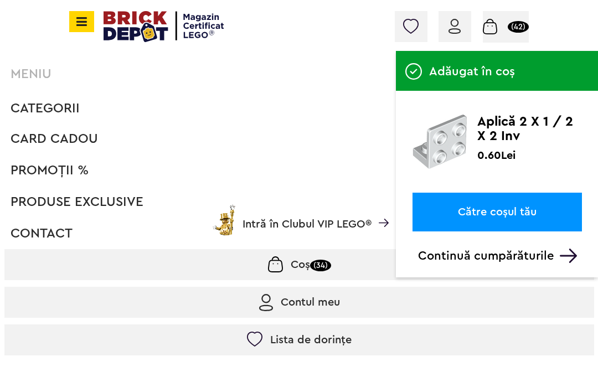
click at [59, 107] on span "Categorii" at bounding box center [45, 108] width 69 height 13
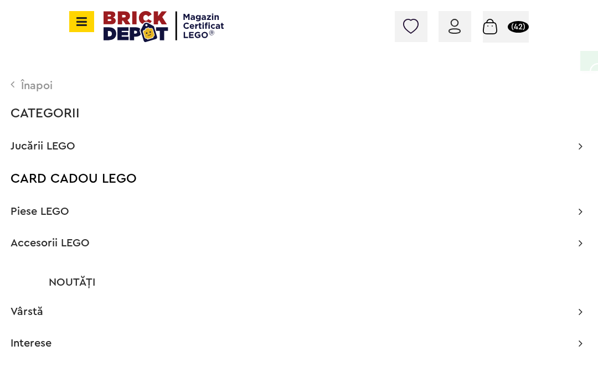
click at [53, 207] on span "Piese LEGO" at bounding box center [40, 211] width 59 height 11
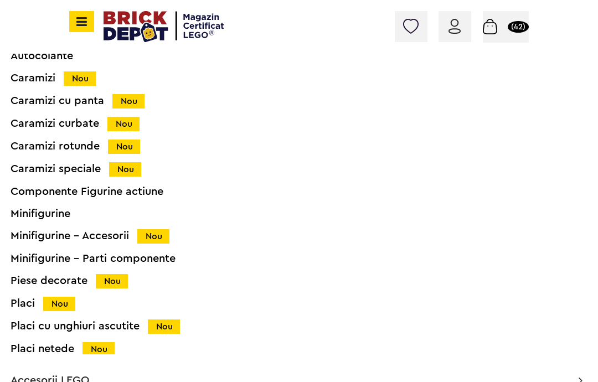
click at [52, 351] on div "Placi netede Nou" at bounding box center [284, 349] width 546 height 12
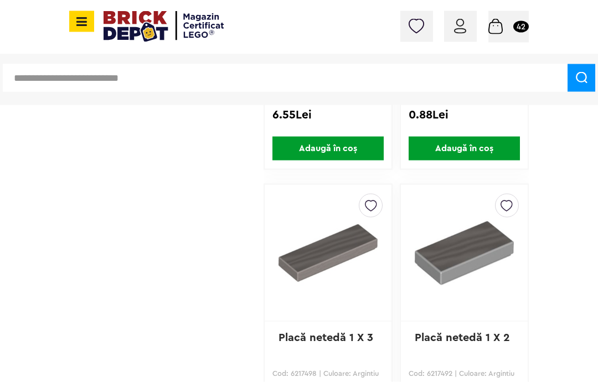
scroll to position [1284, 0]
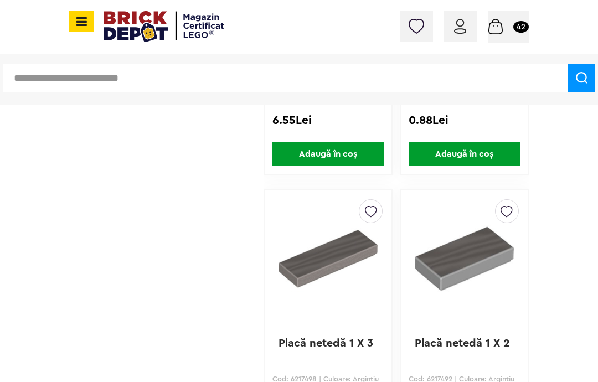
click at [480, 260] on img at bounding box center [464, 258] width 99 height 117
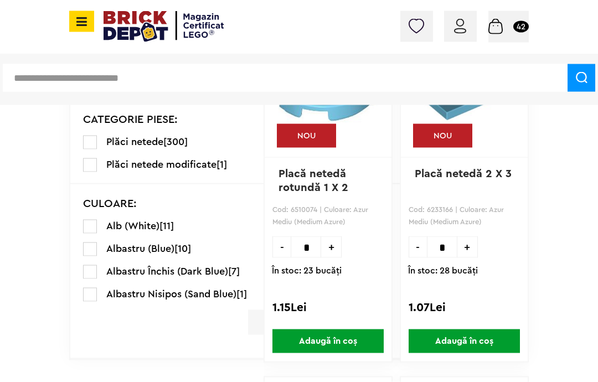
scroll to position [382, 0]
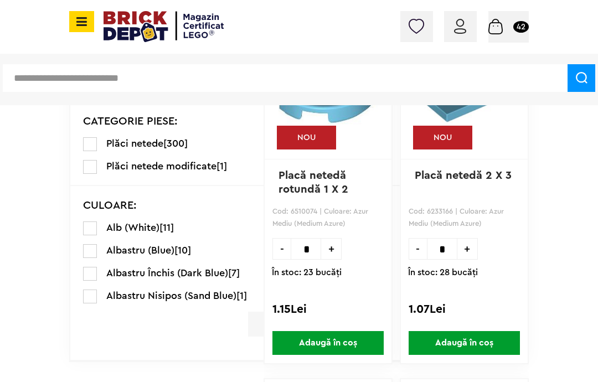
click at [94, 273] on label at bounding box center [90, 274] width 14 height 14
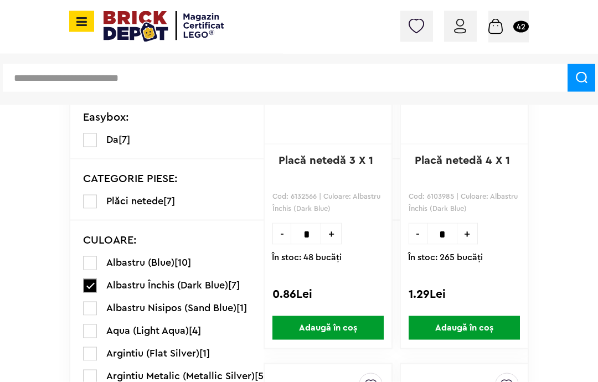
scroll to position [397, 0]
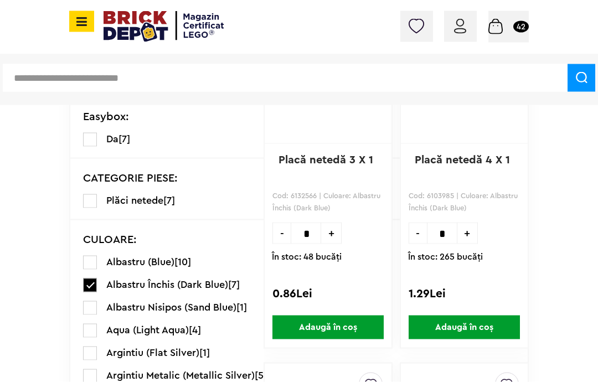
click at [93, 256] on label at bounding box center [90, 263] width 14 height 14
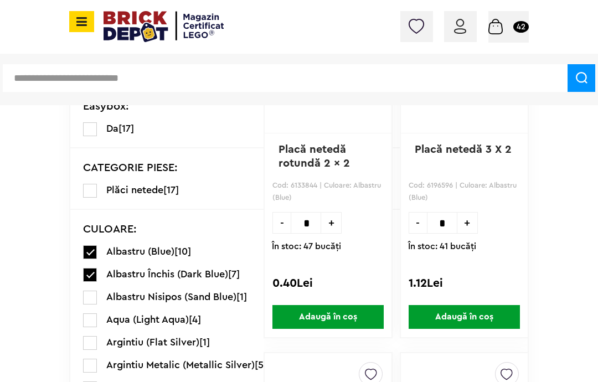
scroll to position [408, 0]
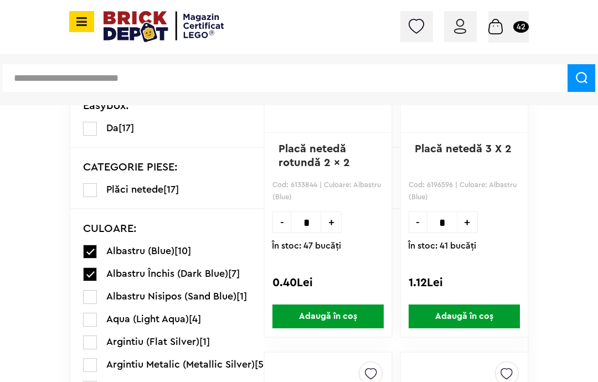
click at [89, 278] on label at bounding box center [90, 274] width 14 height 14
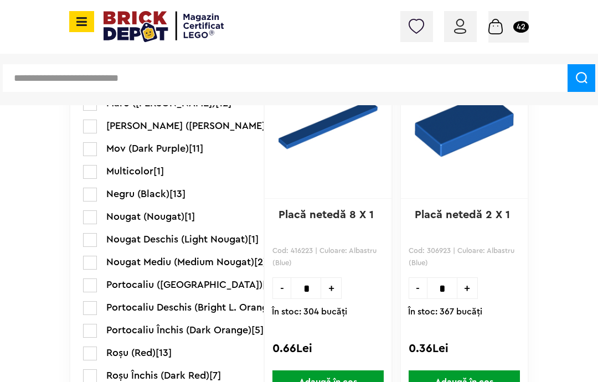
scroll to position [1053, 0]
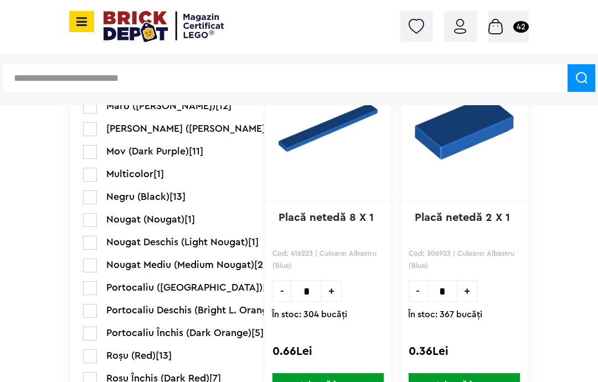
click at [500, 169] on img at bounding box center [464, 127] width 99 height 106
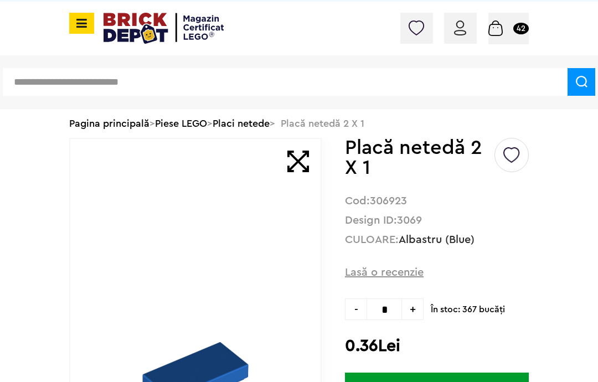
click at [389, 317] on input "*" at bounding box center [384, 309] width 35 height 22
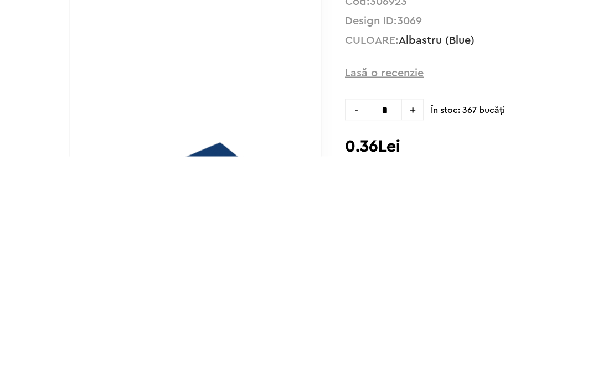
type input "*"
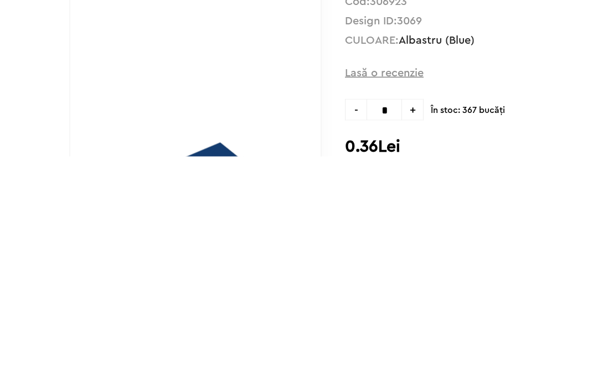
type input "*"
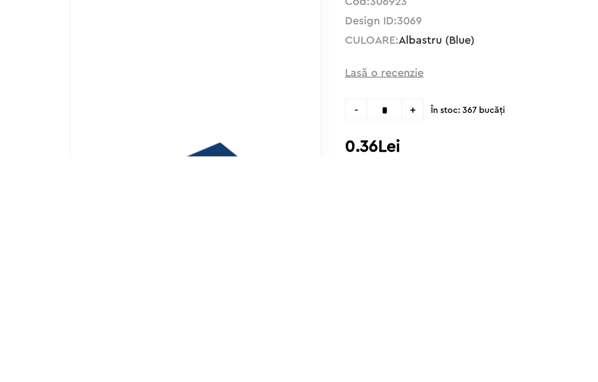
type input "*"
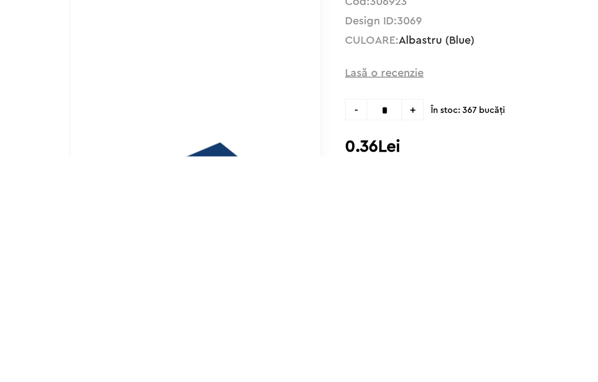
type input "*"
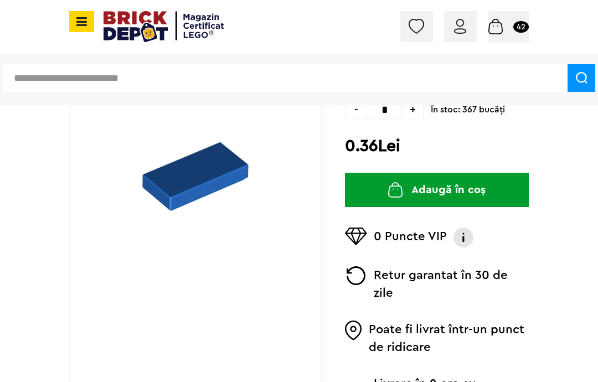
click at [468, 201] on button "Adaugă în coș" at bounding box center [437, 190] width 184 height 34
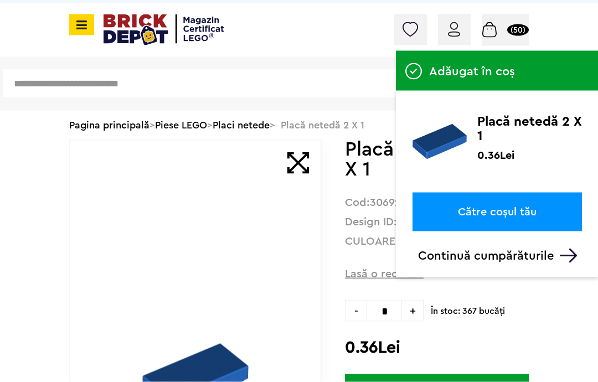
scroll to position [11, 0]
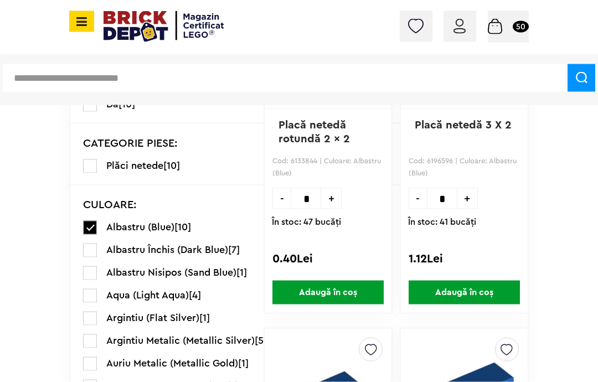
scroll to position [435, 0]
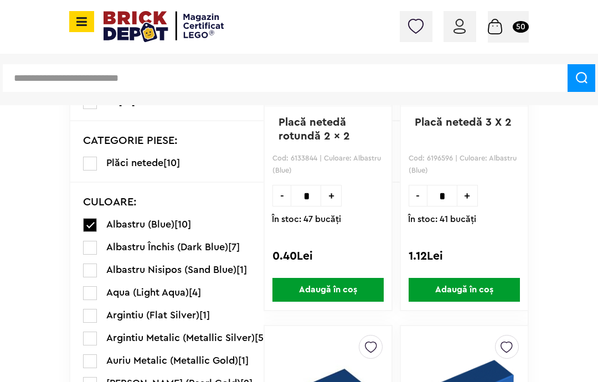
click at [89, 246] on label at bounding box center [90, 248] width 14 height 14
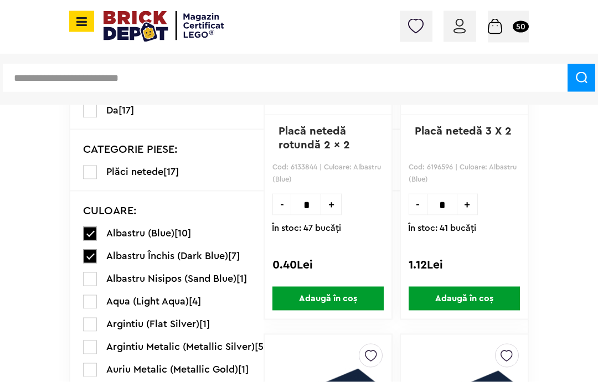
scroll to position [420, 0]
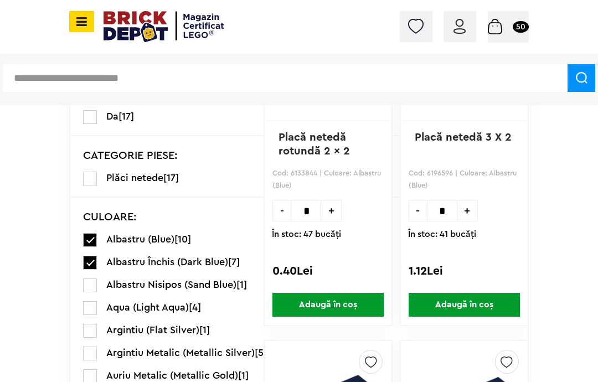
click at [85, 240] on label at bounding box center [90, 240] width 14 height 14
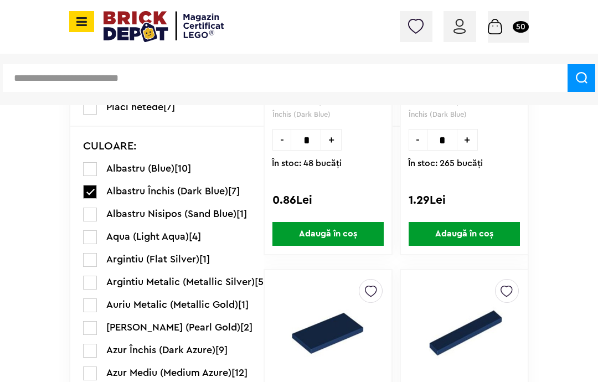
scroll to position [486, 0]
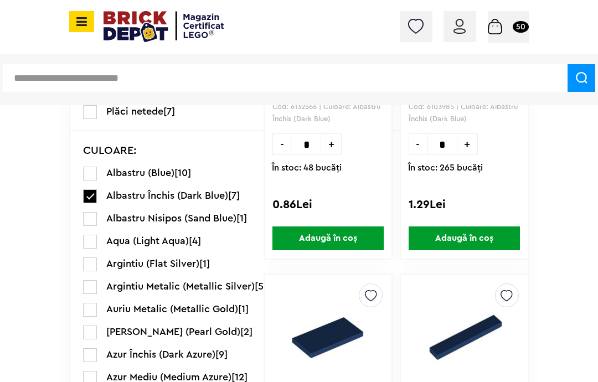
click at [83, 331] on label at bounding box center [90, 333] width 14 height 14
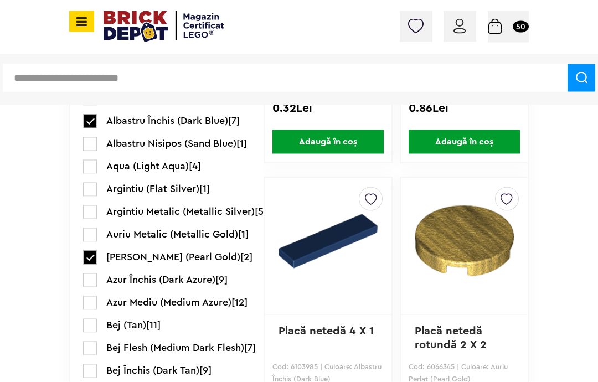
scroll to position [580, 0]
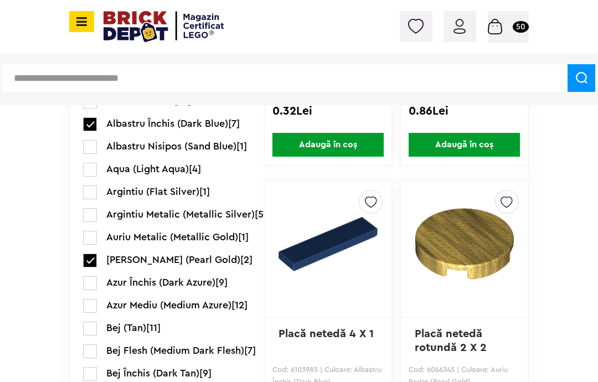
click at [89, 263] on label at bounding box center [90, 261] width 14 height 14
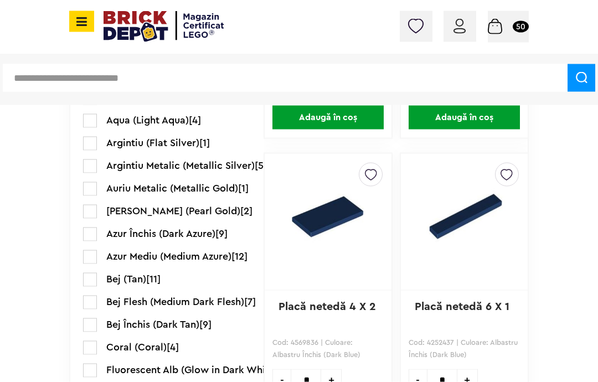
scroll to position [608, 0]
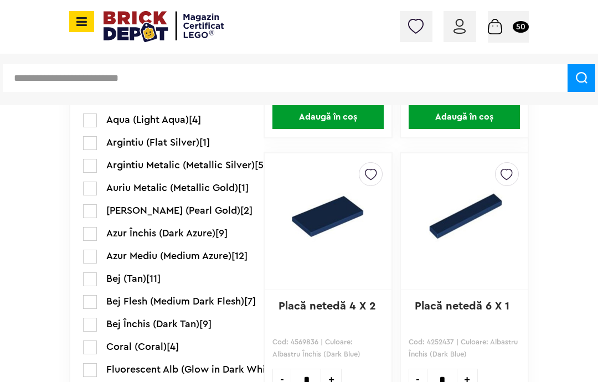
click at [91, 348] on label at bounding box center [90, 348] width 14 height 14
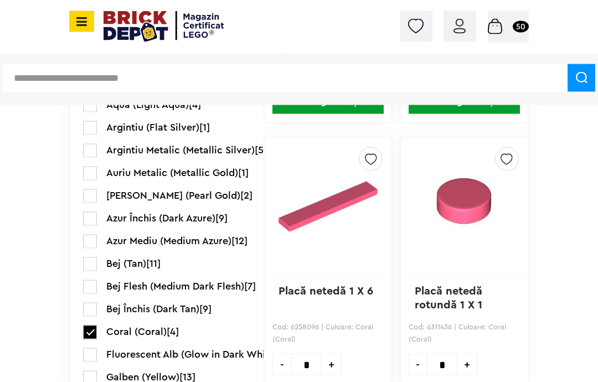
scroll to position [622, 0]
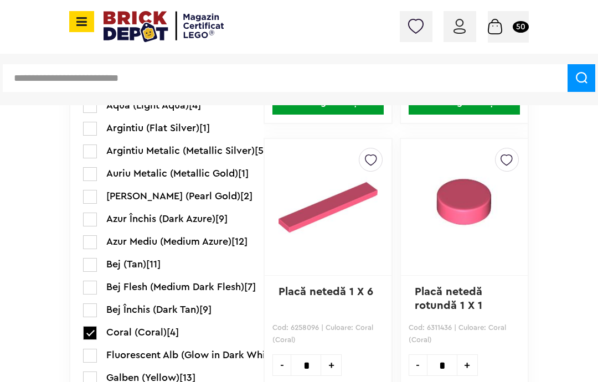
click at [95, 334] on label at bounding box center [90, 333] width 14 height 14
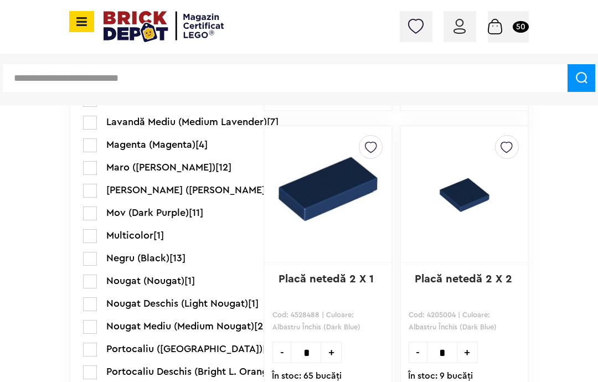
scroll to position [984, 0]
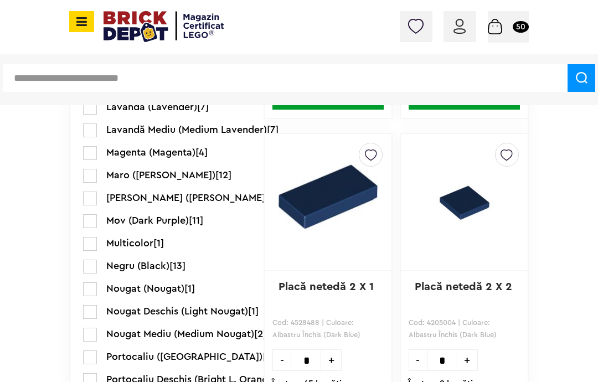
click at [341, 249] on img at bounding box center [328, 196] width 99 height 106
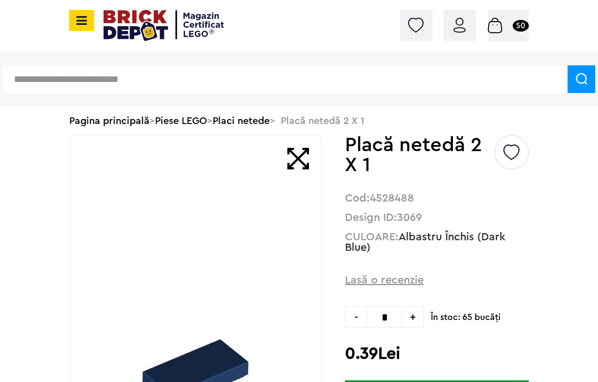
scroll to position [34, 0]
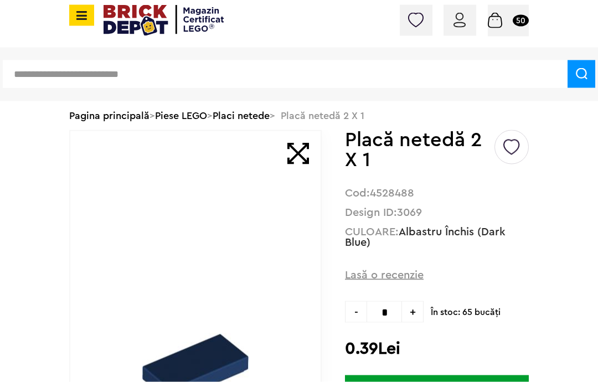
click at [385, 311] on input "*" at bounding box center [384, 312] width 35 height 22
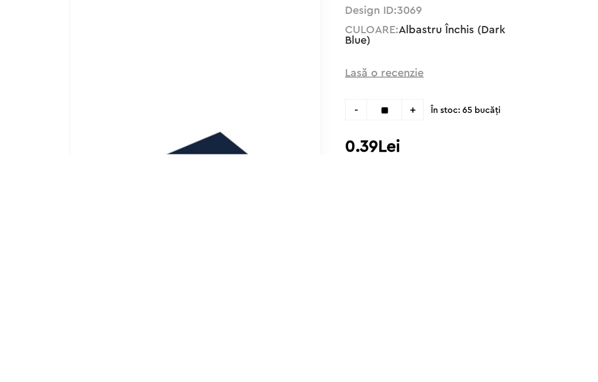
type input "**"
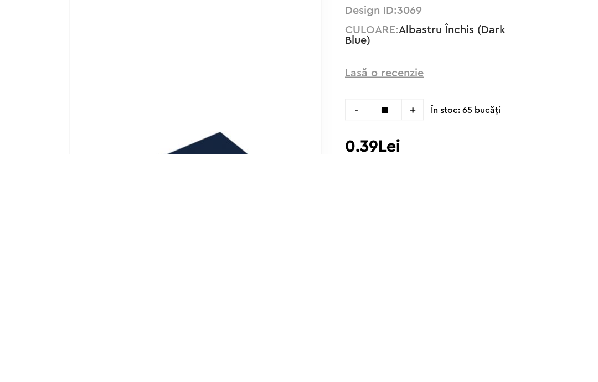
type input "**"
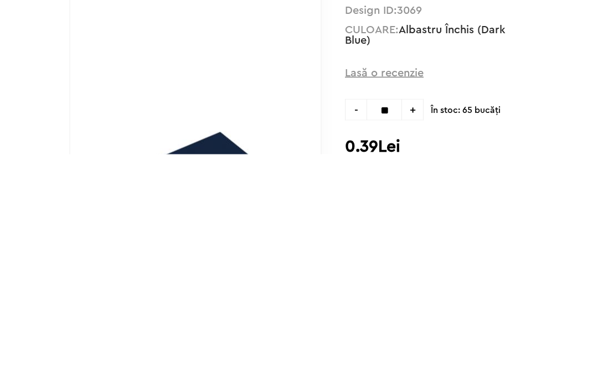
type input "**"
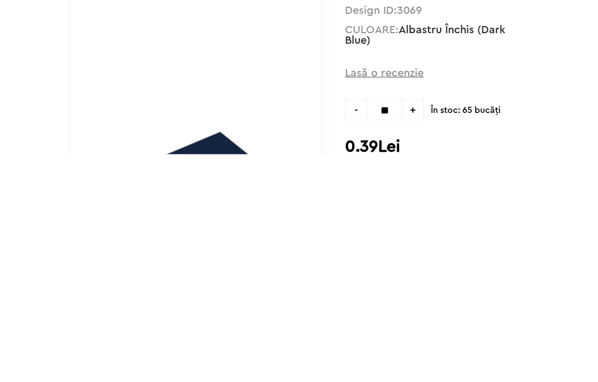
type input "**"
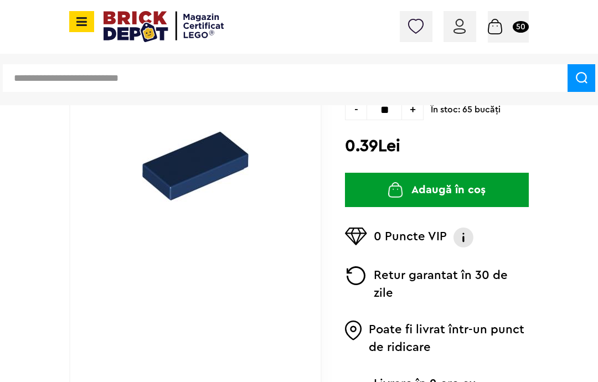
click at [482, 186] on button "Adaugă în coș" at bounding box center [437, 190] width 184 height 34
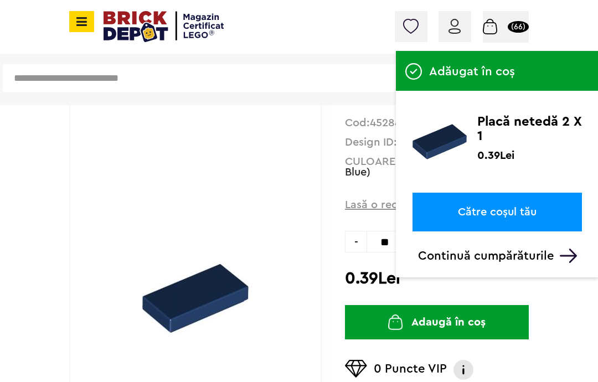
scroll to position [129, 0]
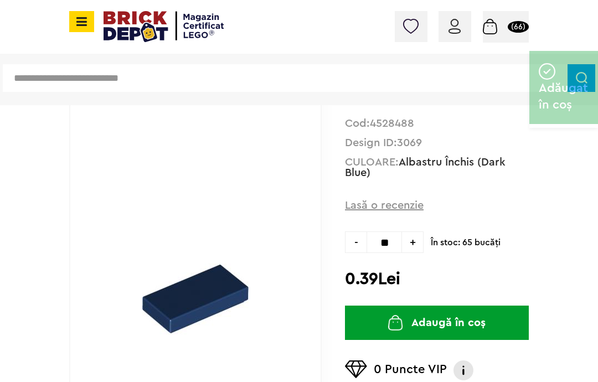
click at [508, 29] on small "(66)" at bounding box center [518, 27] width 21 height 12
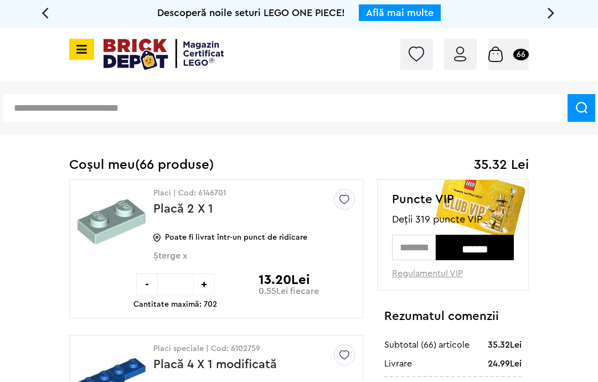
click at [93, 45] on span at bounding box center [81, 49] width 25 height 21
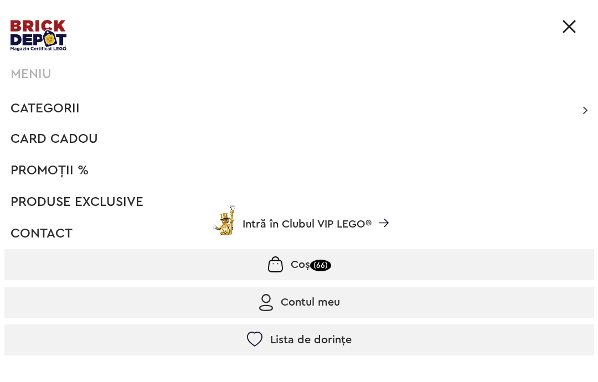
click at [54, 110] on span "Categorii" at bounding box center [45, 108] width 69 height 13
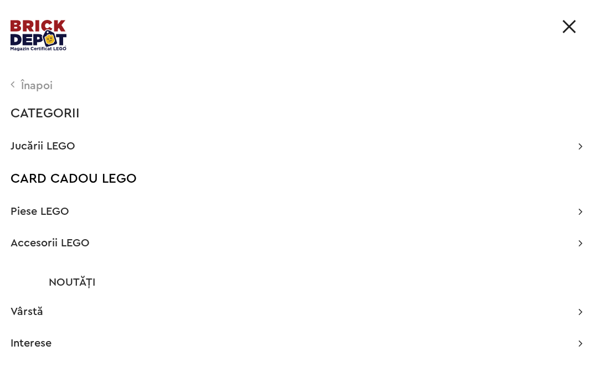
click at [55, 148] on span "Jucării LEGO" at bounding box center [43, 146] width 65 height 11
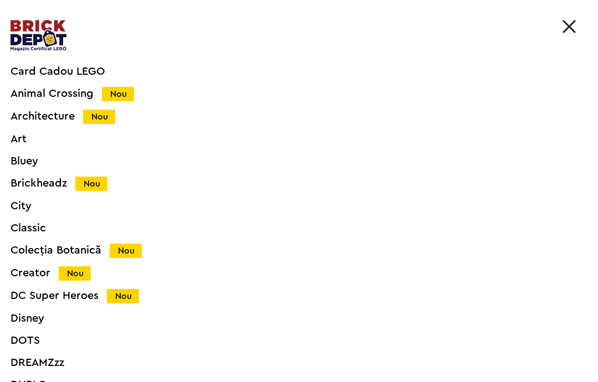
scroll to position [72, 0]
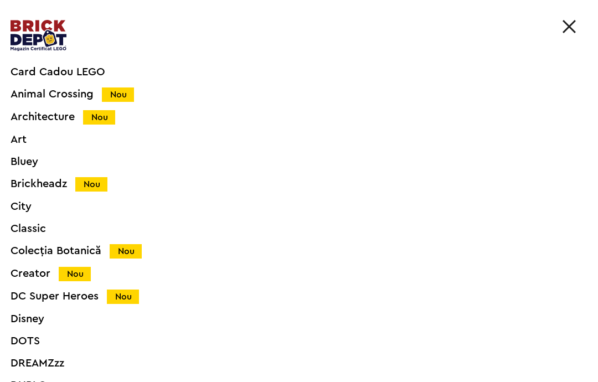
click at [25, 204] on div "City" at bounding box center [284, 206] width 546 height 11
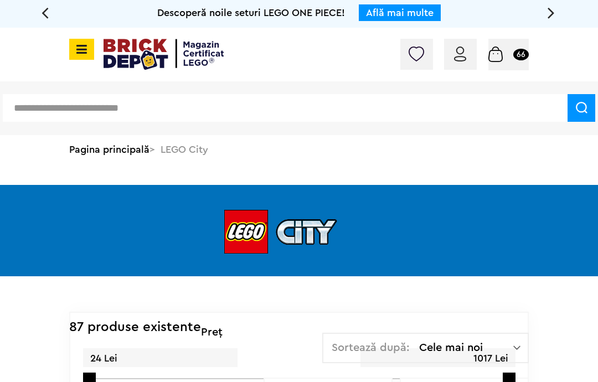
click at [497, 54] on img at bounding box center [495, 55] width 14 height 16
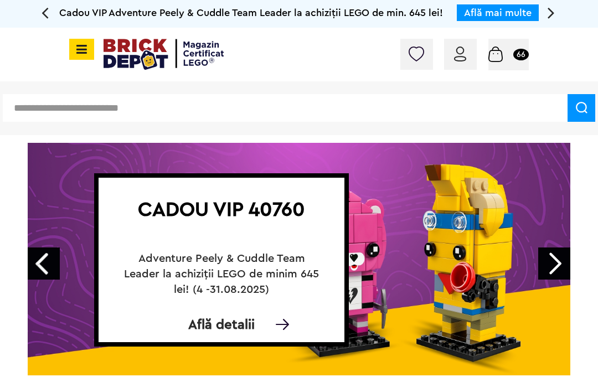
click at [515, 55] on small "66" at bounding box center [521, 55] width 16 height 12
